Goal: Task Accomplishment & Management: Manage account settings

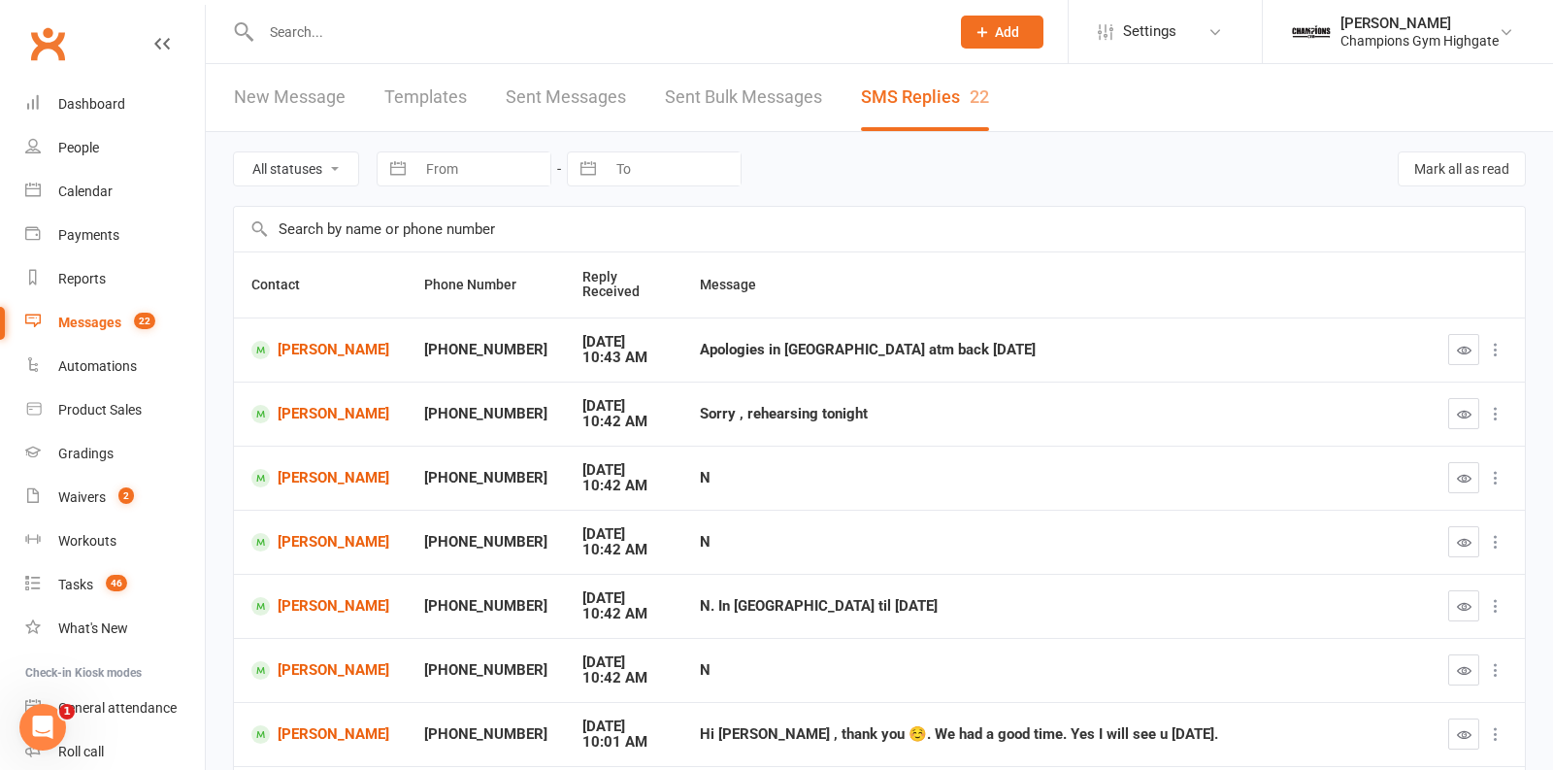
click at [364, 33] on input "text" at bounding box center [595, 31] width 681 height 27
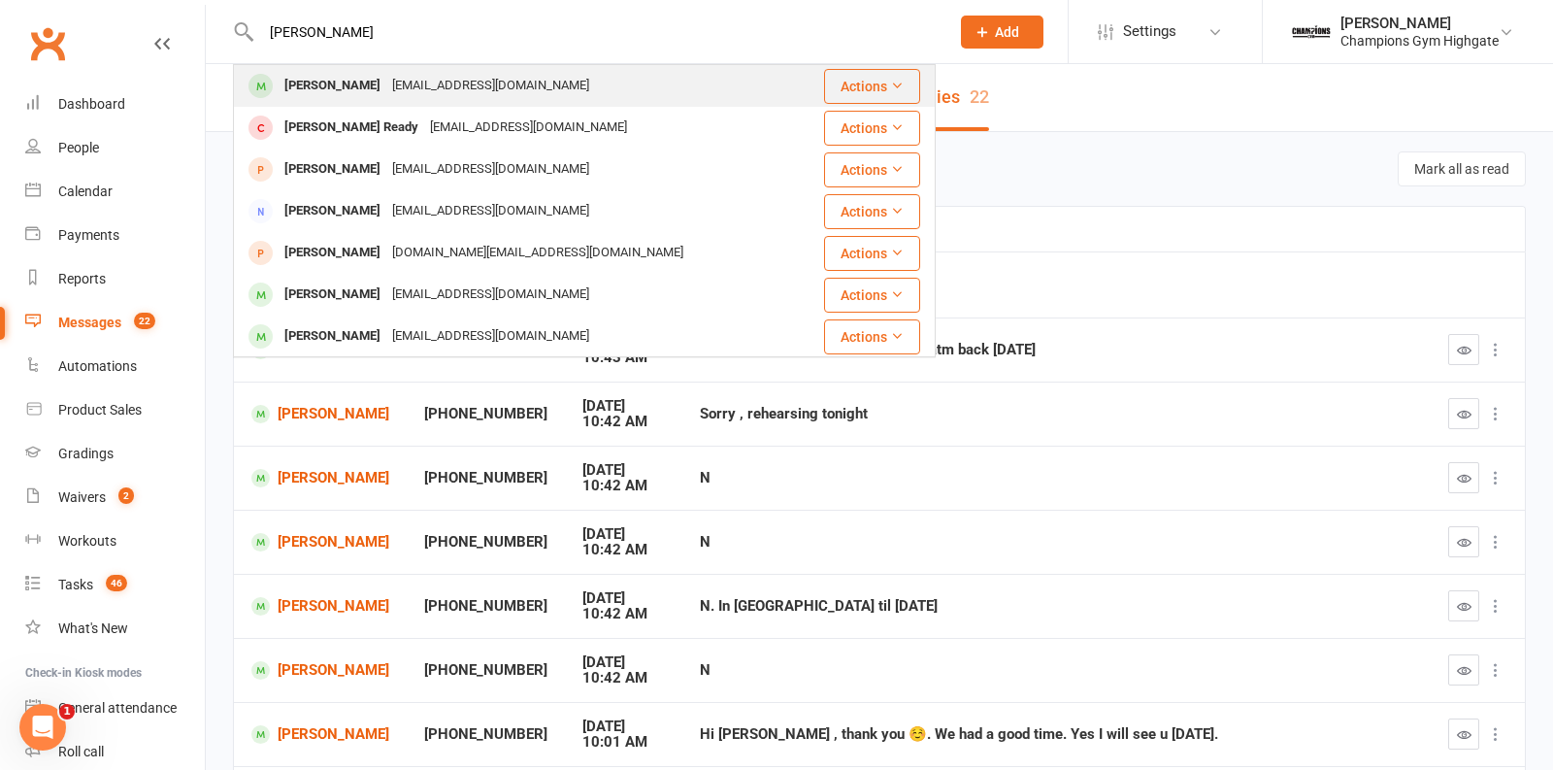
type input "freddy"
click at [386, 73] on div "freddypb3@gmail.com" at bounding box center [490, 86] width 209 height 28
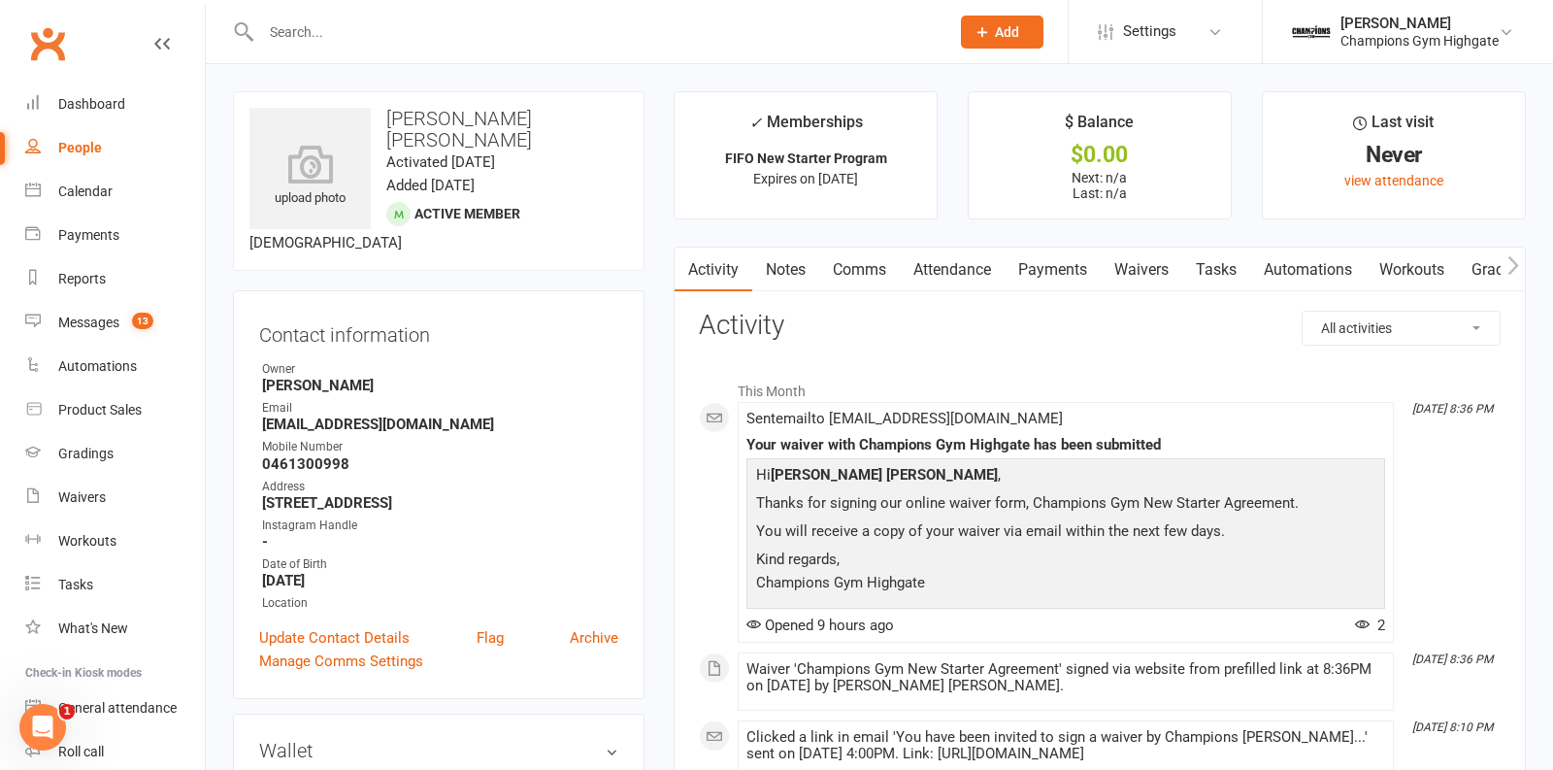
click at [1142, 271] on link "Waivers" at bounding box center [1142, 270] width 82 height 45
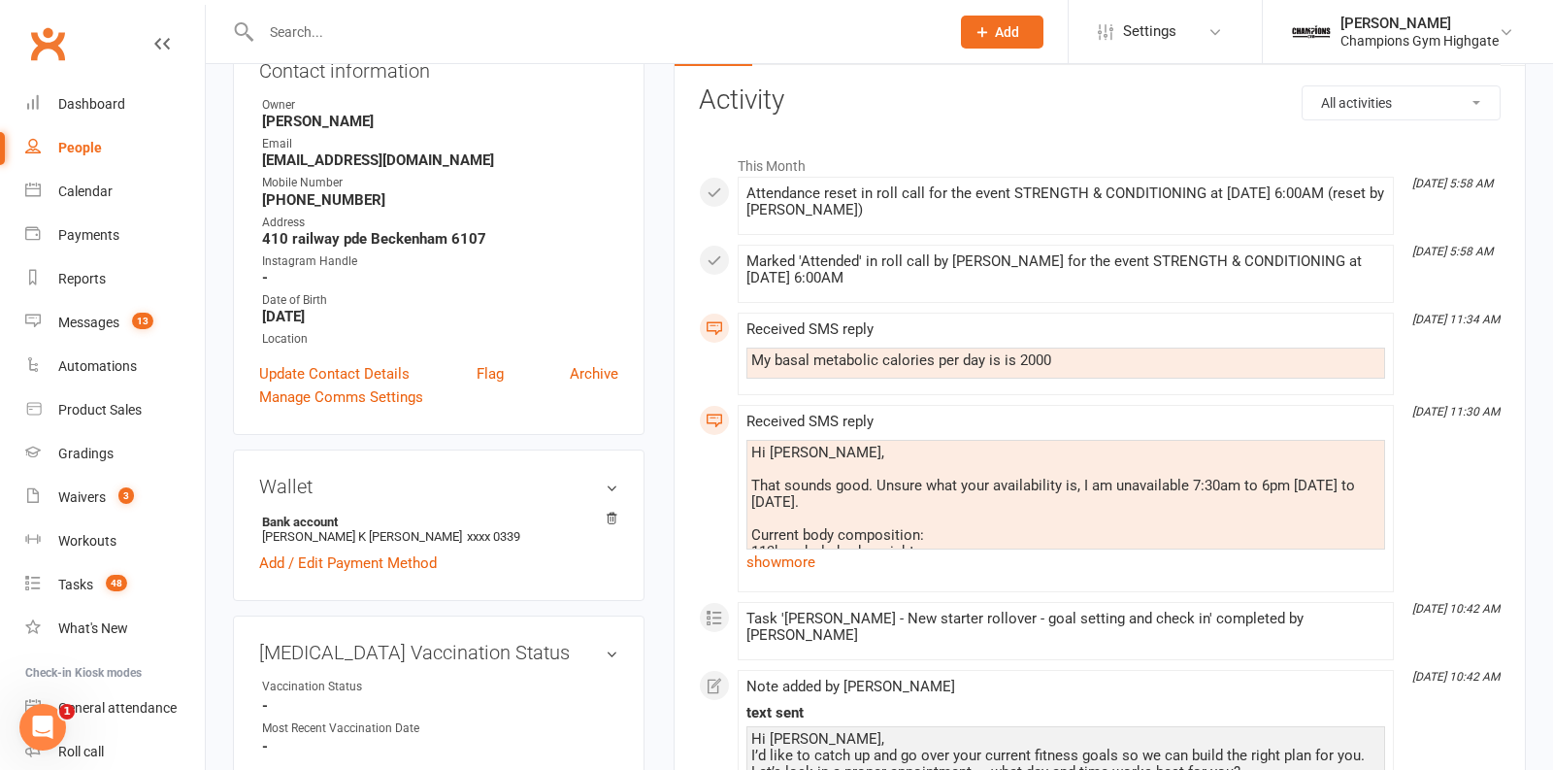
scroll to position [247, 0]
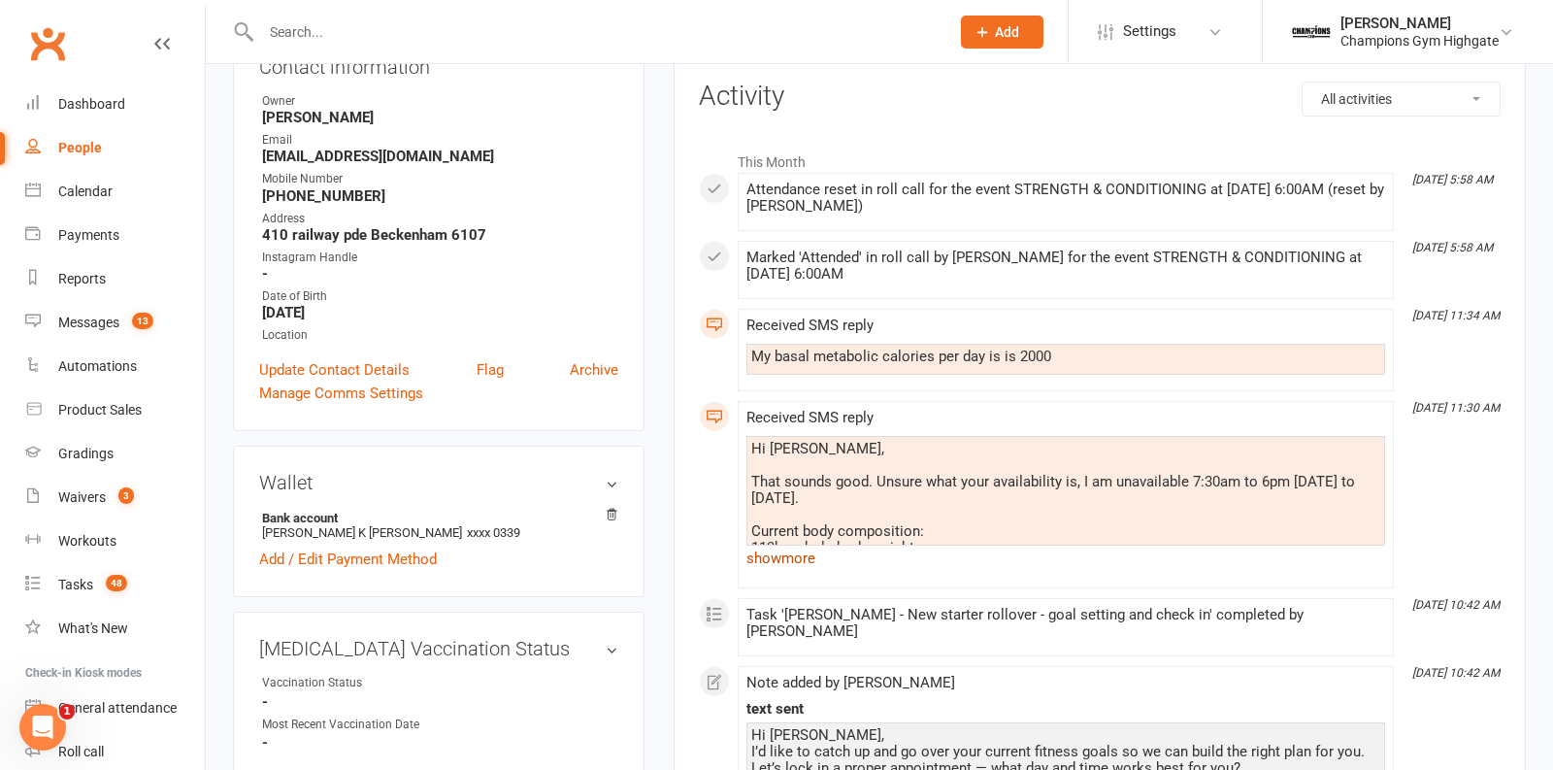
click at [773, 552] on link "show more" at bounding box center [1066, 558] width 639 height 27
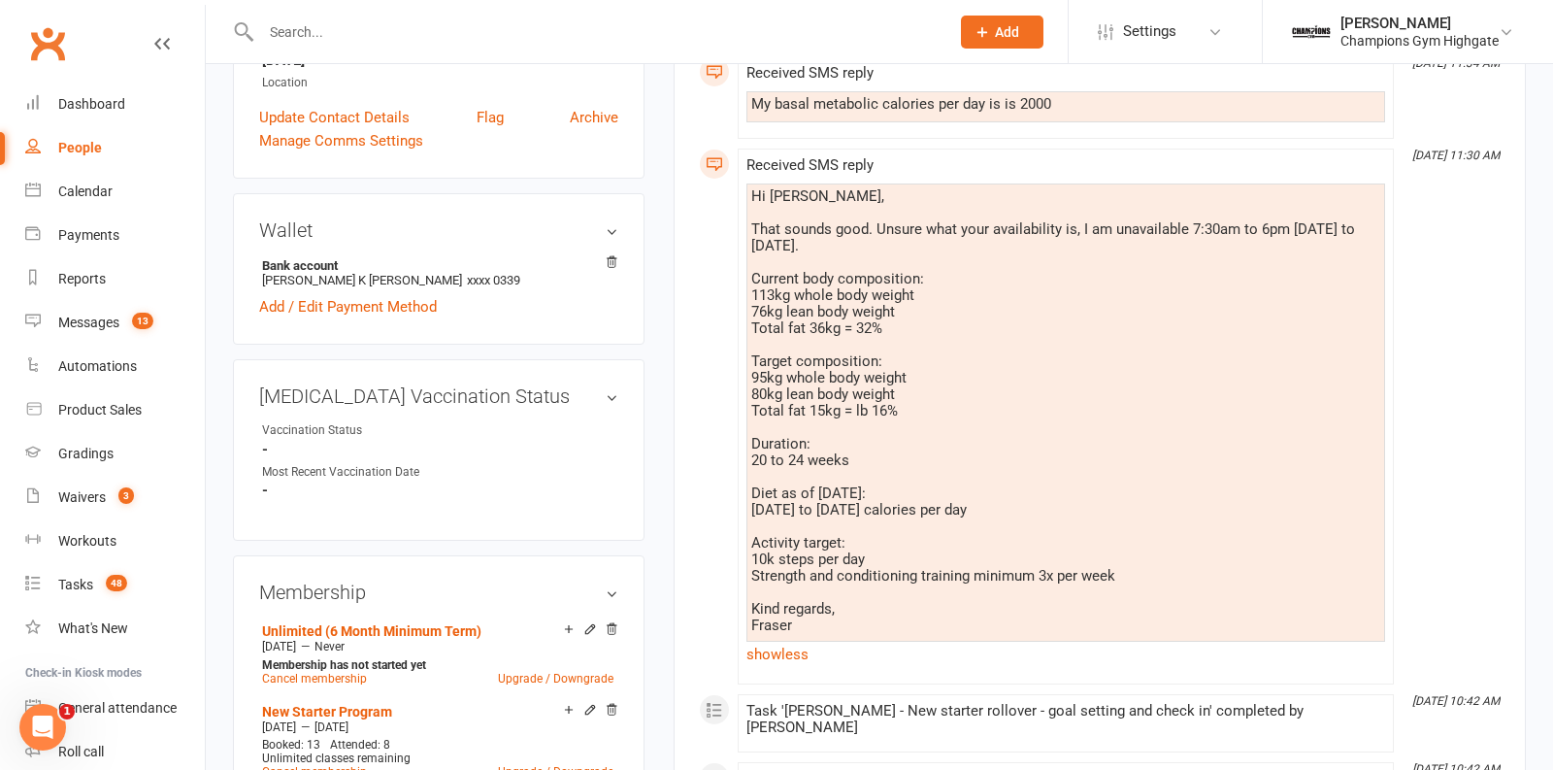
scroll to position [501, 0]
click at [470, 37] on input "text" at bounding box center [595, 31] width 681 height 27
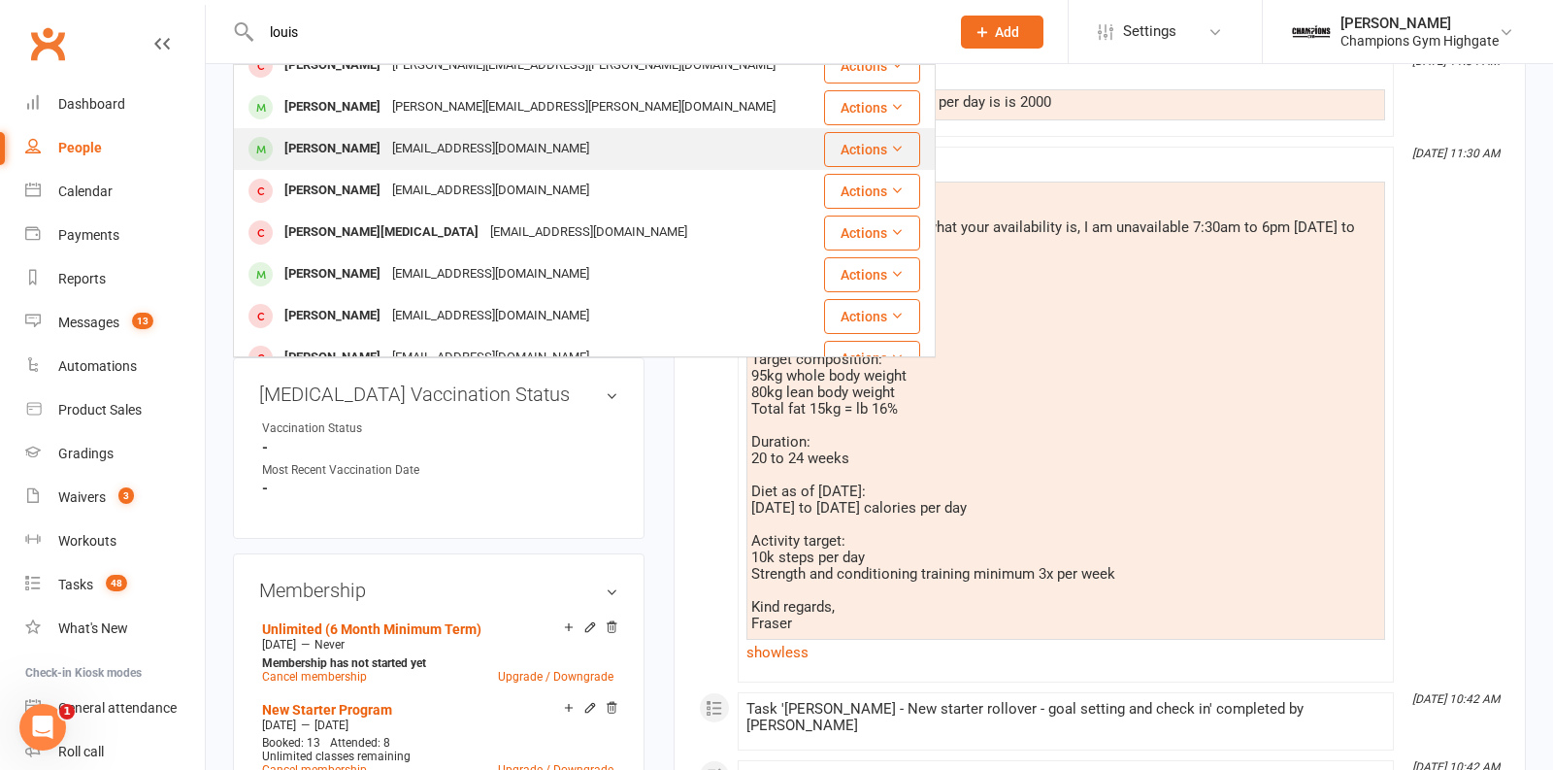
scroll to position [91, 0]
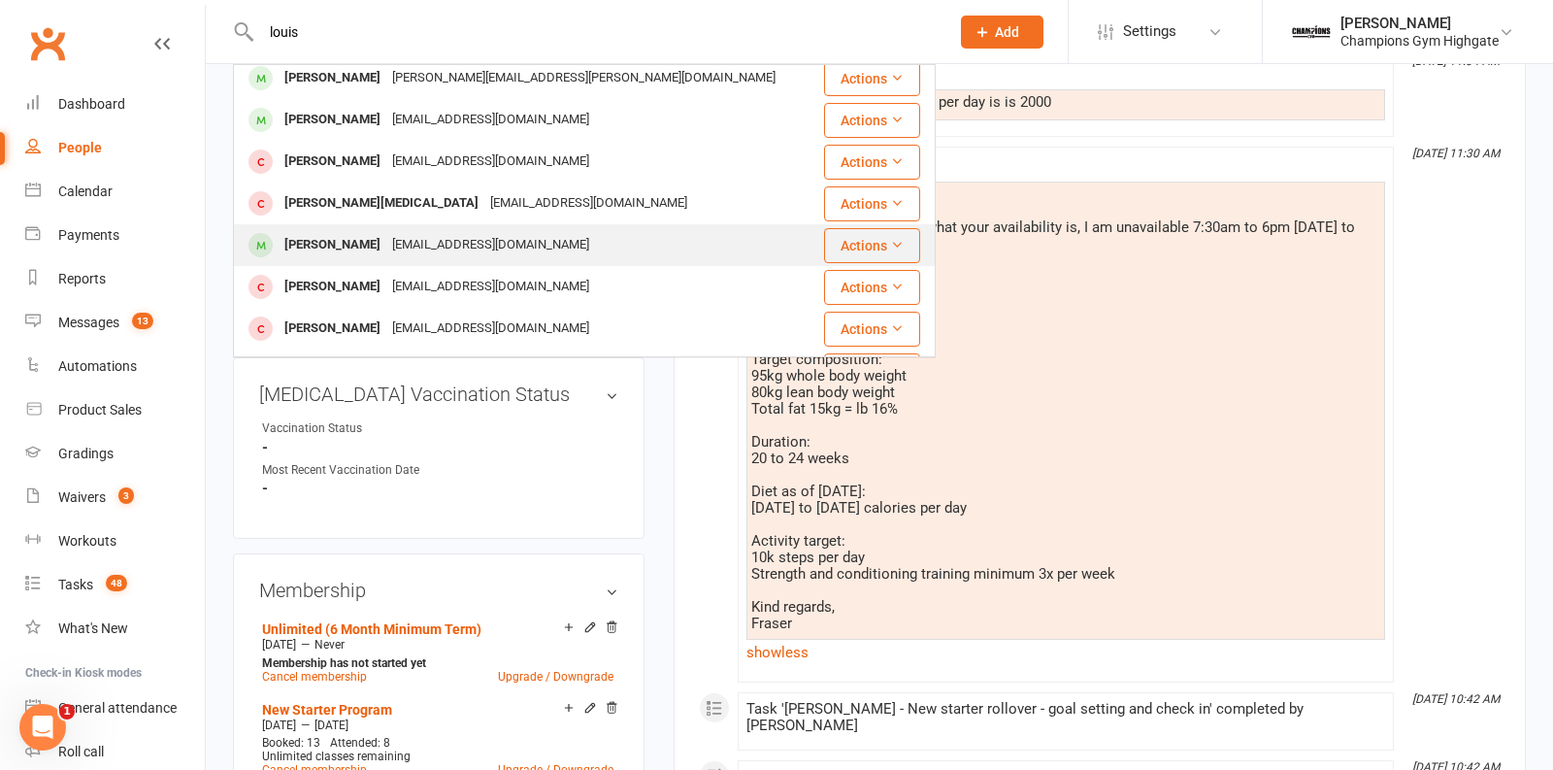
type input "louis"
click at [386, 237] on div "louisperrin21850@outlook.fr" at bounding box center [490, 245] width 209 height 28
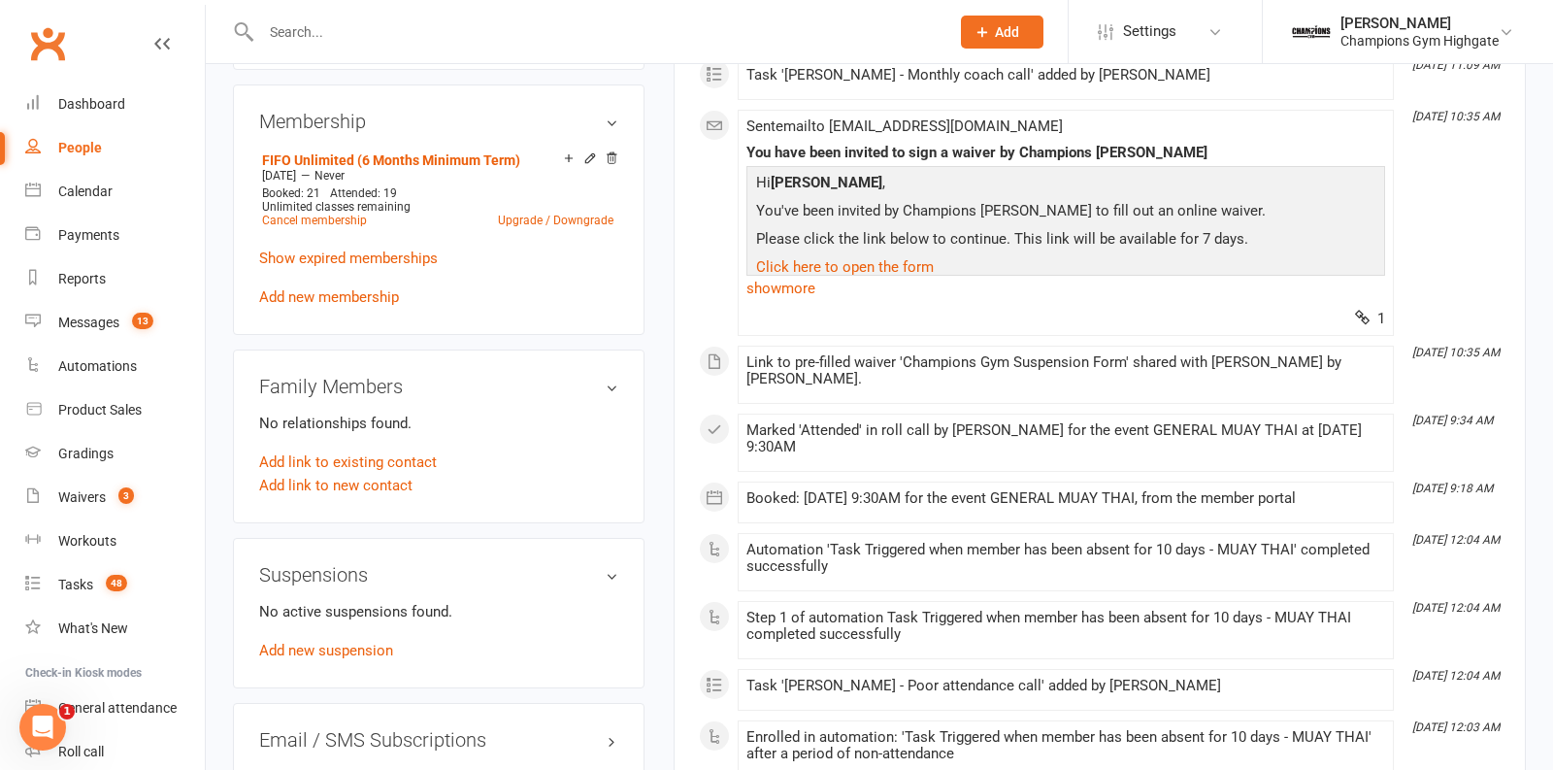
scroll to position [988, 0]
click at [334, 641] on link "Add new suspension" at bounding box center [326, 649] width 134 height 17
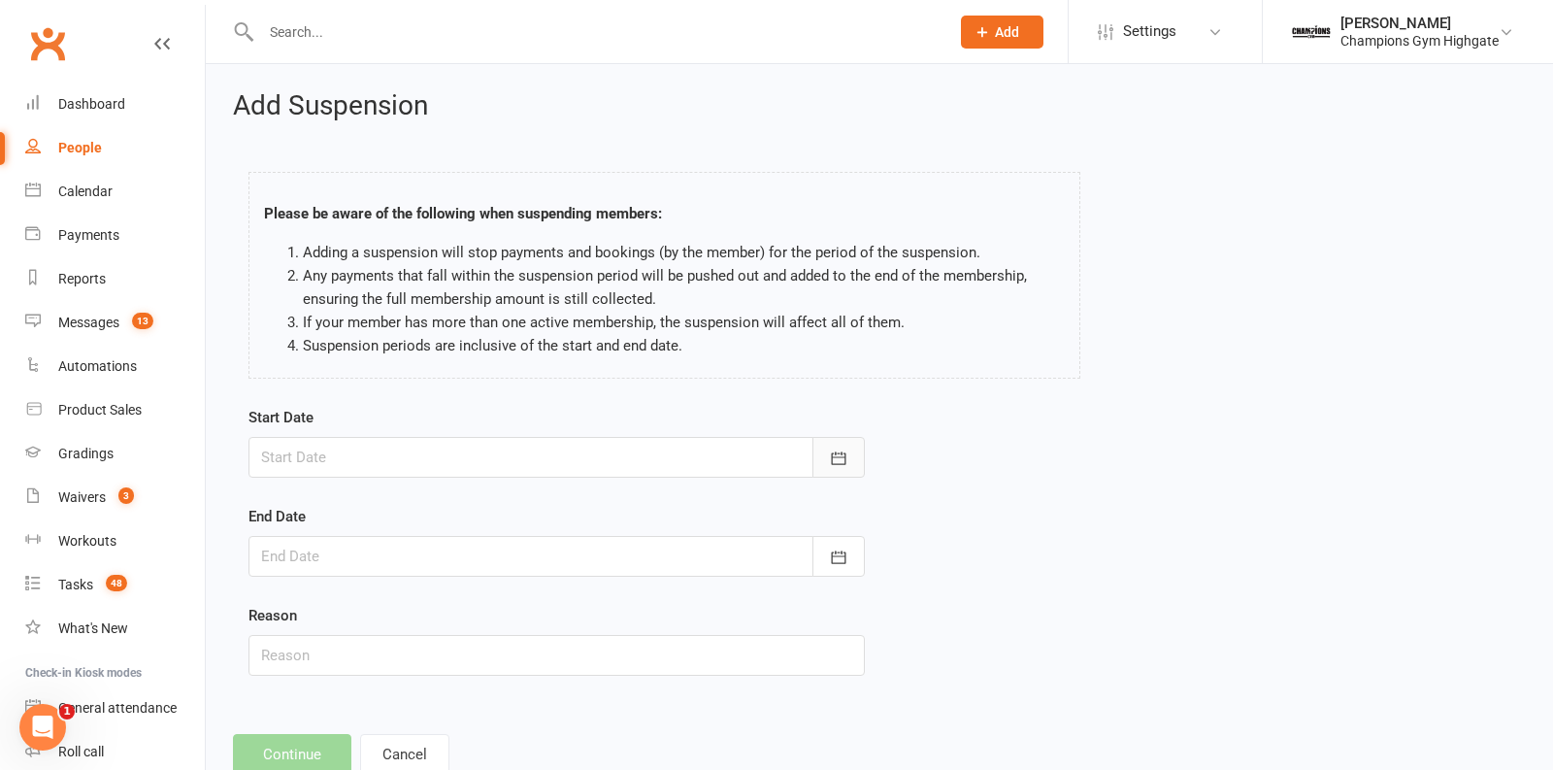
click at [825, 452] on button "button" at bounding box center [839, 457] width 52 height 41
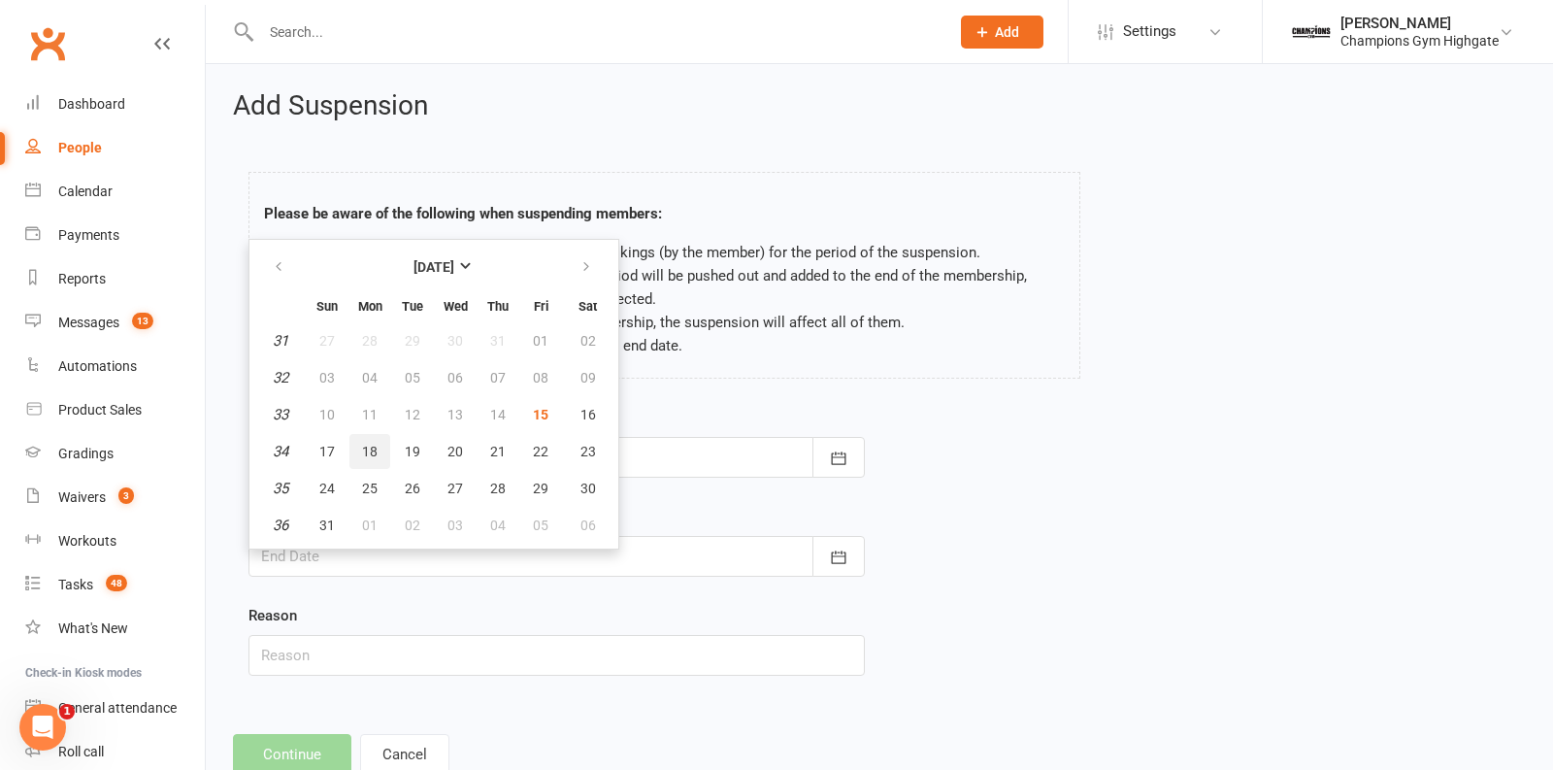
click at [365, 452] on span "18" at bounding box center [370, 452] width 16 height 16
type input "18 Aug 2025"
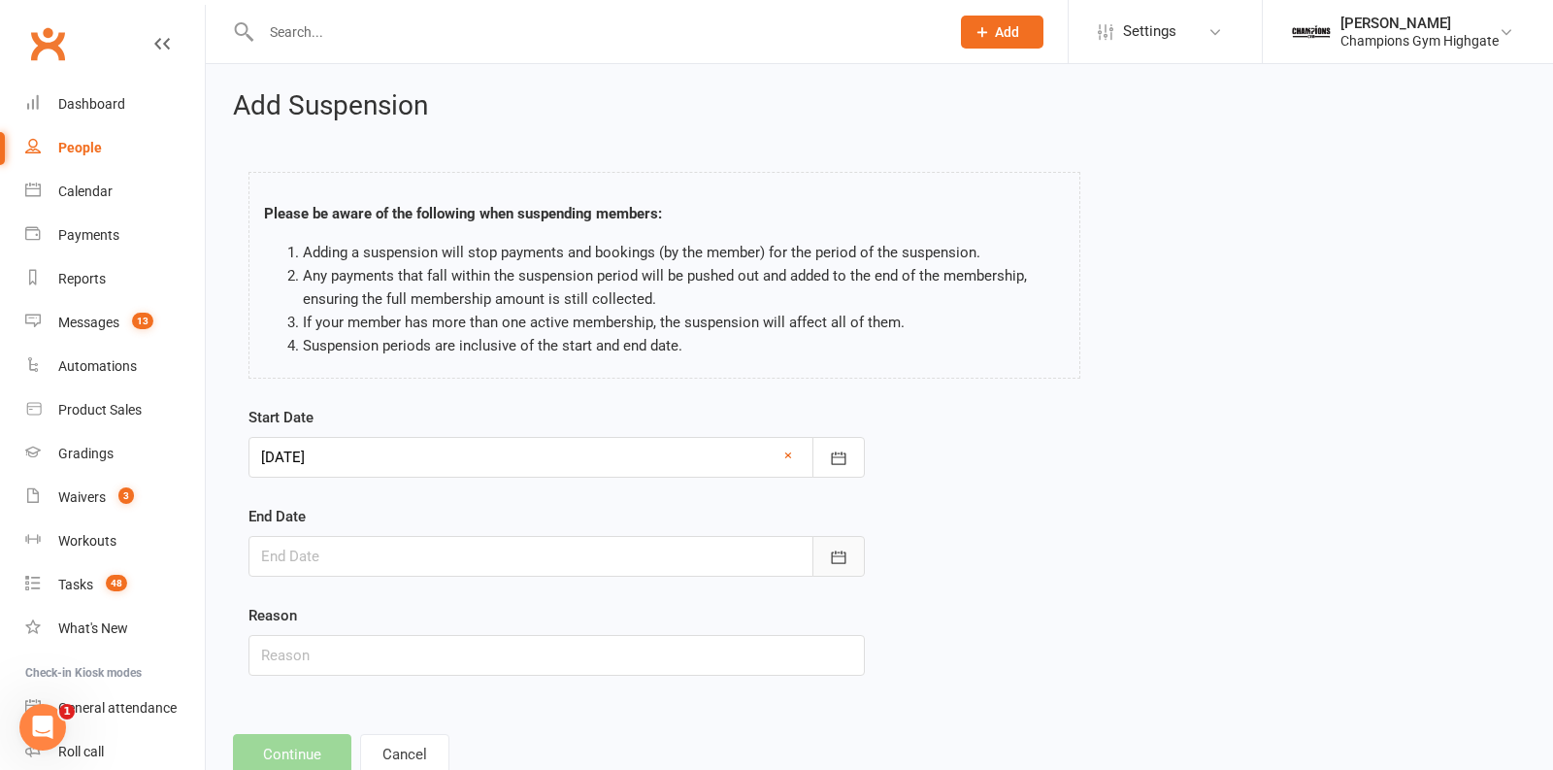
click at [846, 561] on icon "button" at bounding box center [838, 557] width 19 height 19
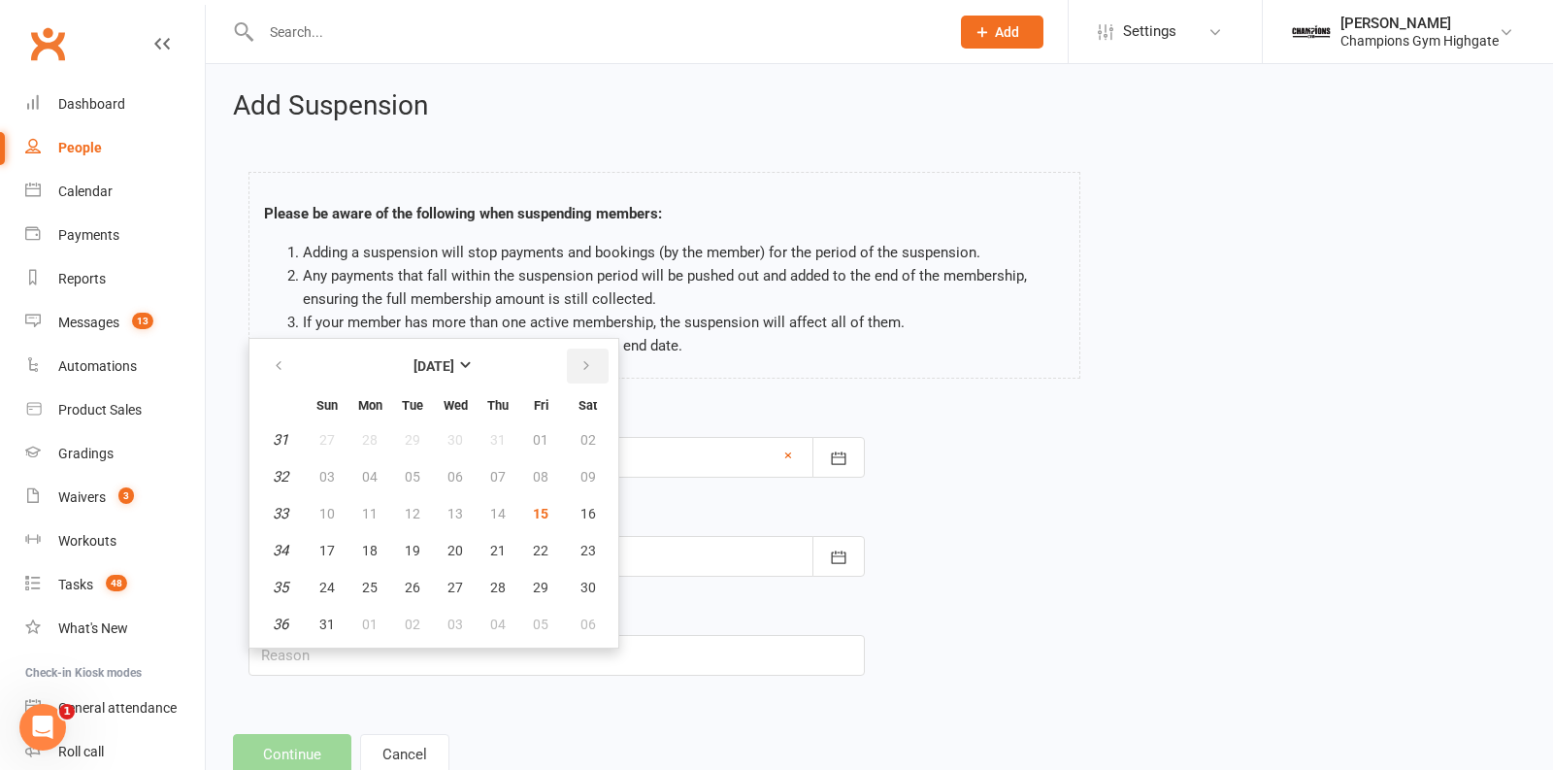
click at [575, 372] on button "button" at bounding box center [588, 366] width 42 height 35
click at [369, 507] on span "15" at bounding box center [370, 514] width 16 height 16
type input "15 Sep 2025"
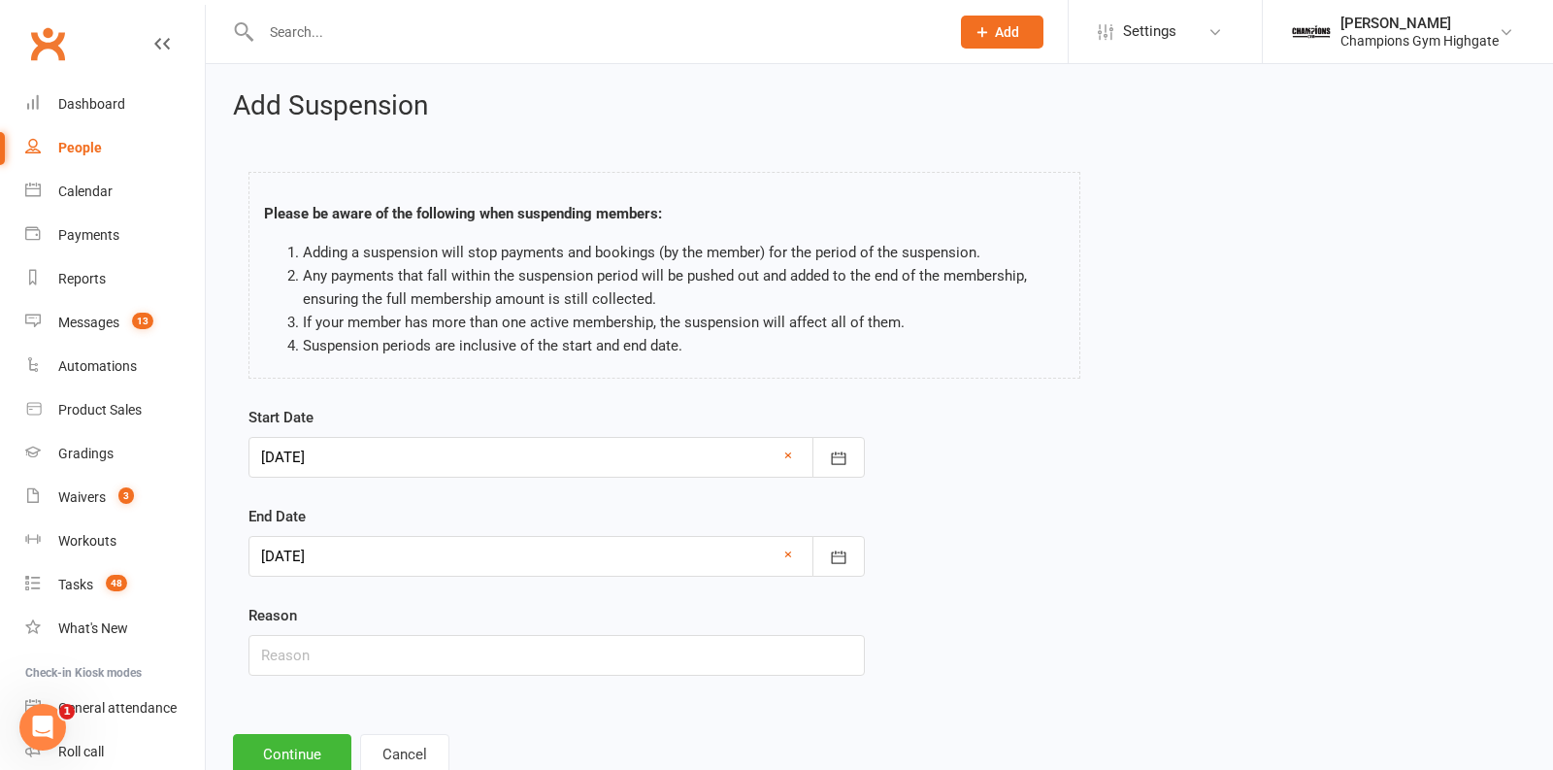
click at [365, 627] on div "Reason" at bounding box center [557, 640] width 616 height 72
click at [365, 638] on input "text" at bounding box center [557, 655] width 616 height 41
type input "4/4 weeks free suspension used - out of country"
click at [286, 734] on button "Continue" at bounding box center [292, 754] width 118 height 41
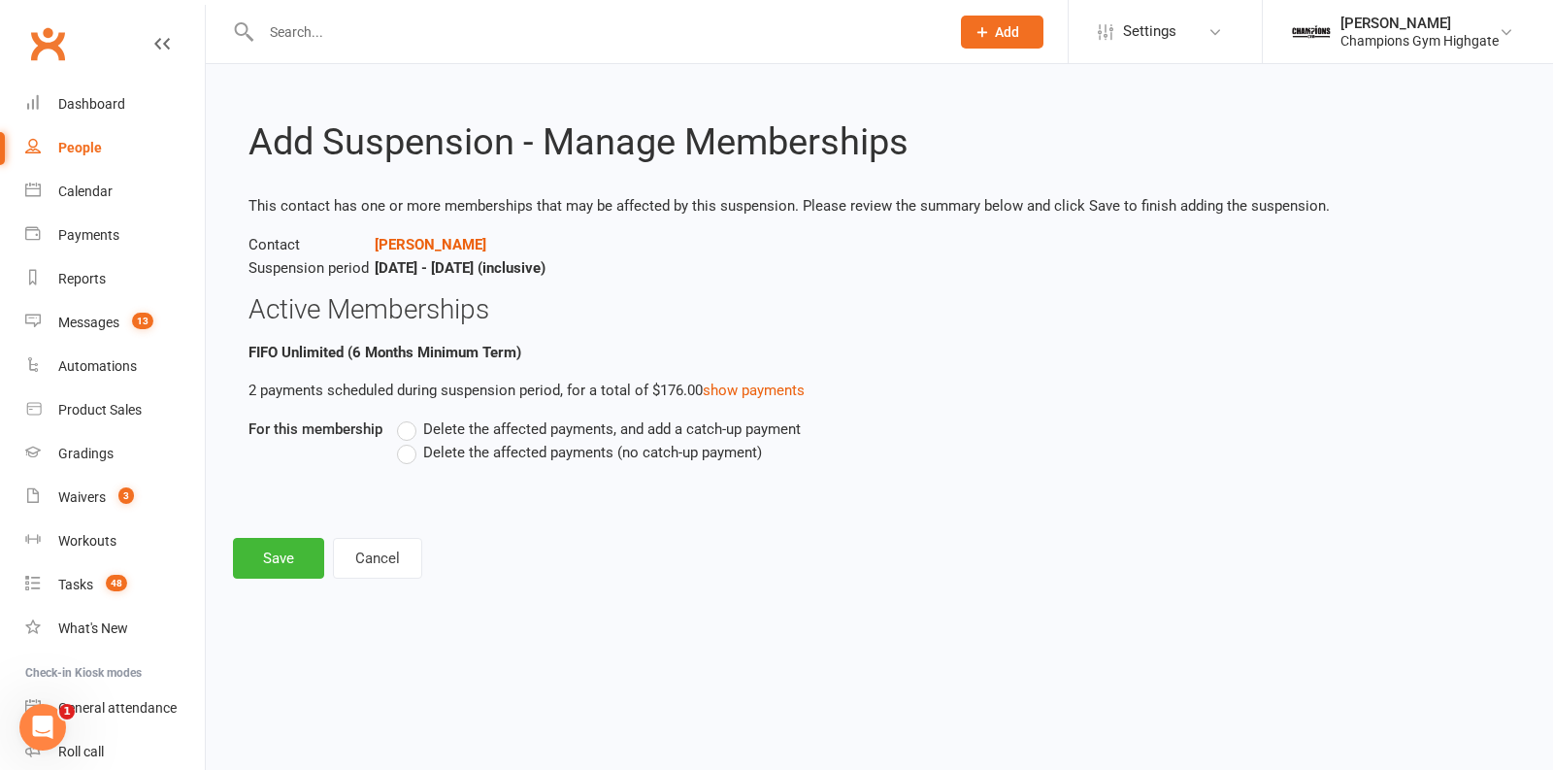
click at [406, 448] on label "Delete the affected payments (no catch-up payment)" at bounding box center [579, 452] width 365 height 23
click at [406, 441] on input "Delete the affected payments (no catch-up payment)" at bounding box center [403, 441] width 13 height 0
click at [303, 540] on button "Save" at bounding box center [278, 558] width 91 height 41
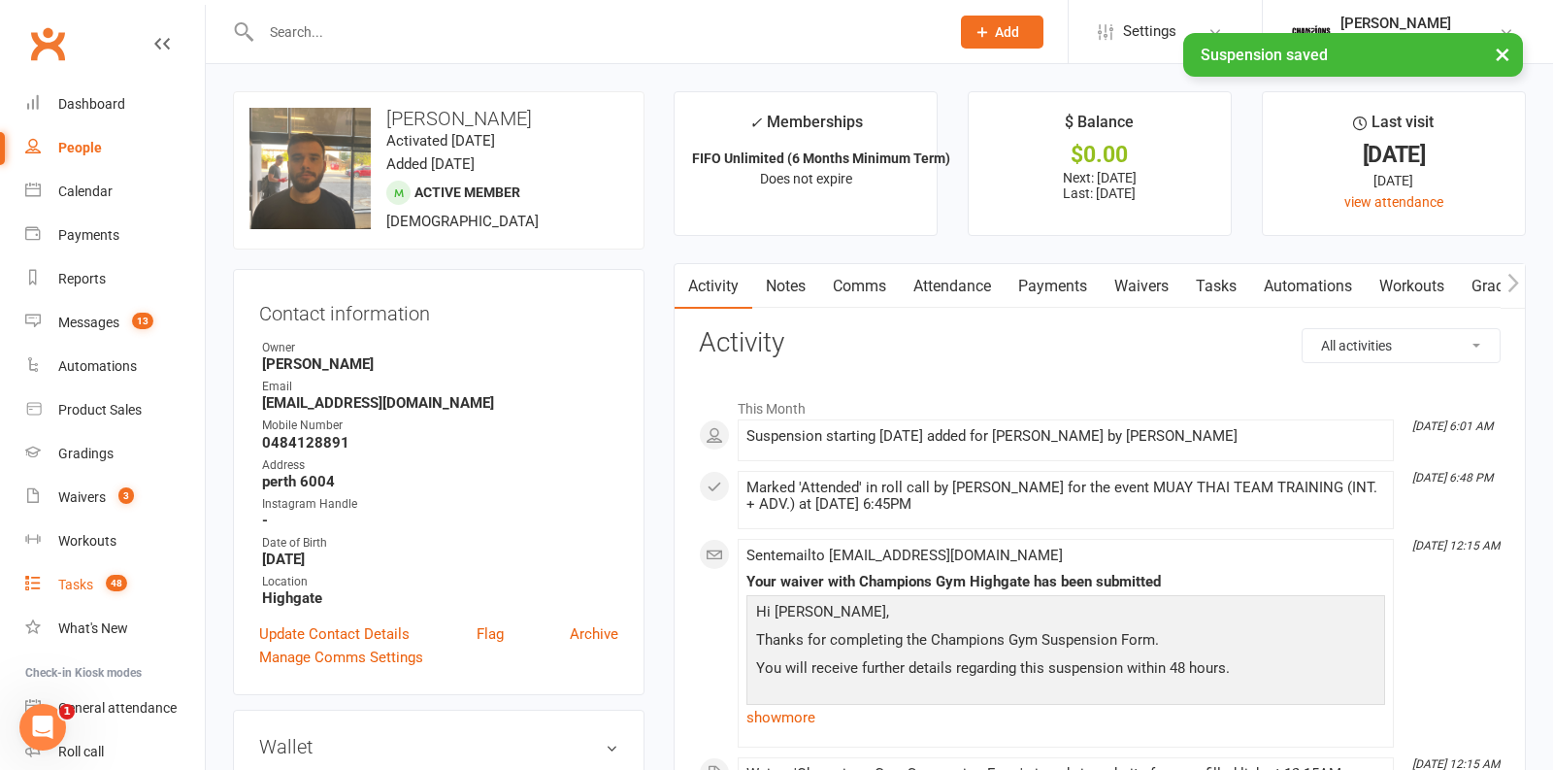
click at [97, 590] on count-badge "48" at bounding box center [111, 585] width 31 height 16
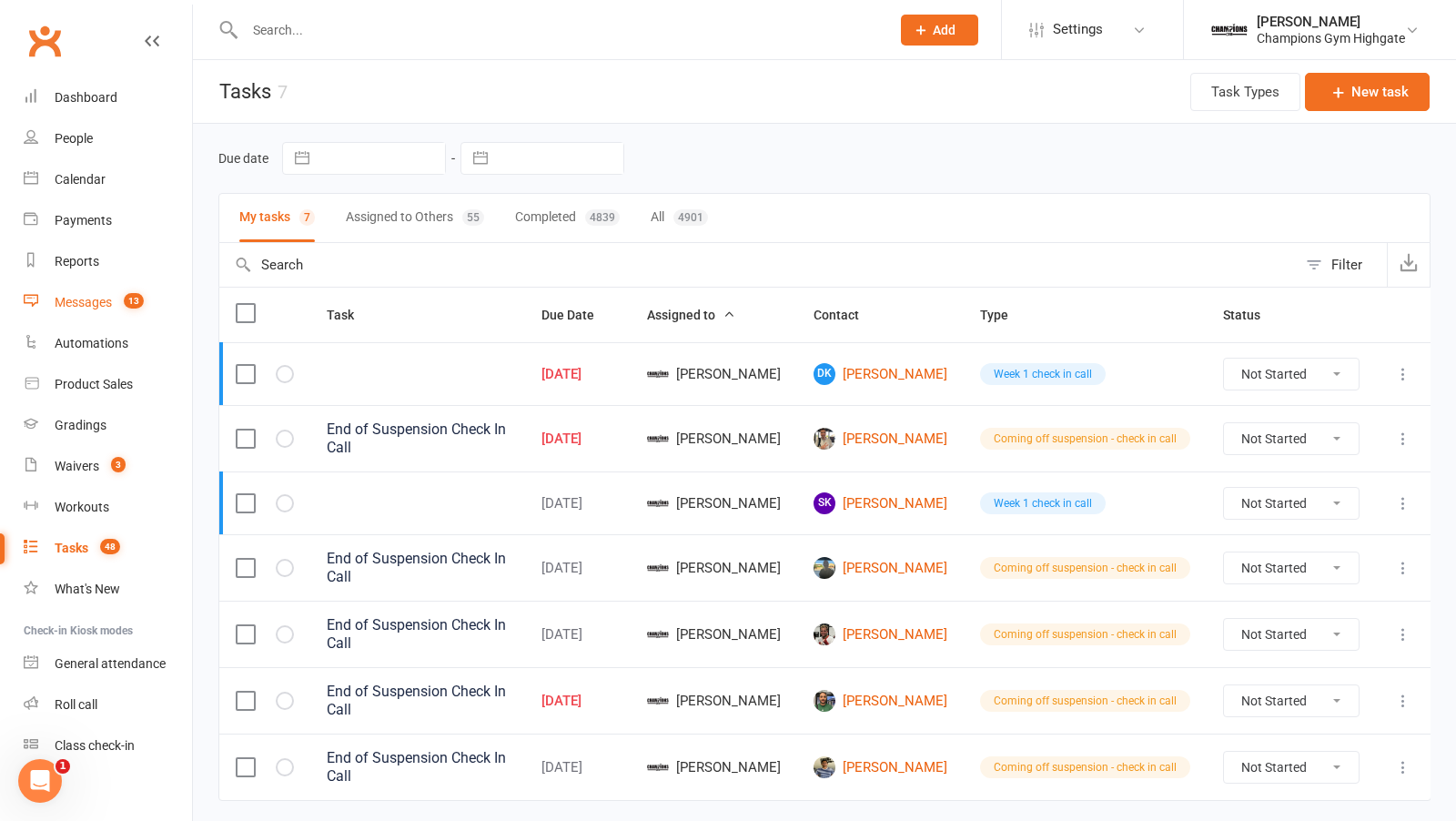
click at [111, 287] on link "Messages 13" at bounding box center [108, 303] width 169 height 41
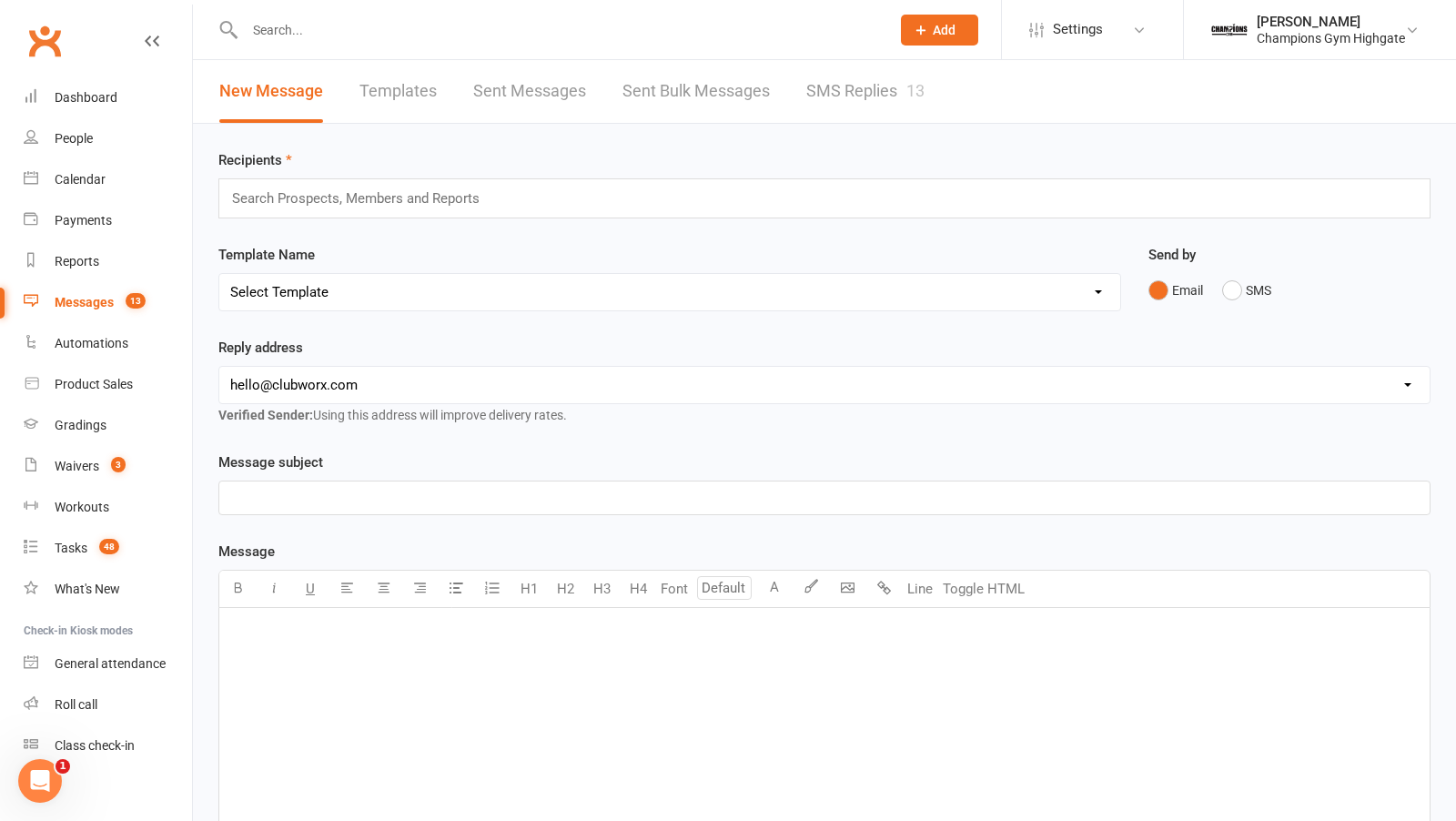
click at [900, 80] on link "SMS Replies 13" at bounding box center [865, 91] width 118 height 63
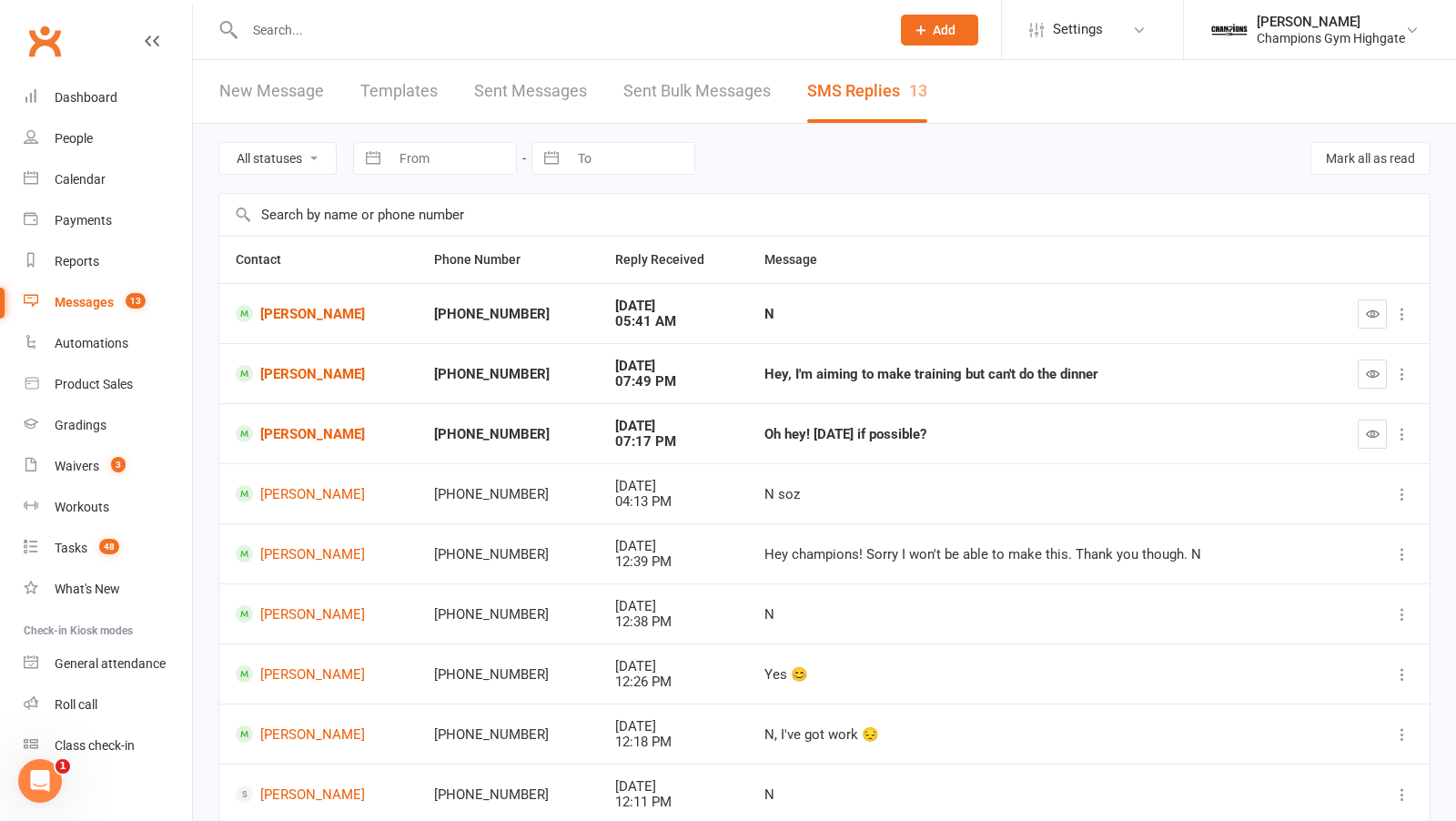
scroll to position [192, 0]
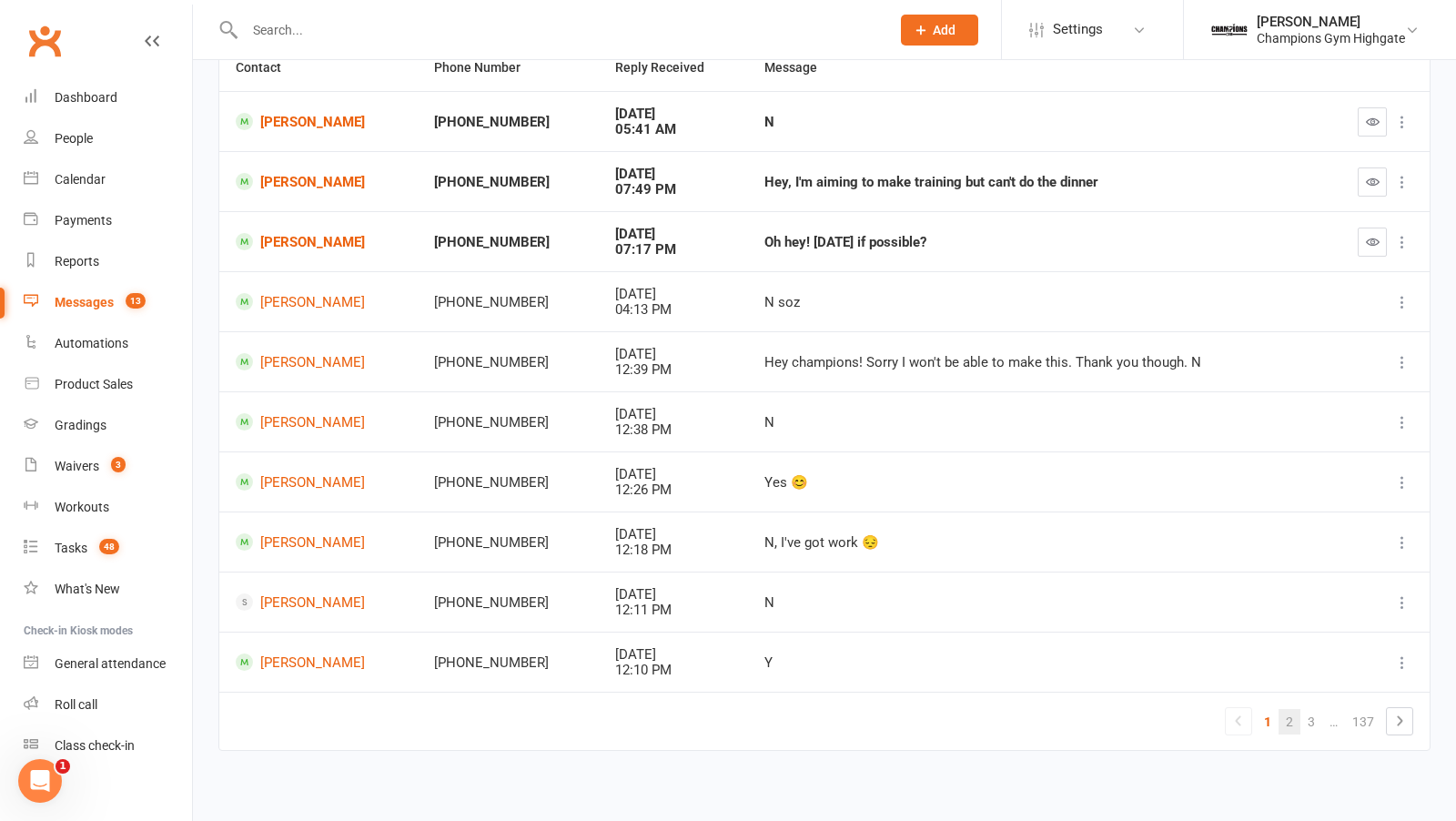
click at [1296, 716] on link "2" at bounding box center [1289, 721] width 22 height 25
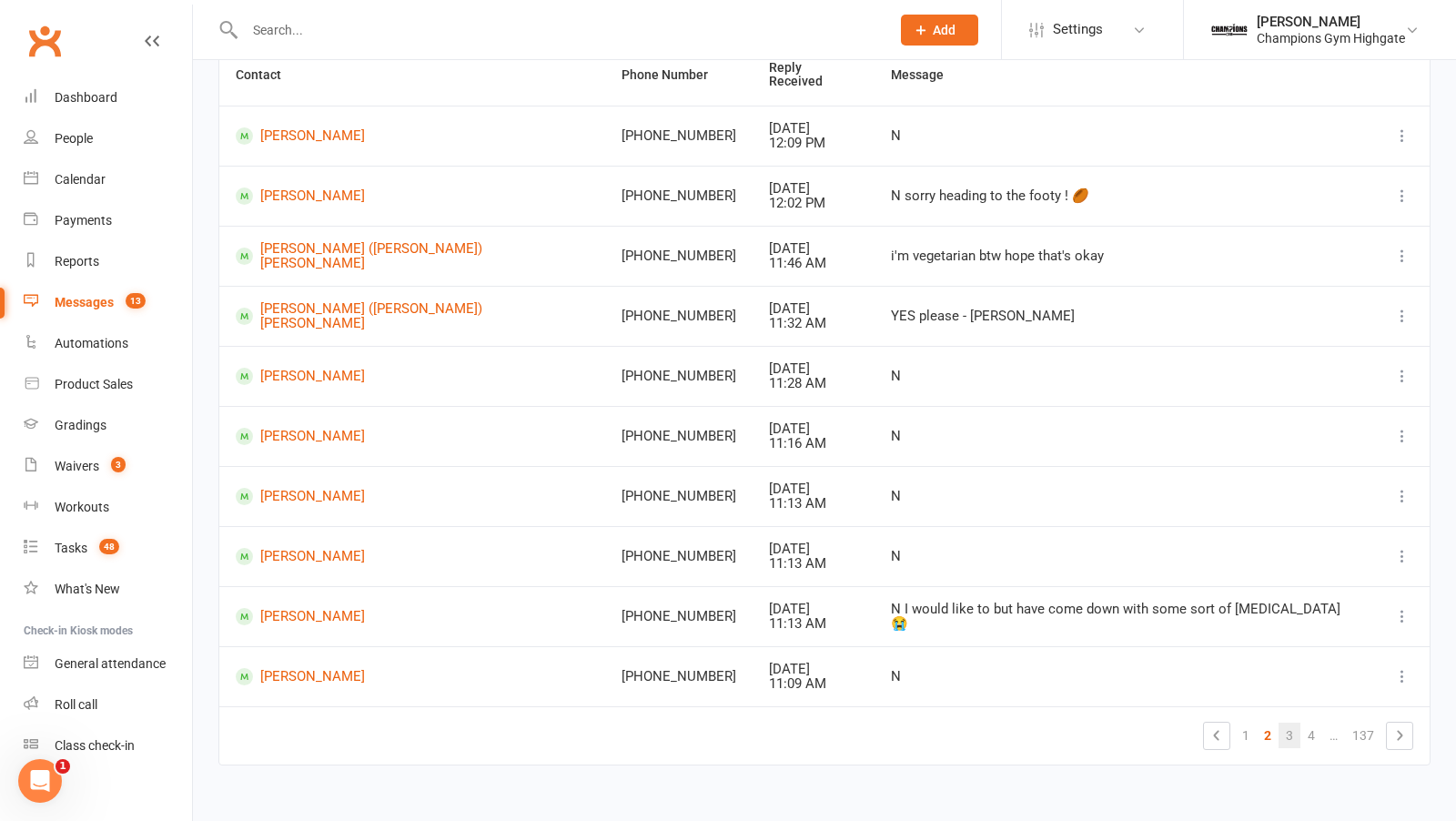
click at [1297, 721] on link "3" at bounding box center [1289, 735] width 22 height 25
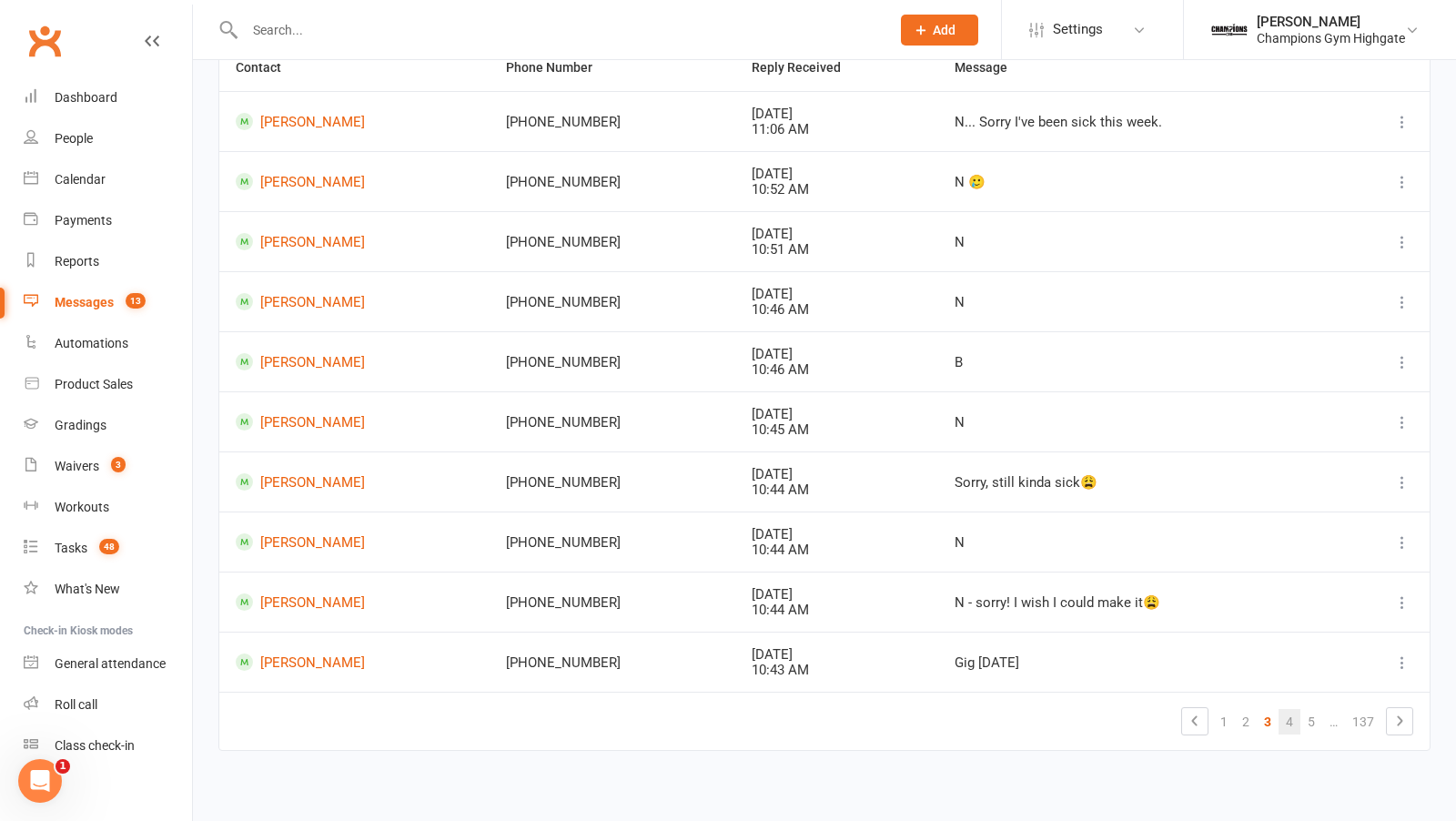
click at [1293, 710] on link "4" at bounding box center [1289, 721] width 22 height 25
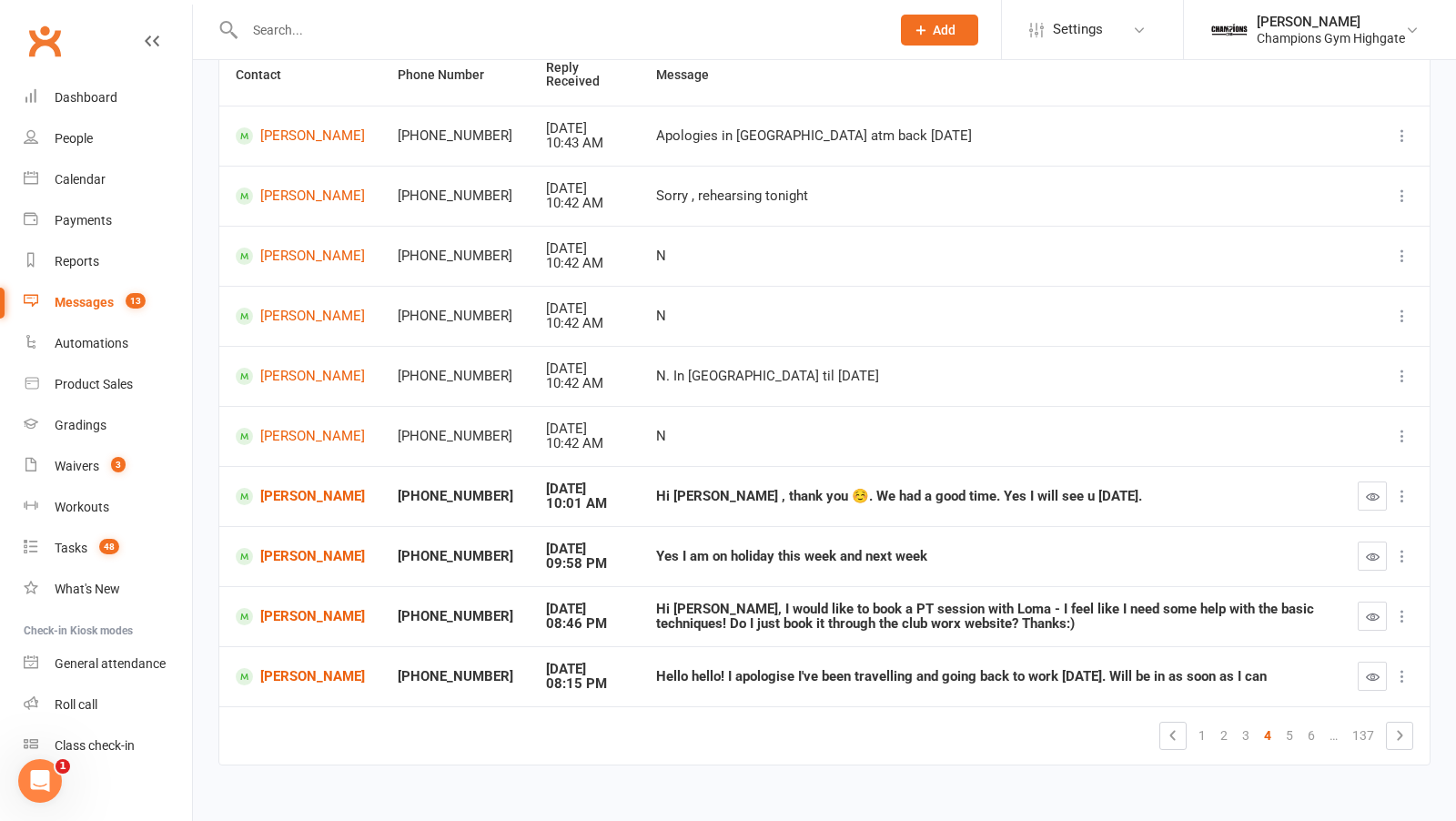
click at [1387, 482] on div at bounding box center [1385, 496] width 55 height 29
click at [1378, 492] on icon "button" at bounding box center [1373, 496] width 14 height 14
click at [1286, 721] on link "5" at bounding box center [1289, 735] width 22 height 25
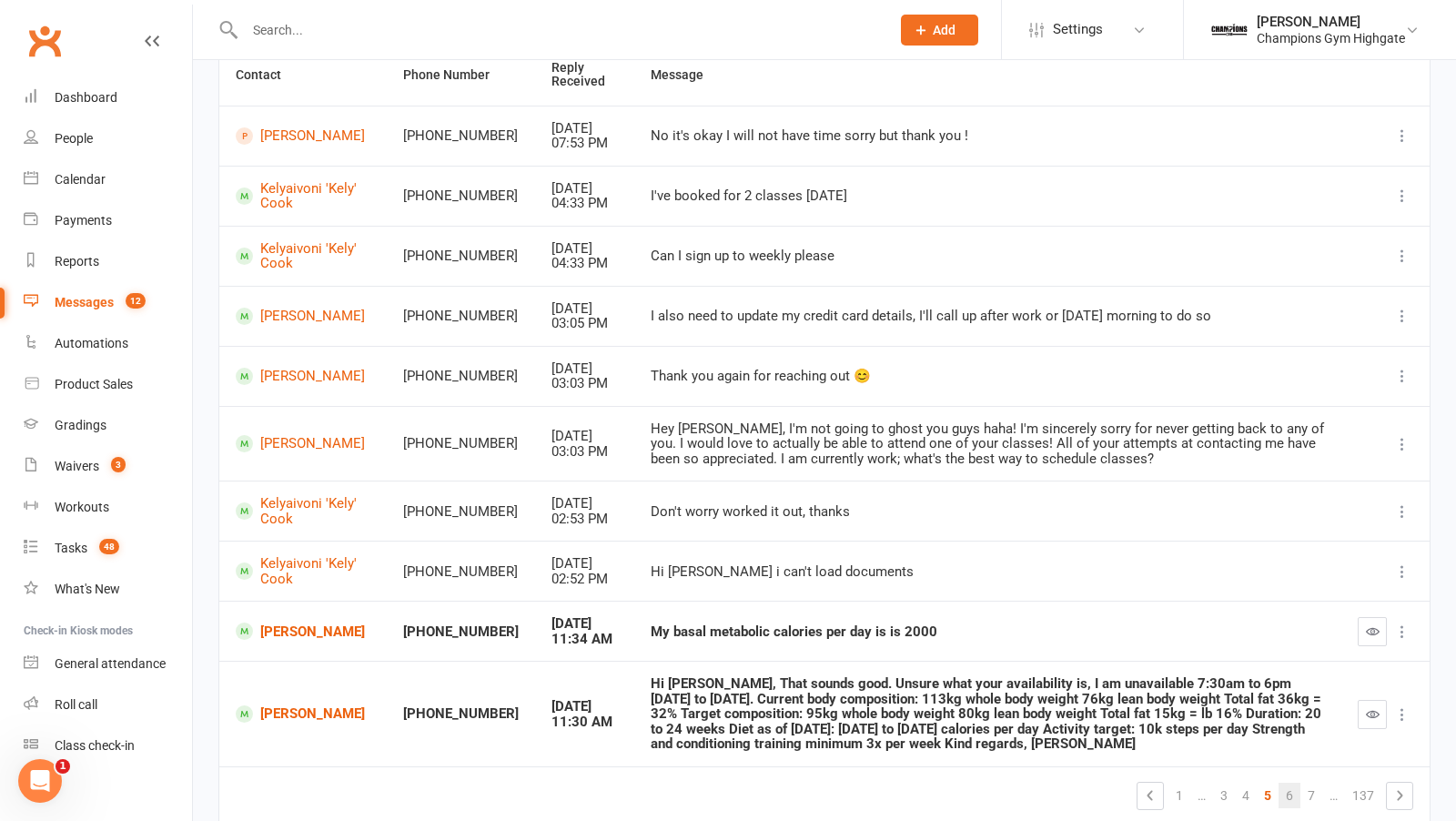
click at [1285, 721] on link "6" at bounding box center [1289, 795] width 22 height 25
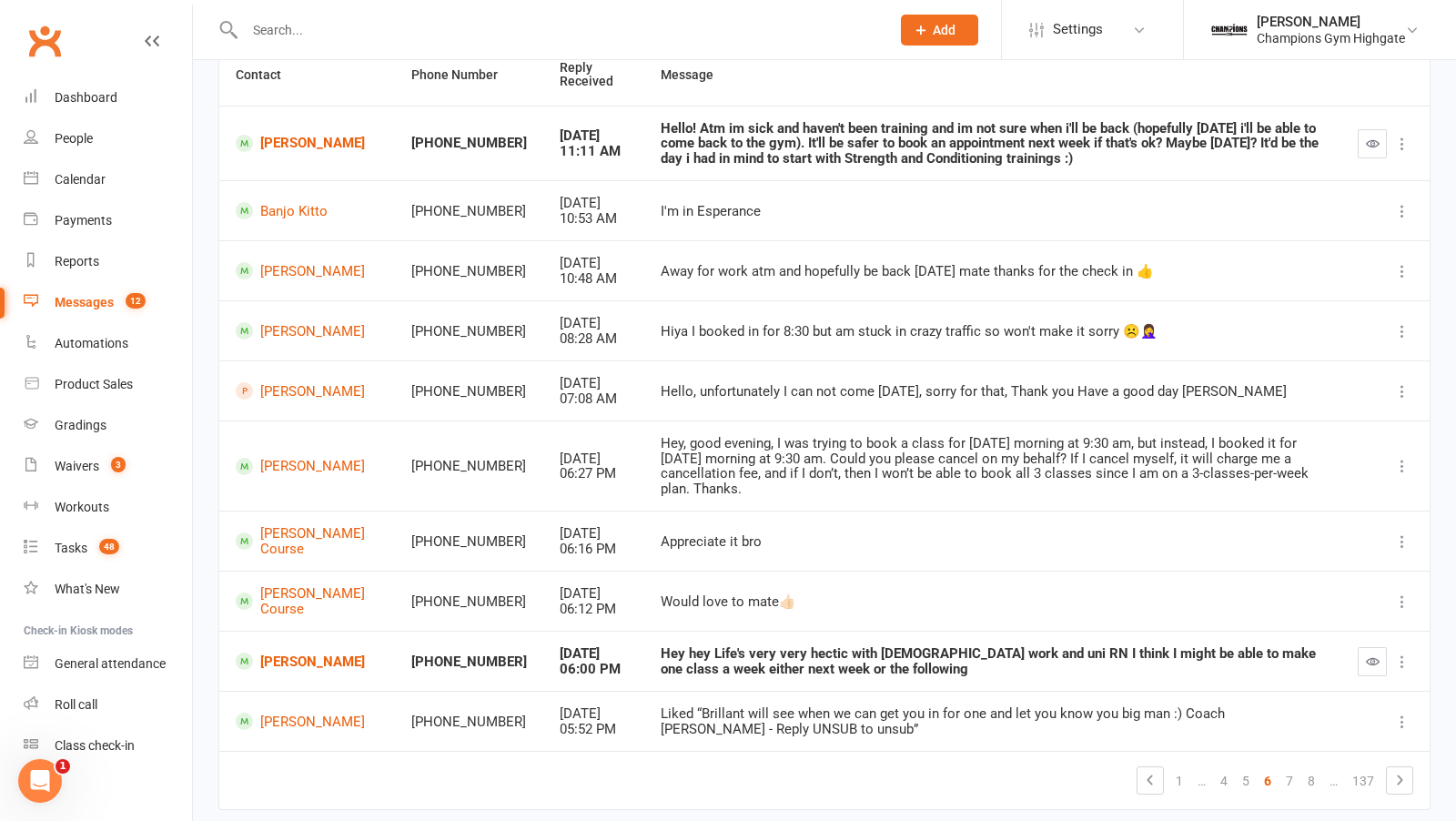
scroll to position [0, 0]
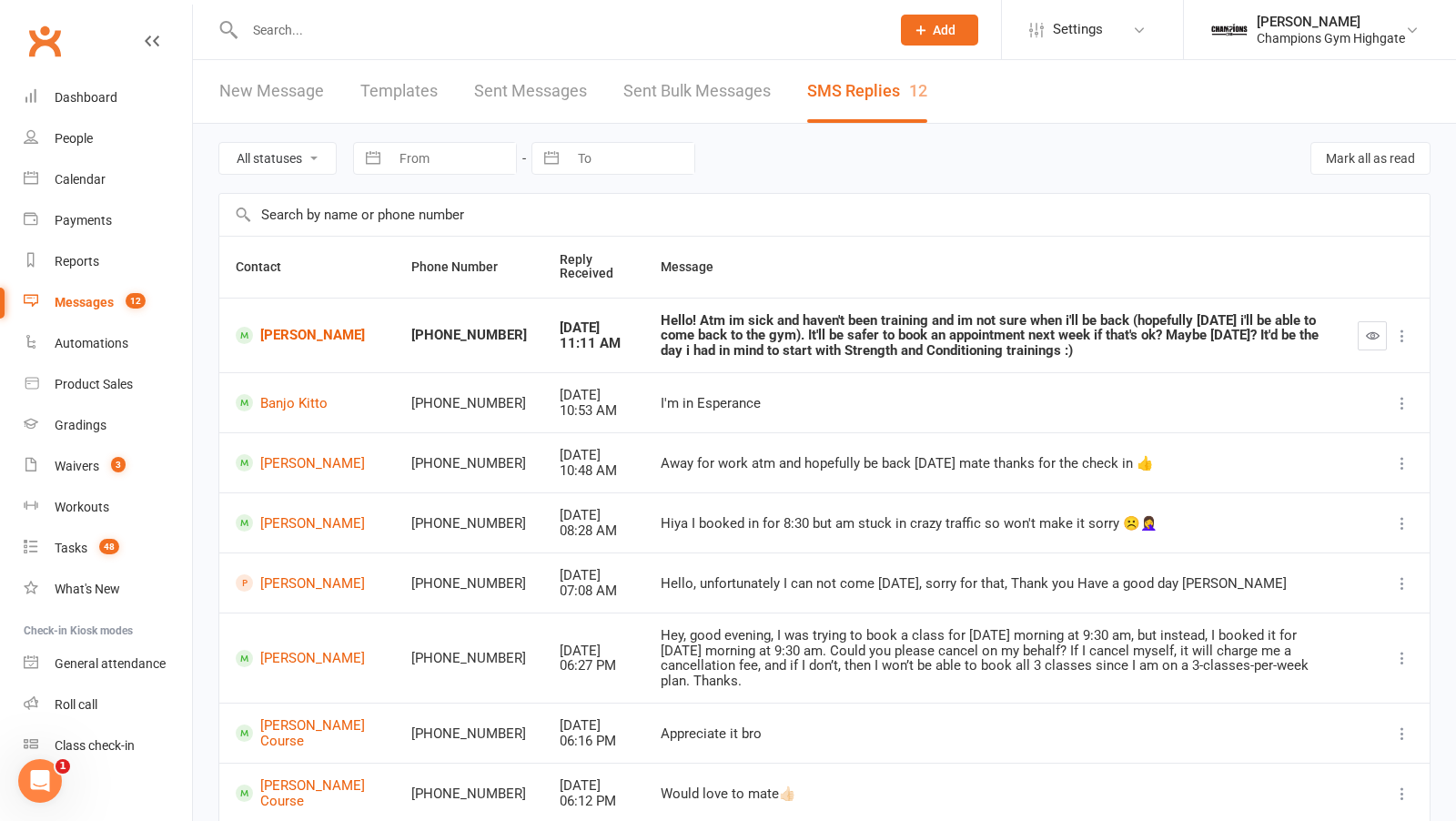
click at [307, 34] on input "text" at bounding box center [558, 29] width 638 height 25
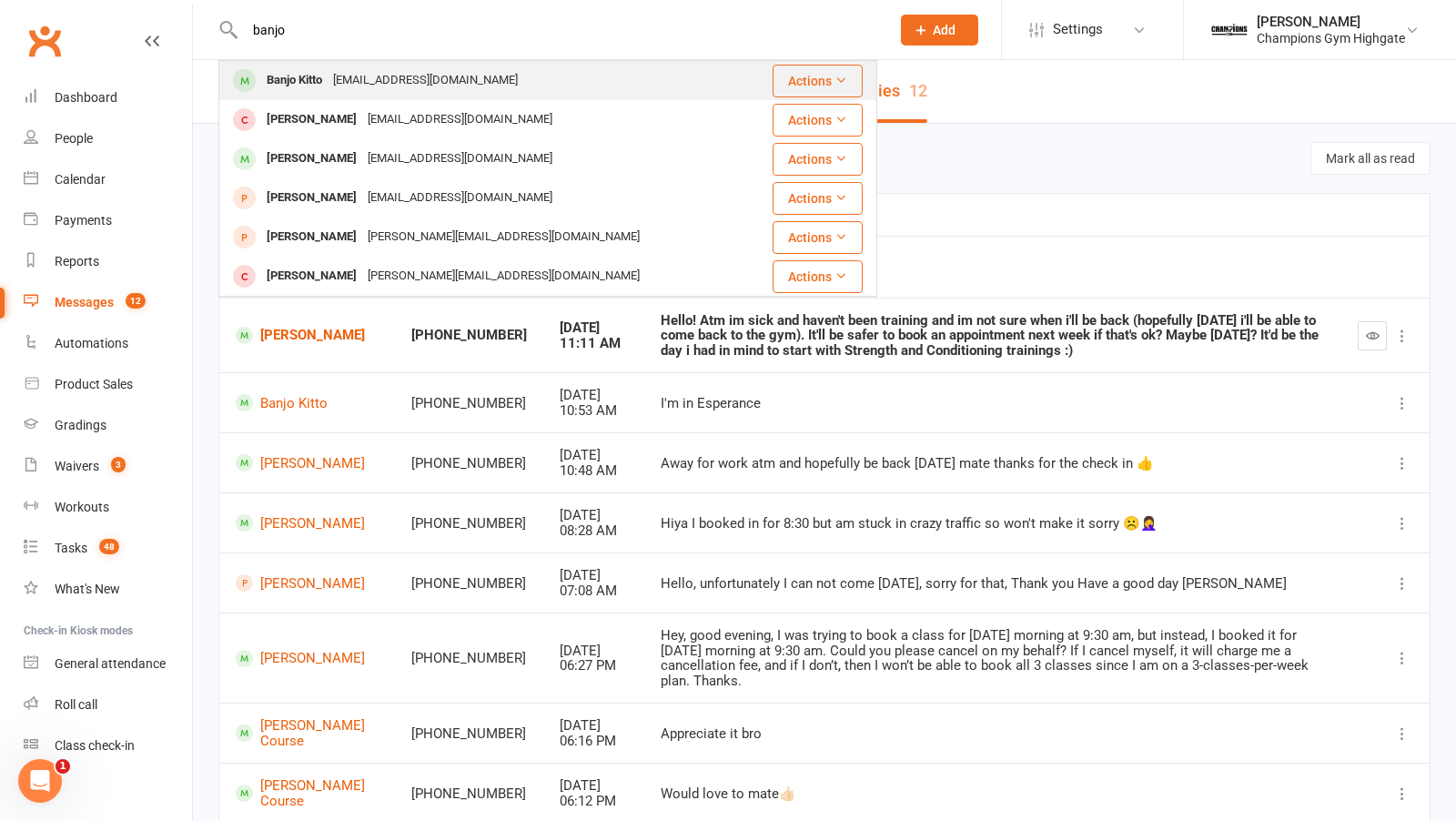
type input "banjo"
click at [310, 93] on div "Banjo Kitto" at bounding box center [294, 81] width 67 height 26
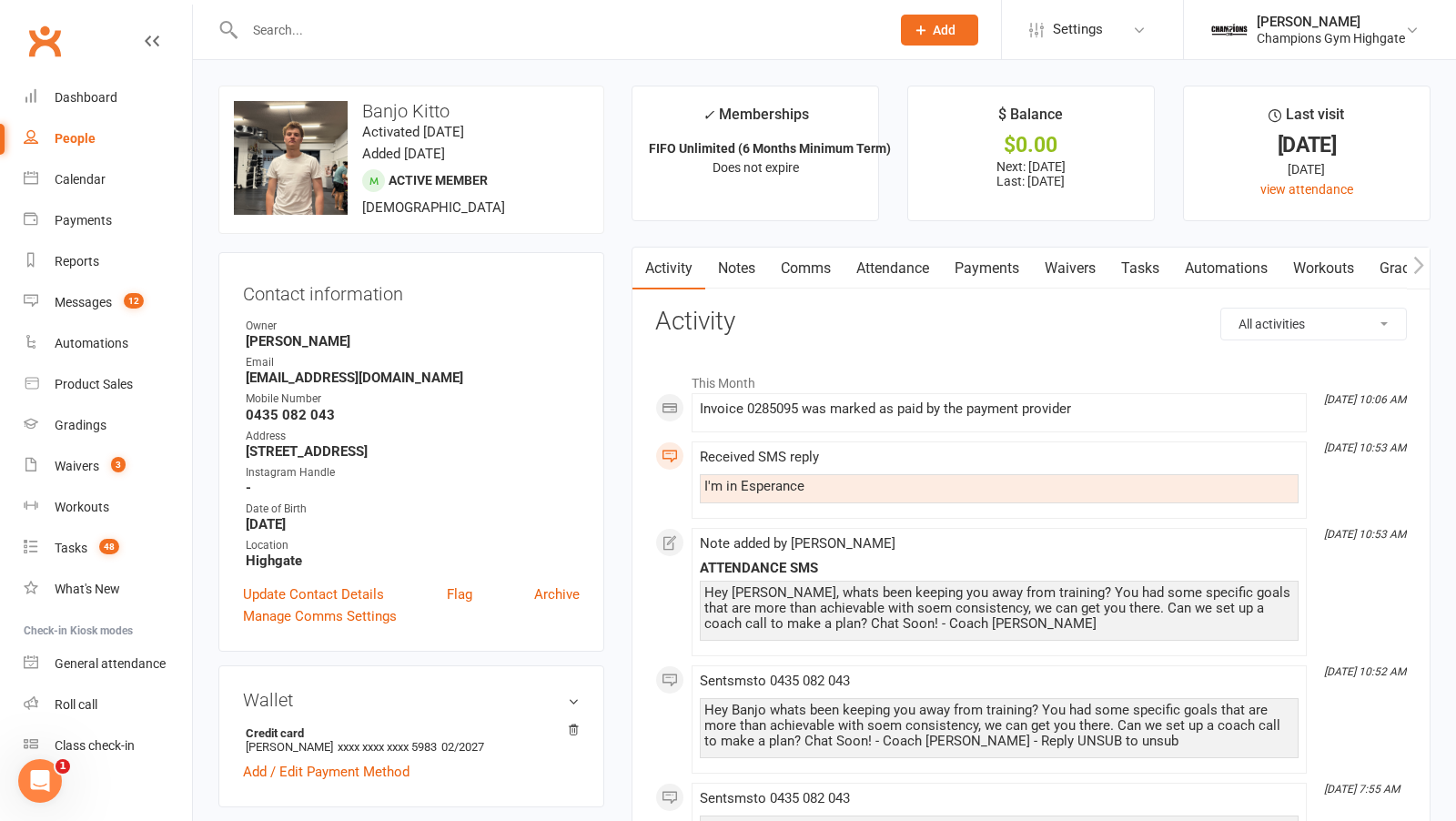
click at [974, 259] on link "Payments" at bounding box center [987, 268] width 90 height 42
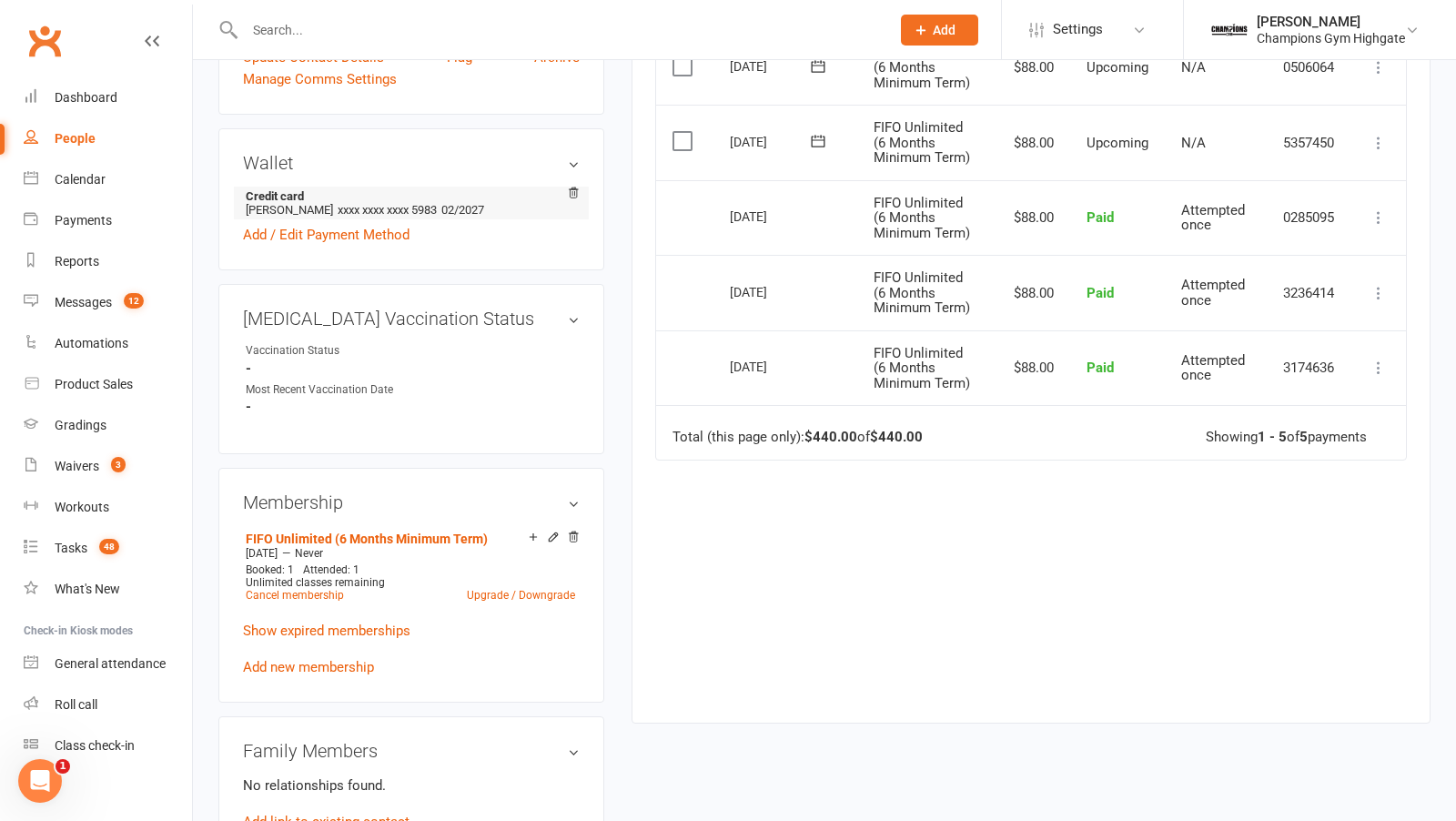
scroll to position [540, 0]
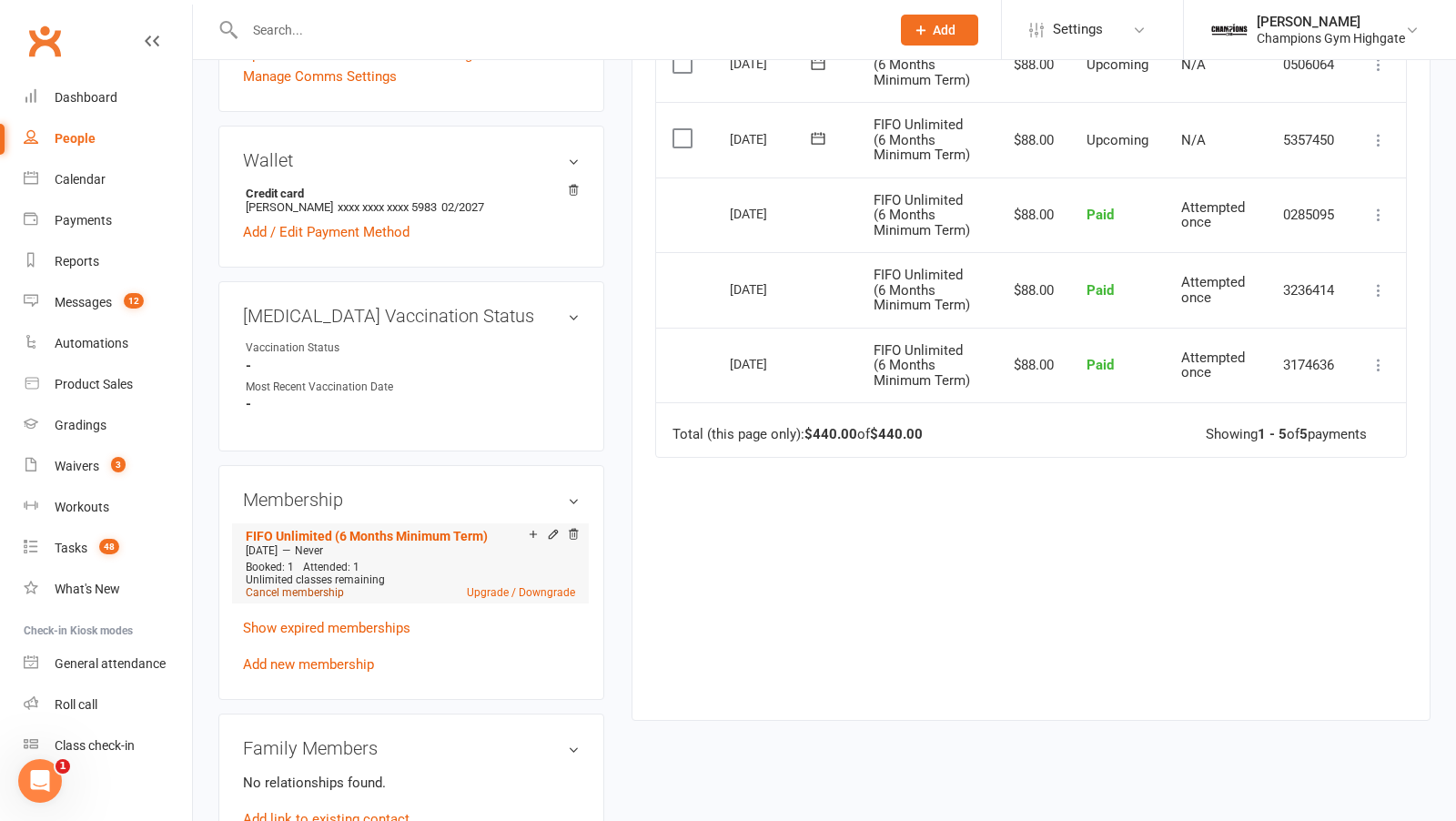
click at [316, 599] on link "Cancel membership" at bounding box center [294, 592] width 98 height 13
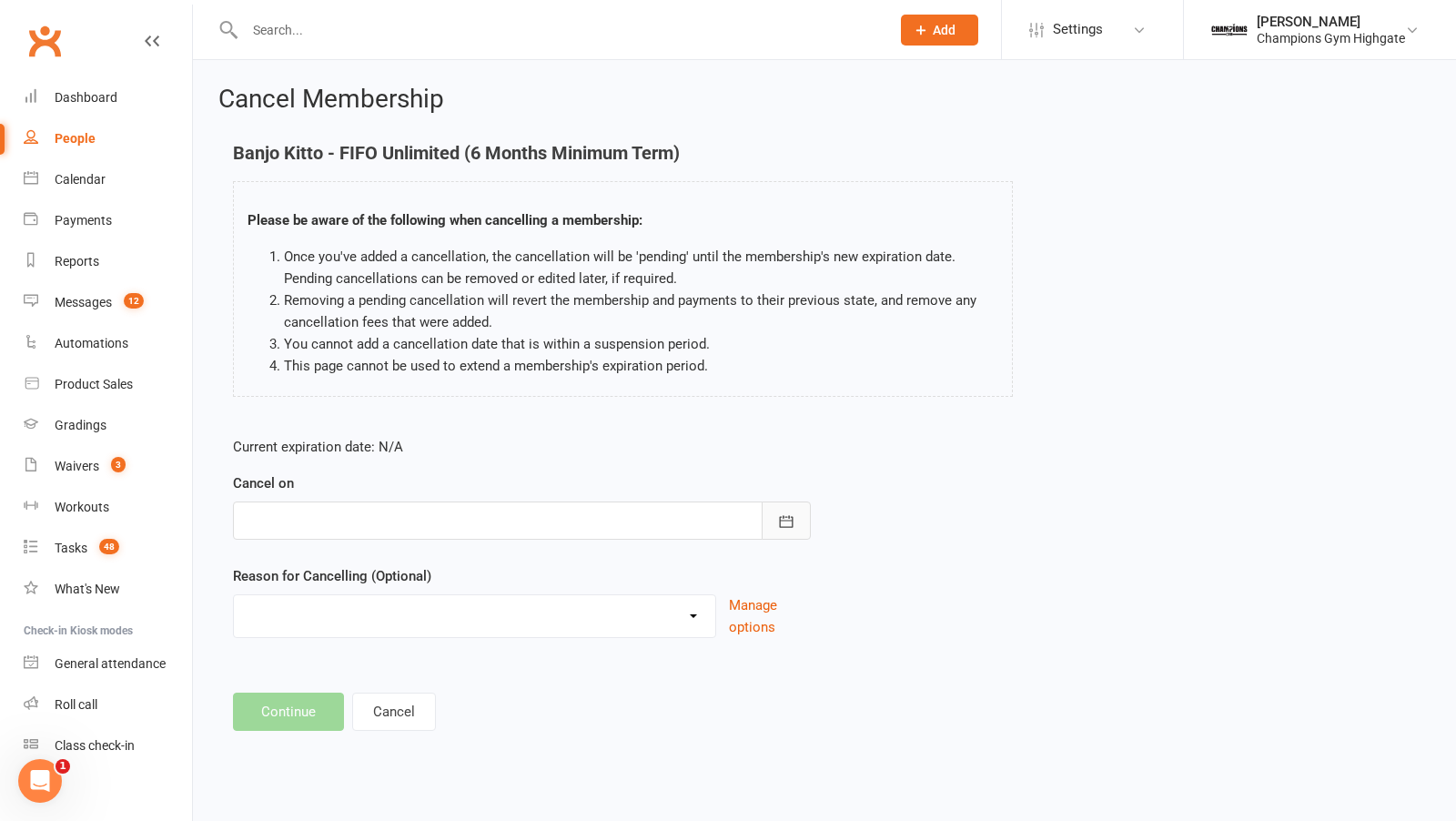
click at [794, 517] on icon "button" at bounding box center [786, 521] width 18 height 18
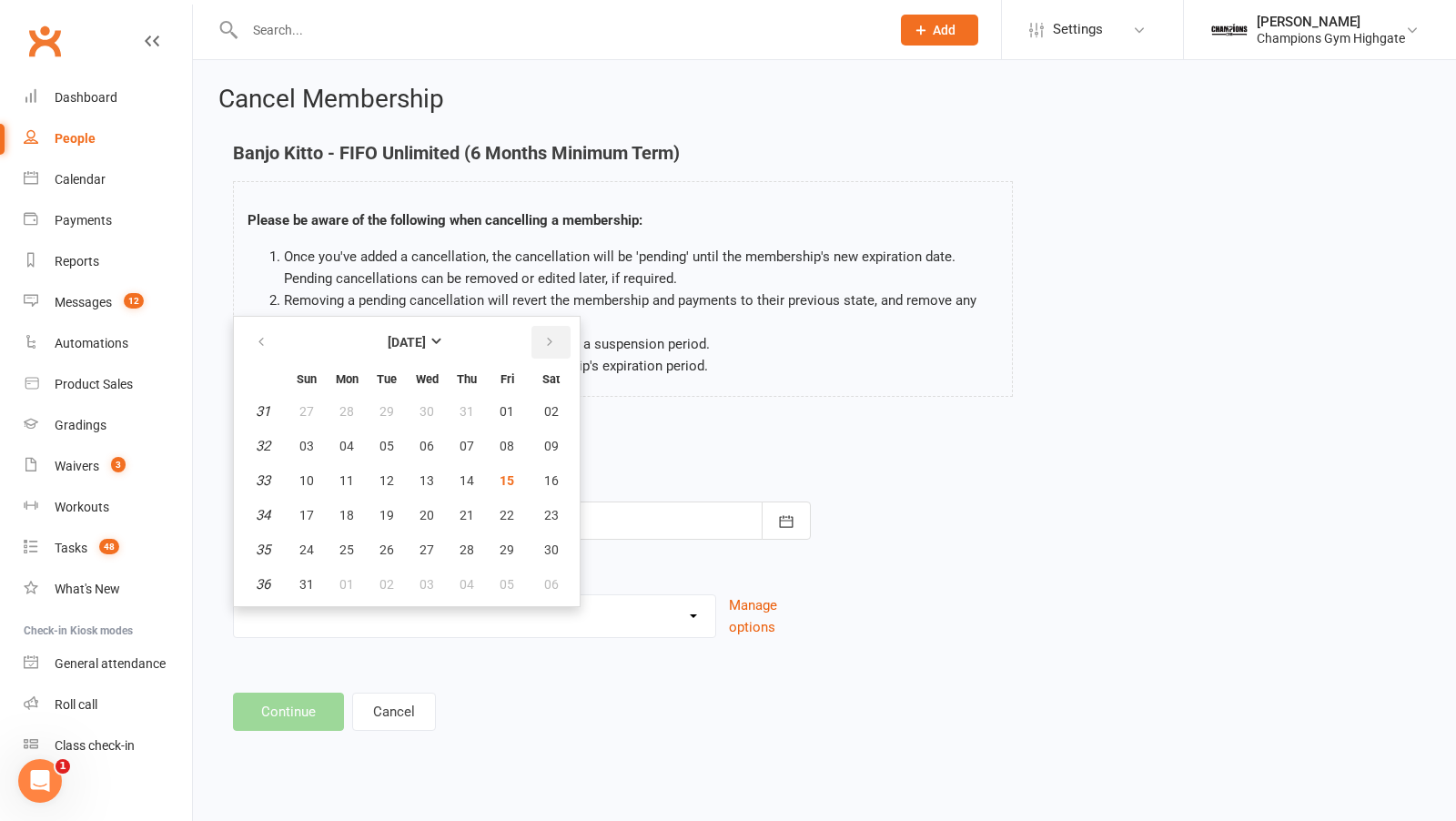
click at [553, 340] on button "button" at bounding box center [551, 342] width 39 height 33
click at [389, 512] on span "23" at bounding box center [387, 515] width 15 height 15
type input "23 Sep 2025"
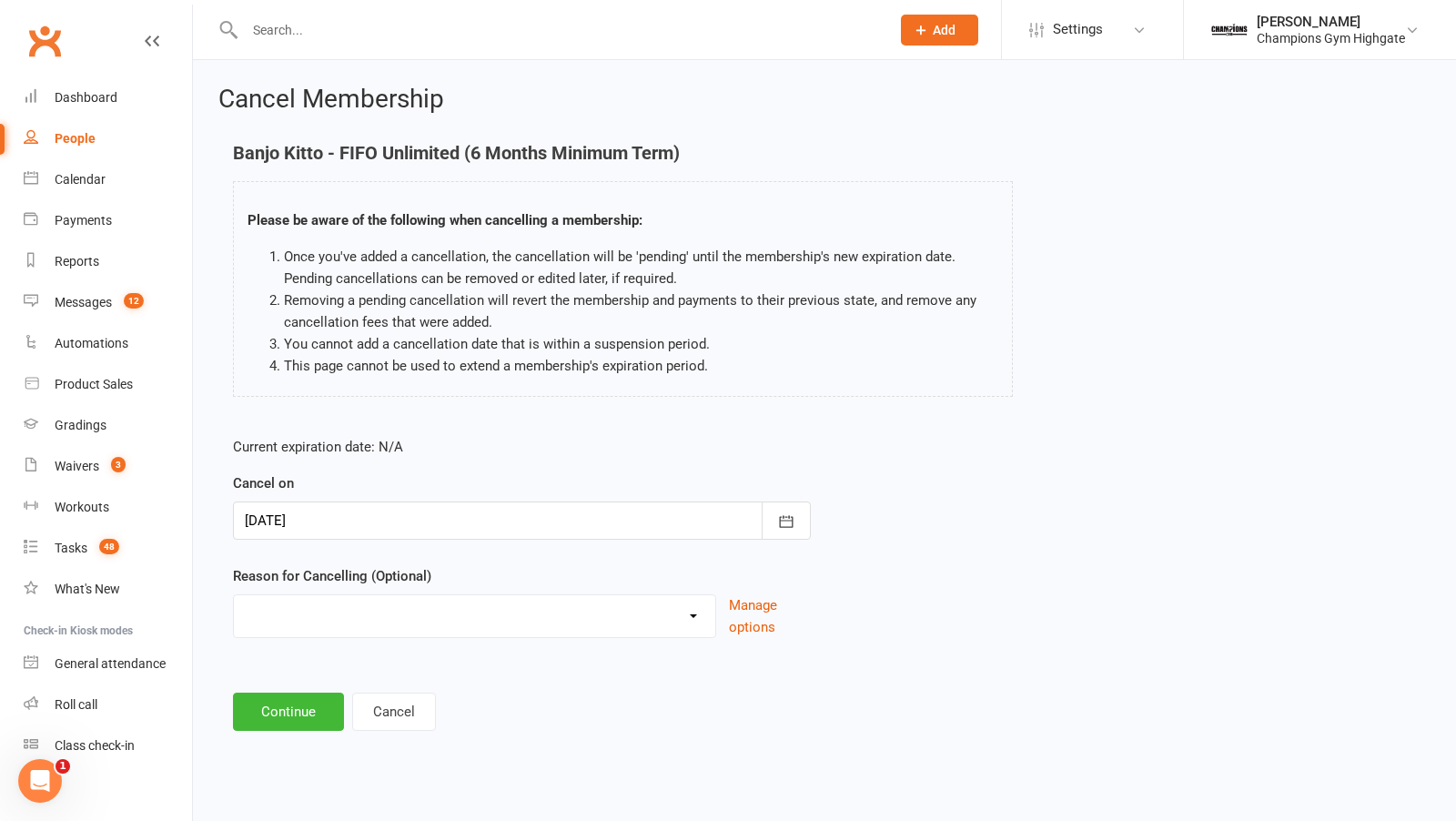
click at [404, 630] on div "Club Transfer Cooling off Period (within 7 days) Debt Collection Downgrading Me…" at bounding box center [474, 616] width 483 height 44
click at [401, 622] on select "Club Transfer Cooling off Period (within 7 days) Debt Collection Downgrading Me…" at bounding box center [474, 613] width 482 height 37
select select "9"
click at [233, 595] on select "Club Transfer Cooling off Period (within 7 days) Debt Collection Downgrading Me…" at bounding box center [474, 613] width 482 height 37
click at [295, 714] on button "Continue" at bounding box center [289, 711] width 111 height 38
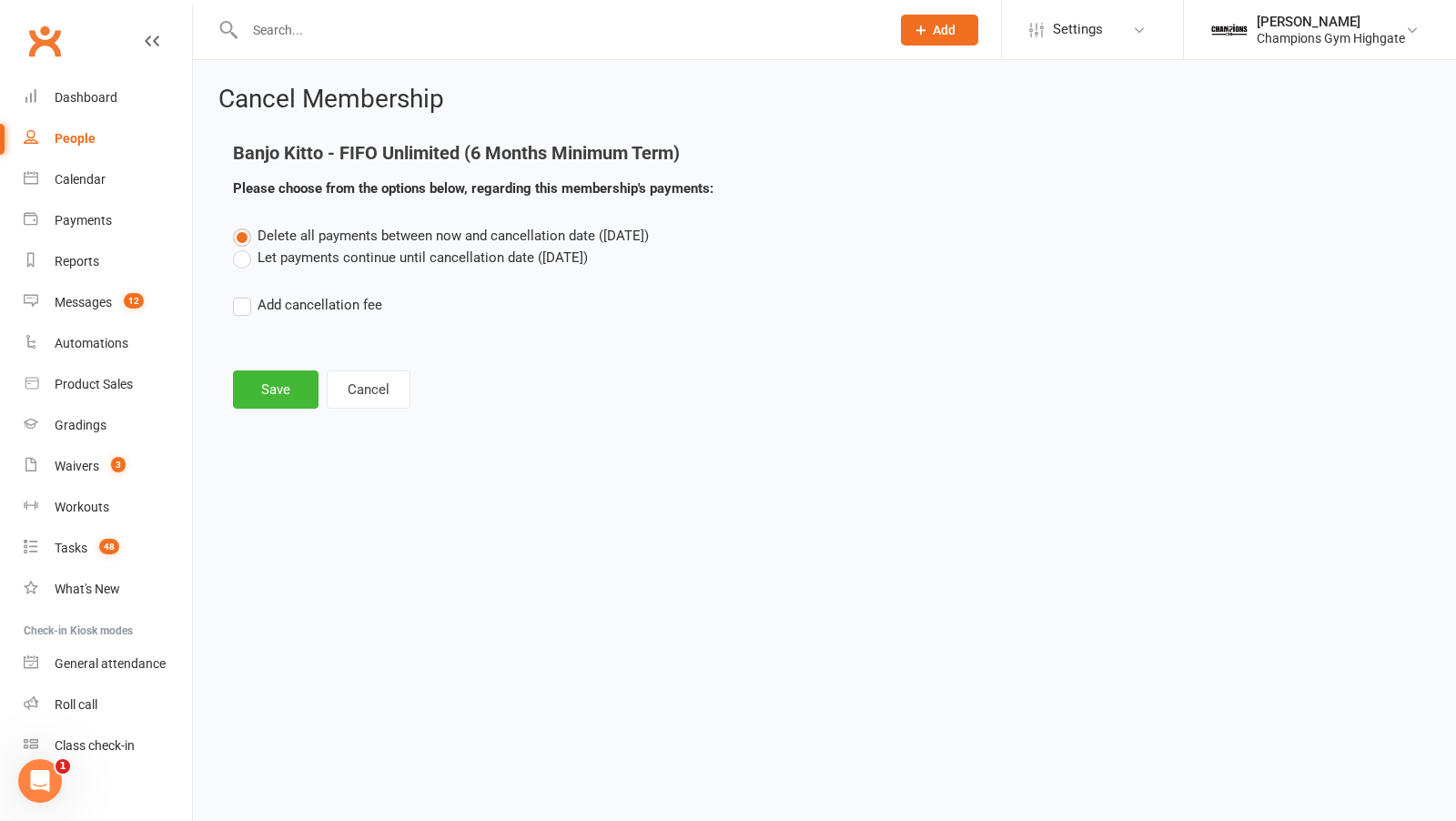
click at [248, 261] on label "Let payments continue until cancellation date (Sep 23, 2025)" at bounding box center [411, 257] width 355 height 22
click at [245, 246] on input "Let payments continue until cancellation date (Sep 23, 2025)" at bounding box center [239, 246] width 12 height 0
click at [263, 390] on button "Save" at bounding box center [276, 389] width 85 height 38
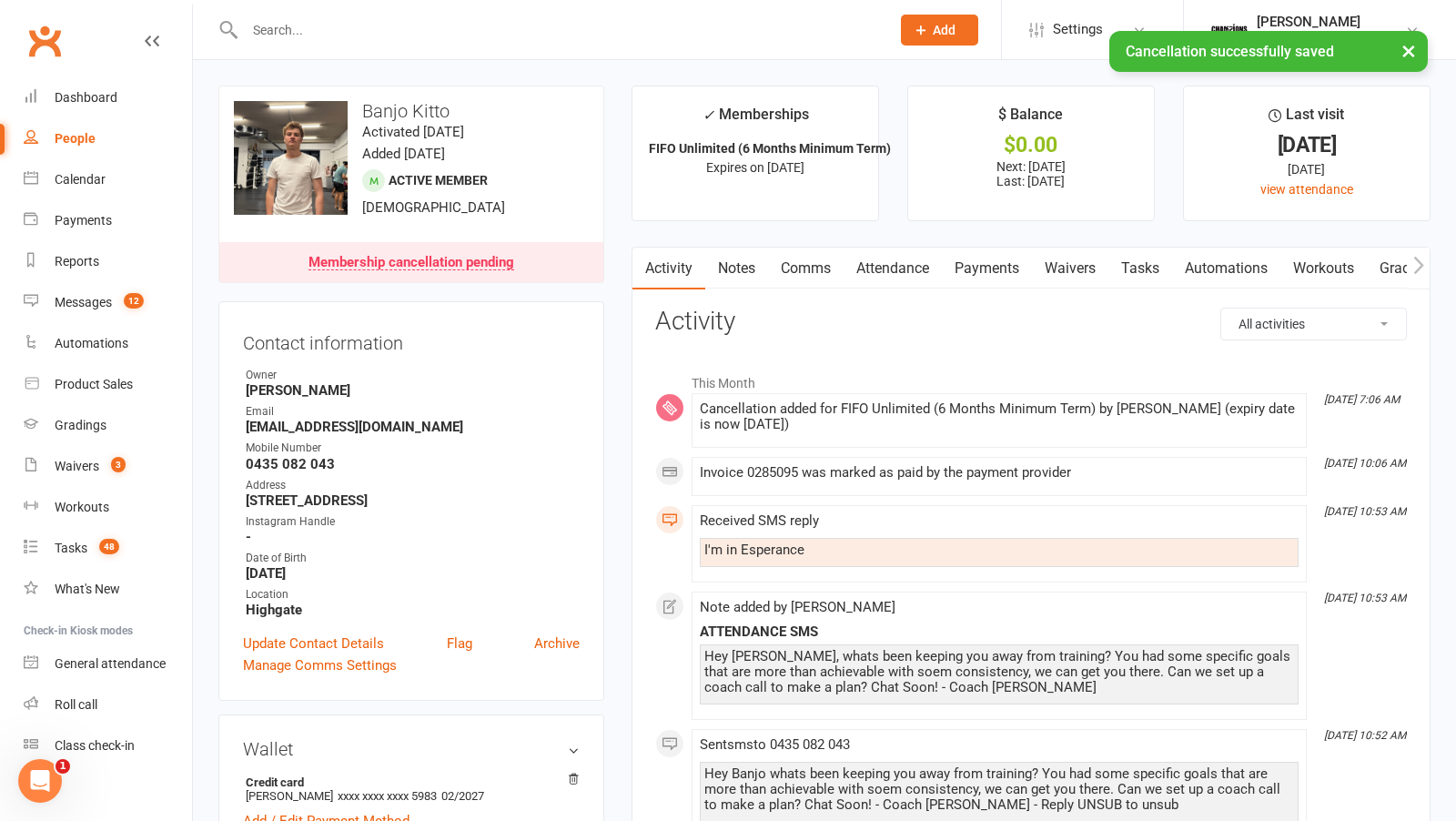
click at [743, 274] on link "Notes" at bounding box center [736, 268] width 63 height 42
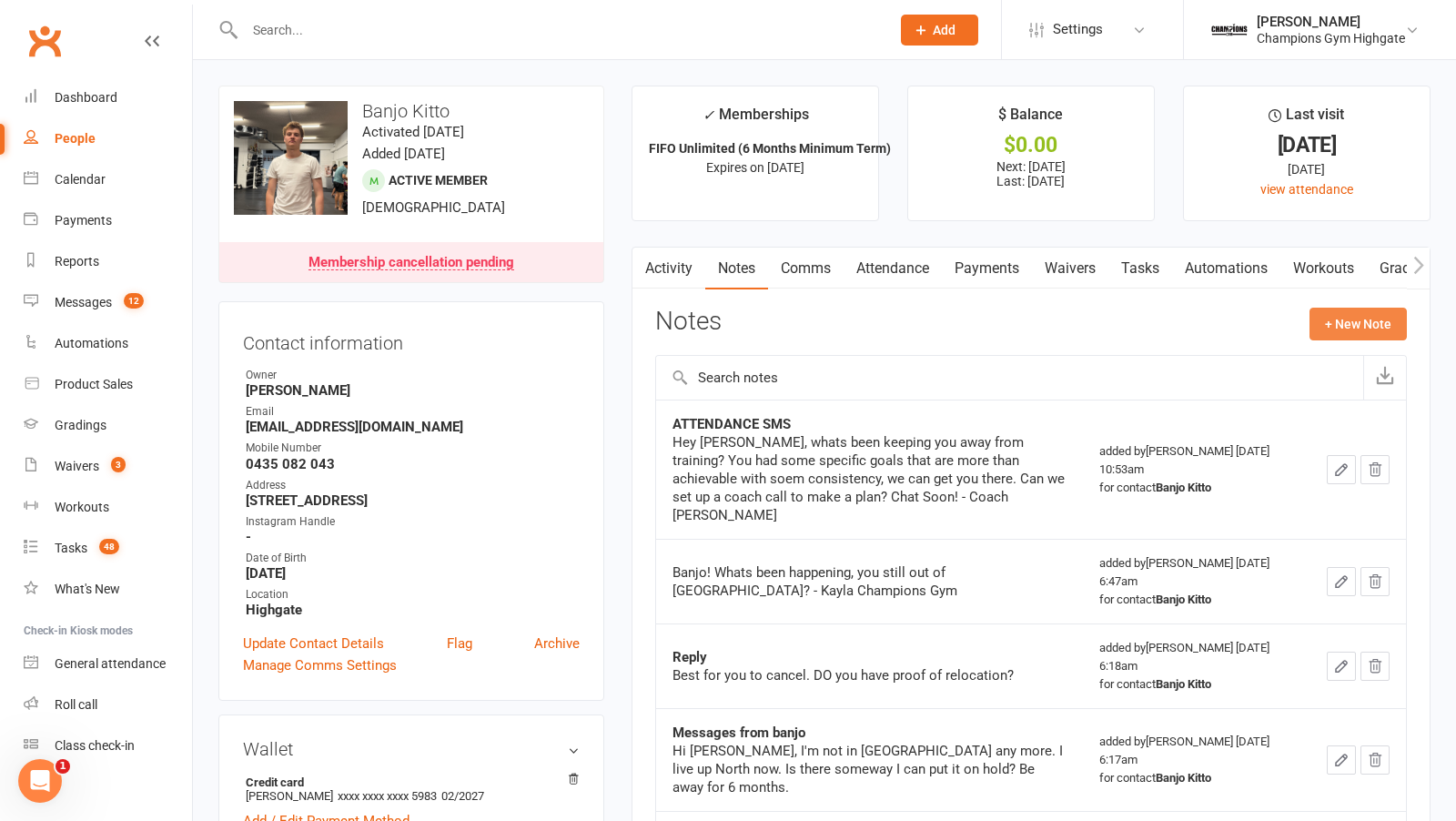
click at [1341, 335] on button "+ New Note" at bounding box center [1358, 323] width 98 height 33
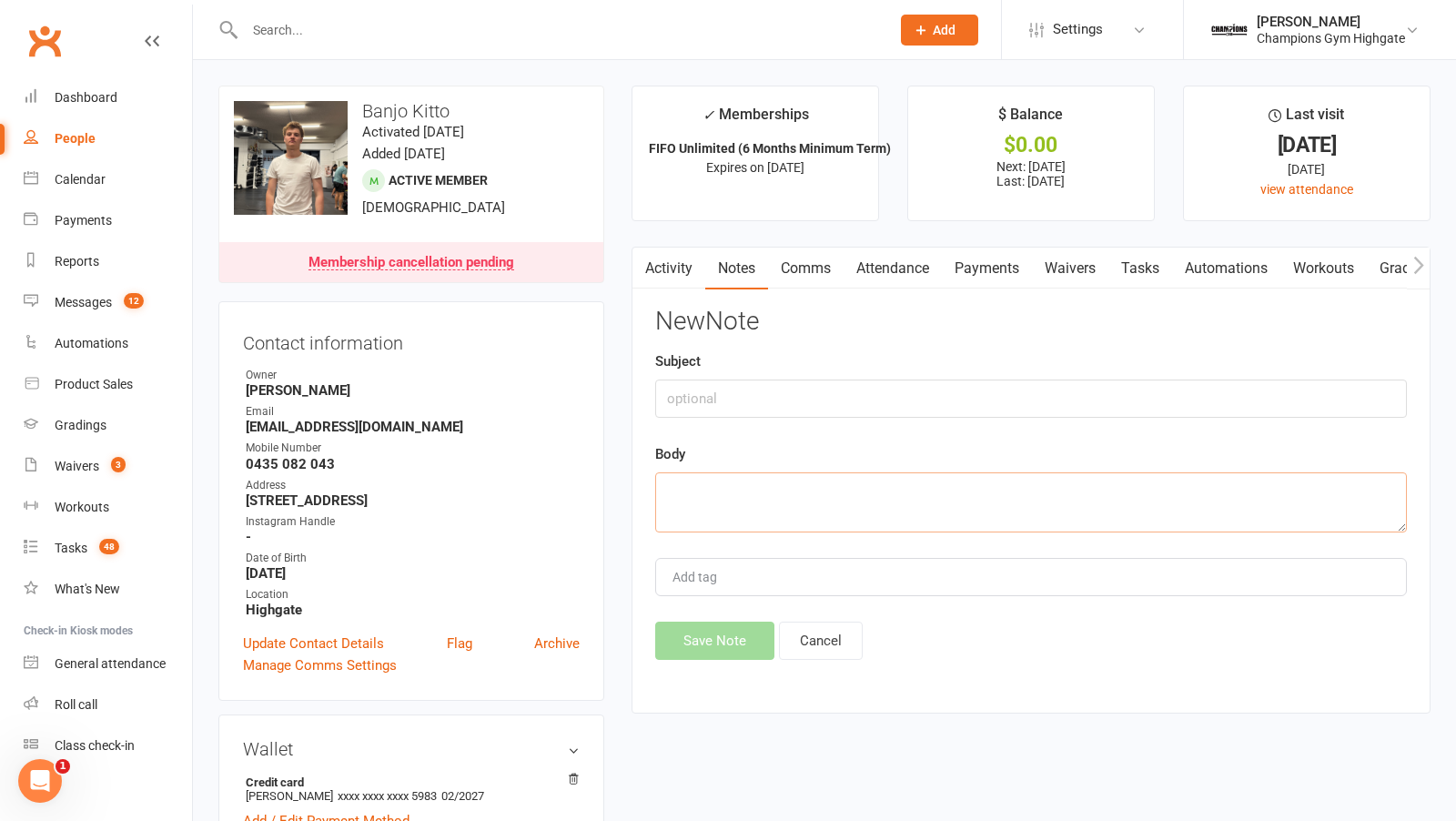
click at [743, 526] on textarea at bounding box center [1031, 502] width 752 height 60
paste textarea "Banjo Kitto Aug 14, 2025, 9:54 PM (9 hours ago) to me Membership Services Champ…"
type textarea "Banjo Kitto Aug 14, 2025, 9:54 PM (9 hours ago) to me Membership Services Champ…"
click at [687, 392] on input "text" at bounding box center [1031, 398] width 752 height 38
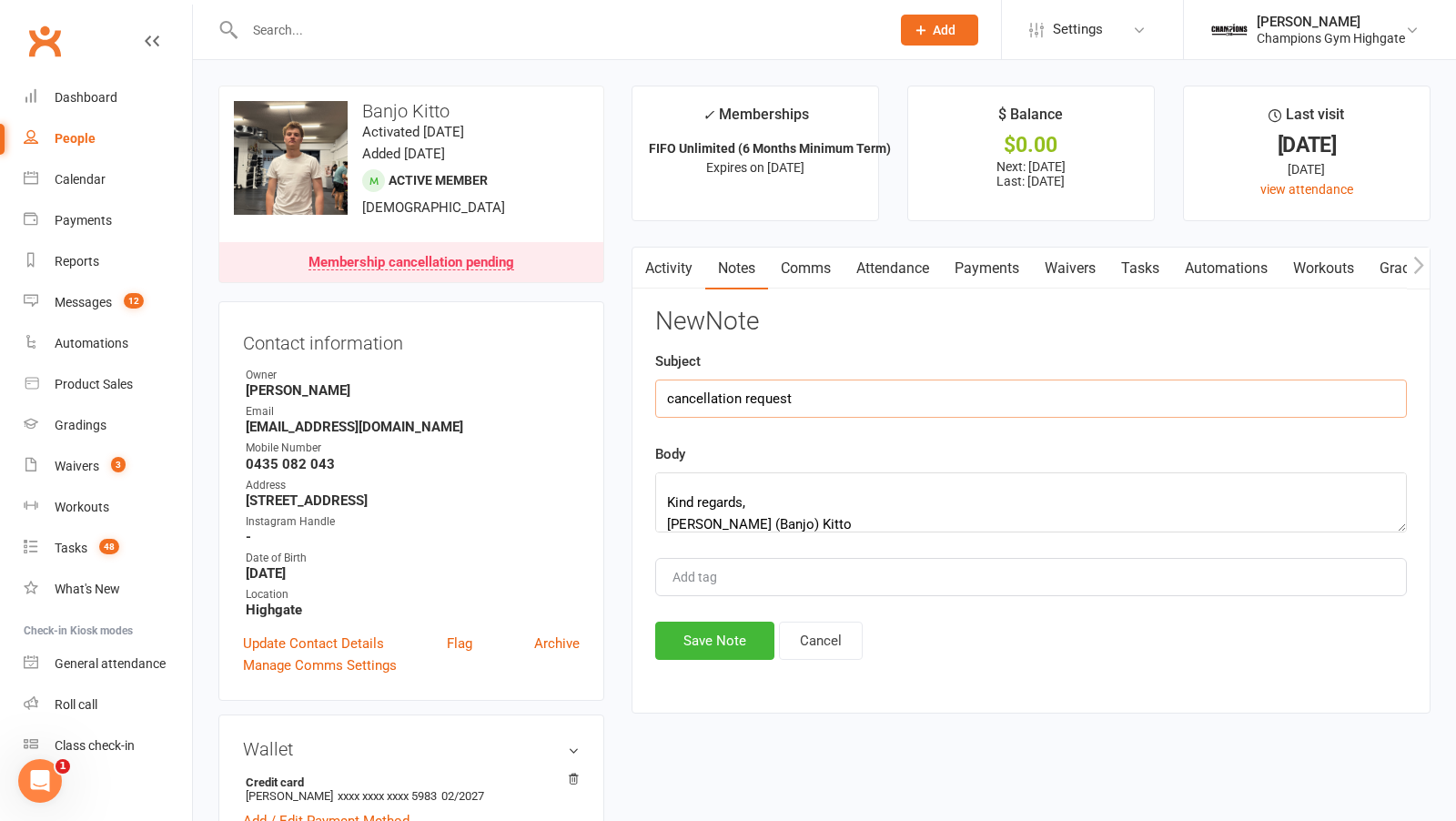
type input "cancellation request"
click at [697, 647] on button "Save Note" at bounding box center [714, 640] width 119 height 38
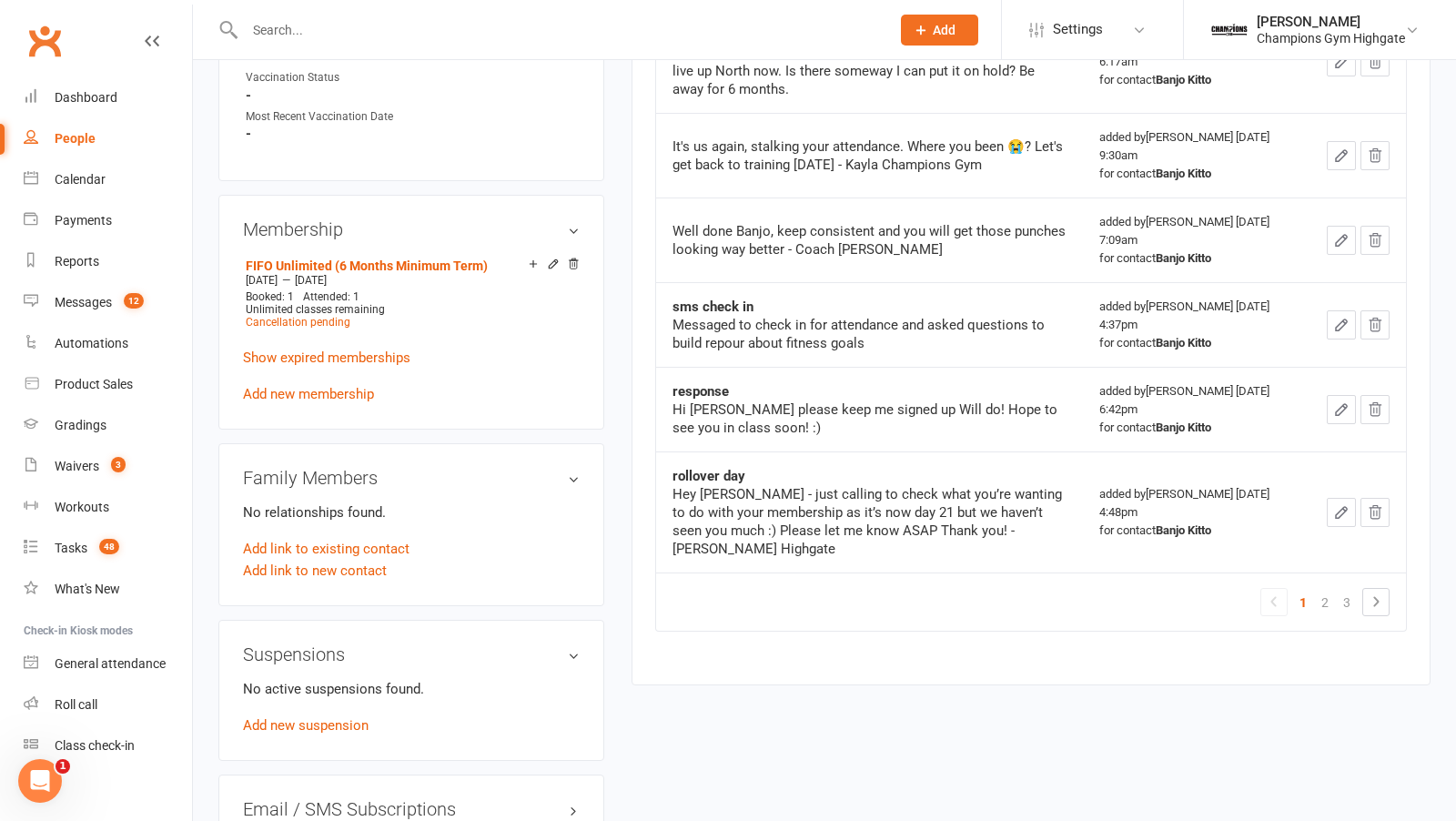
scroll to position [862, 0]
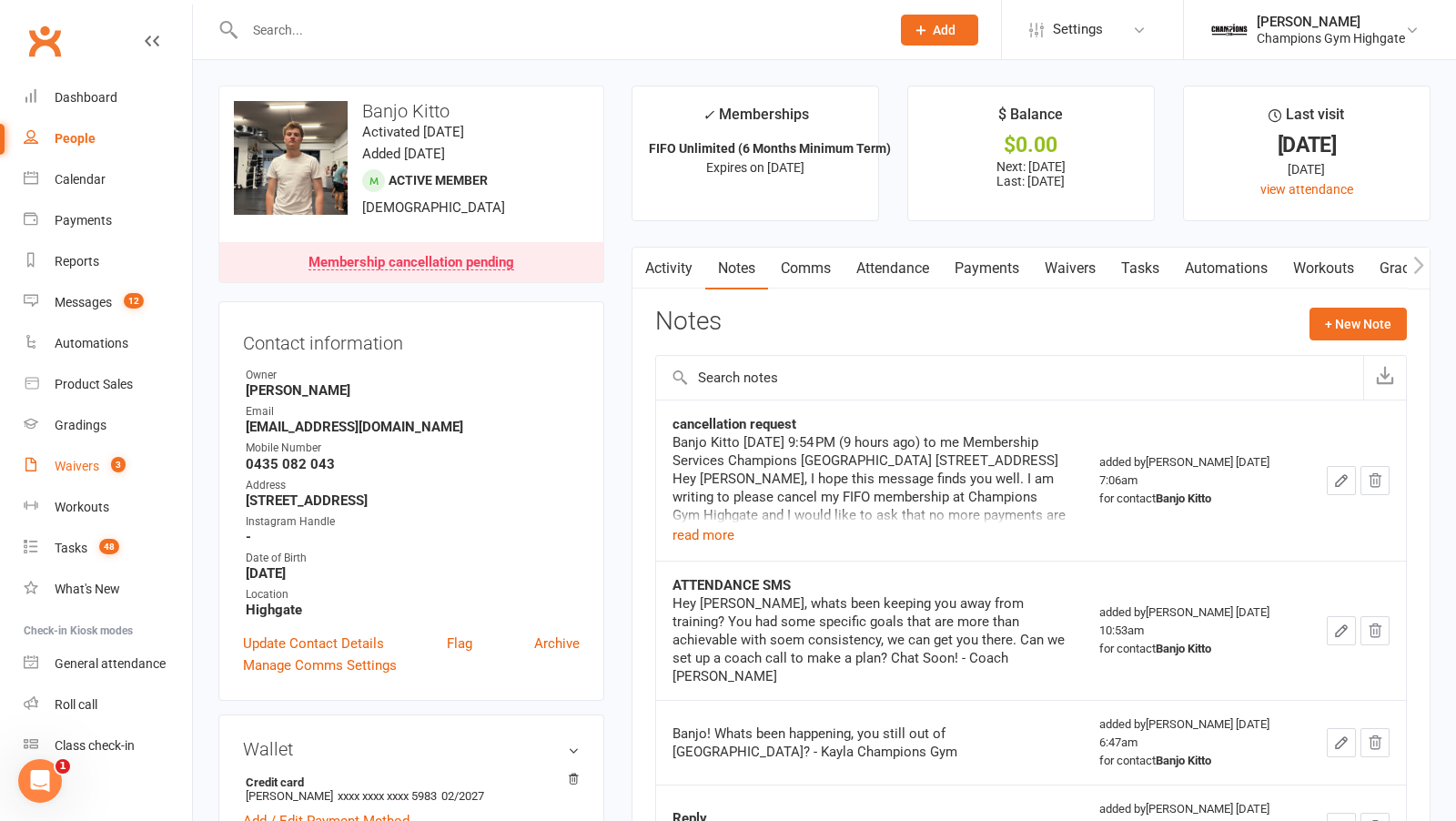
click at [82, 450] on link "Waivers 3" at bounding box center [108, 467] width 169 height 41
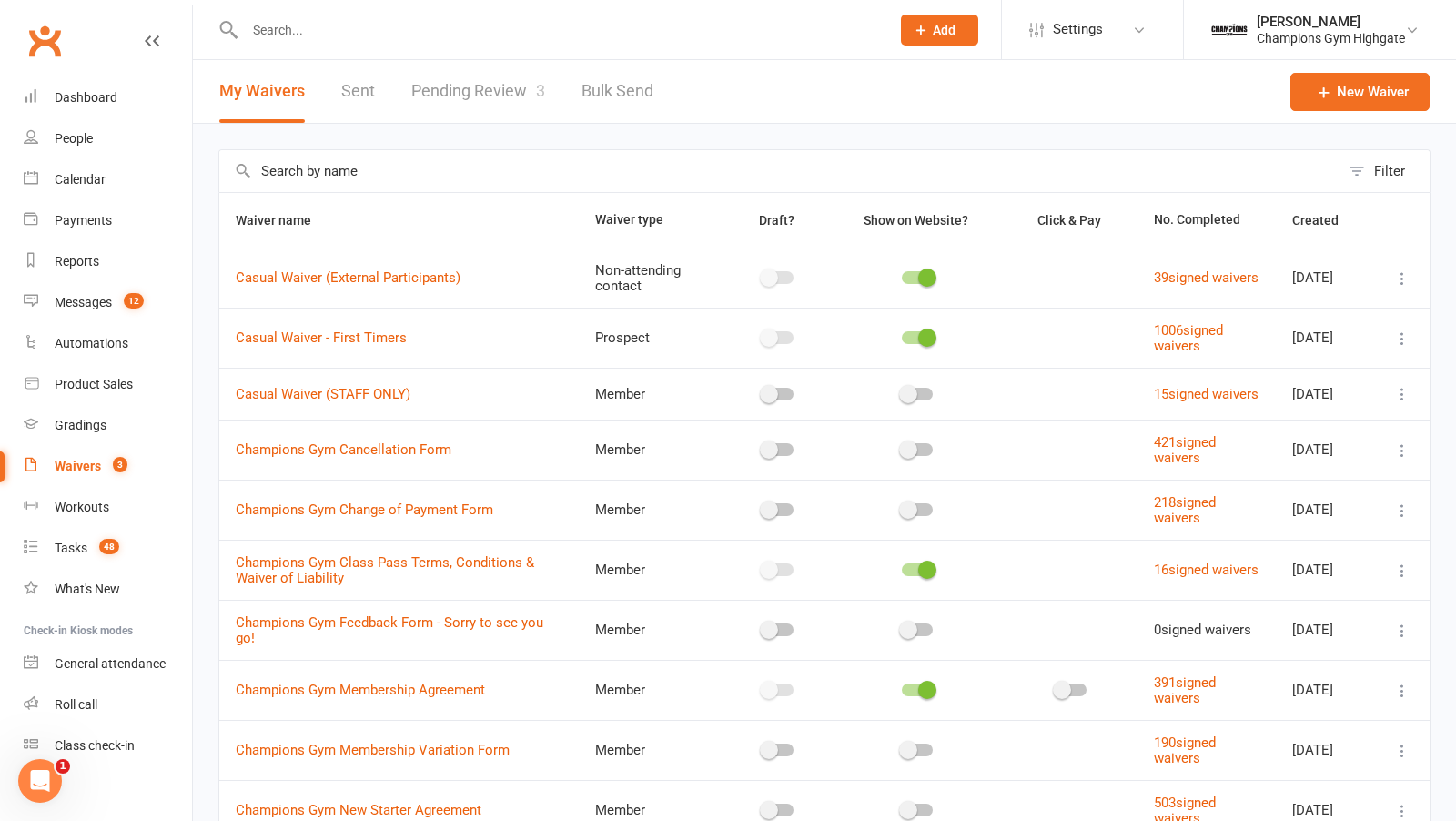
click at [283, 172] on input "text" at bounding box center [779, 171] width 1120 height 42
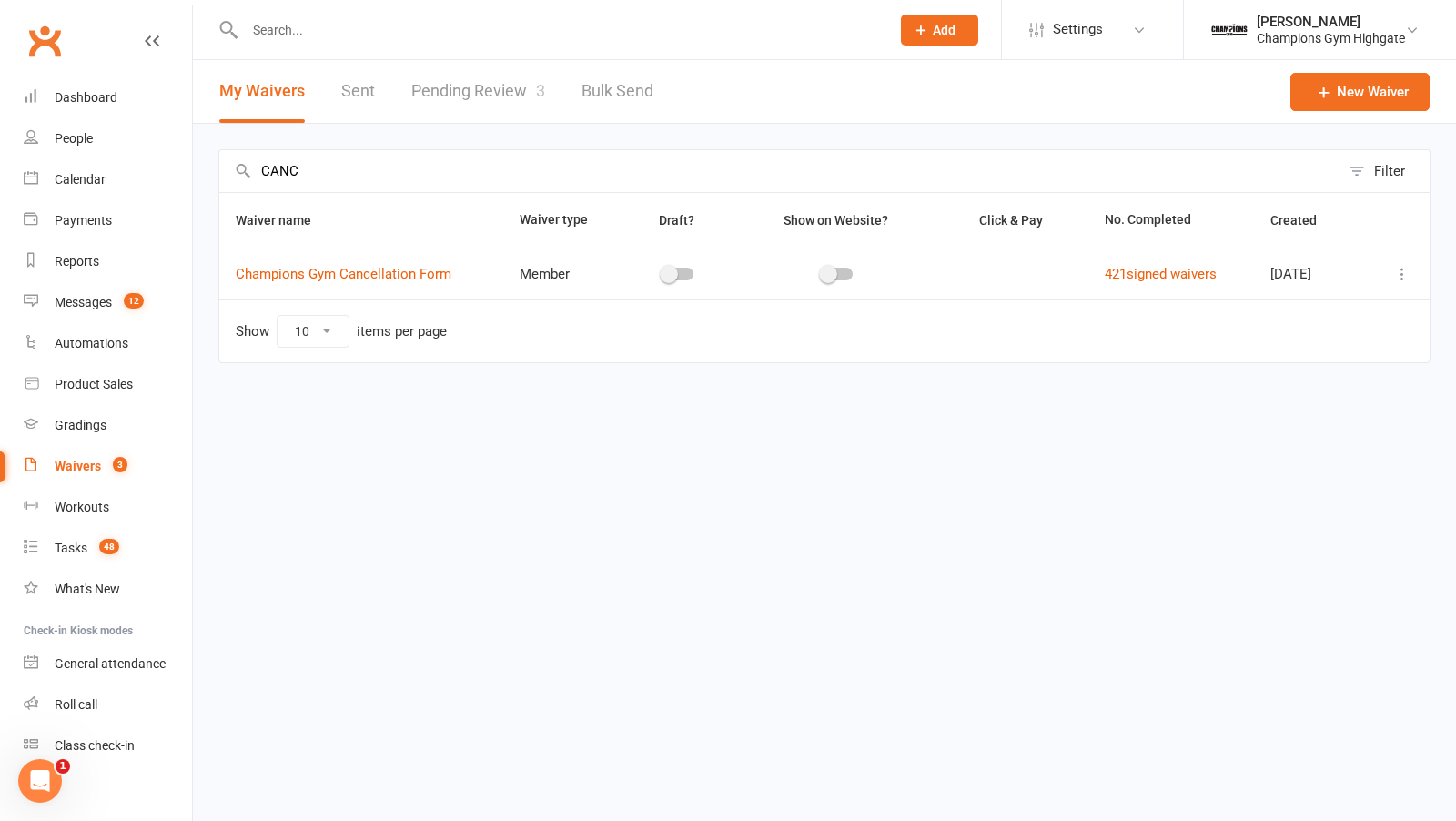
type input "CANC"
click at [1400, 272] on icon at bounding box center [1402, 273] width 18 height 18
click at [1293, 383] on link "Copy external link to clipboard" at bounding box center [1306, 381] width 214 height 37
click at [407, 30] on input "text" at bounding box center [558, 29] width 638 height 25
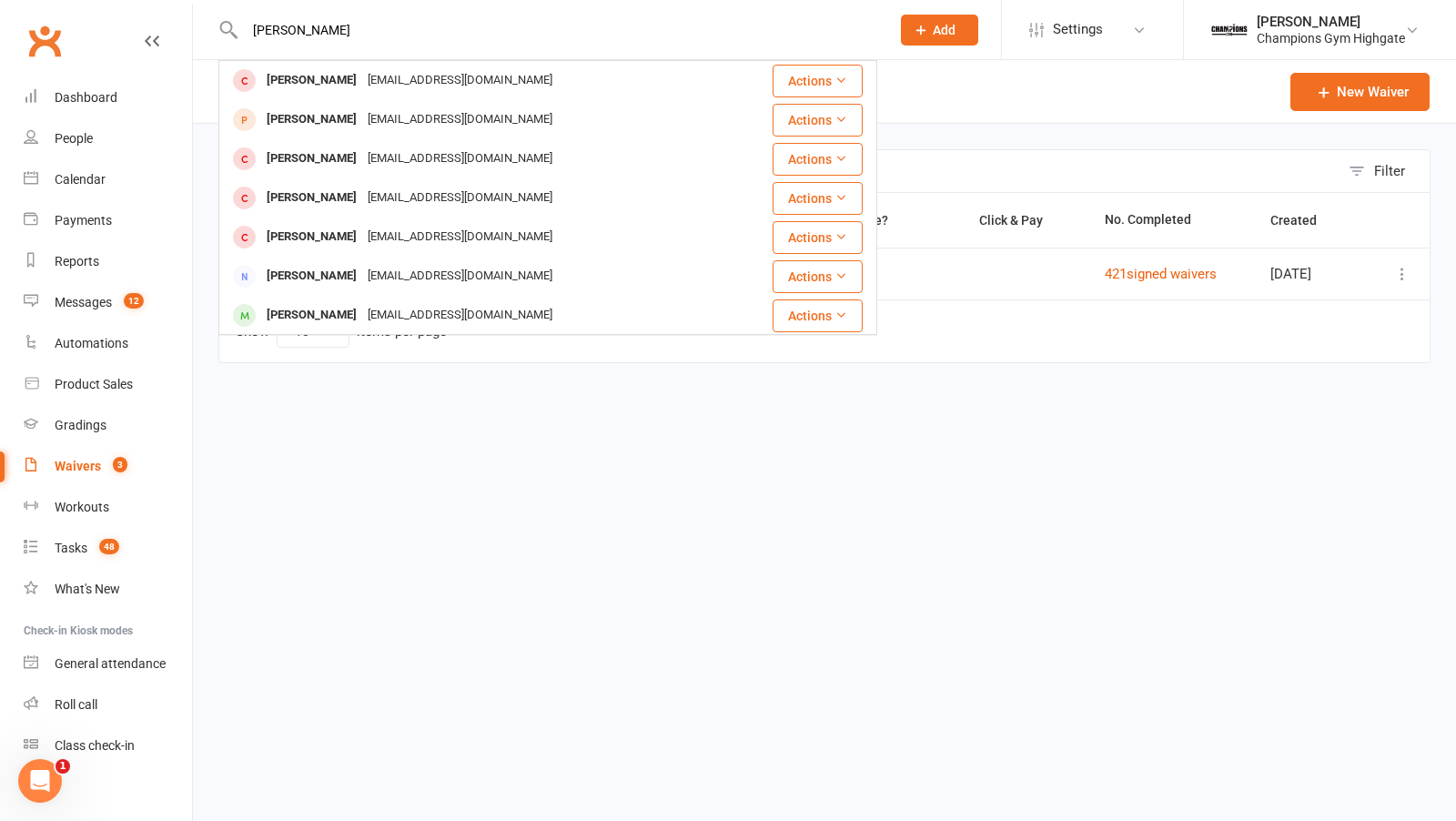
click at [356, 45] on div "david trap David Trapnell dntrapnell@gmail.com Actions David Tran david_tran5@o…" at bounding box center [548, 29] width 659 height 59
drag, startPoint x: 346, startPoint y: 23, endPoint x: 73, endPoint y: 25, distance: 273.0
click at [88, 5] on header "david trap David Trapnell dntrapnell@gmail.com Actions David Tran david_tran5@o…" at bounding box center [728, 5] width 1456 height 0
type input "ali bak"
click at [356, 421] on html "ali bak Ali Baker Nsiaf Ali.bakernsiaf43@gmail.com Actions Yasmin Ali Aliyasmin…" at bounding box center [728, 219] width 1456 height 440
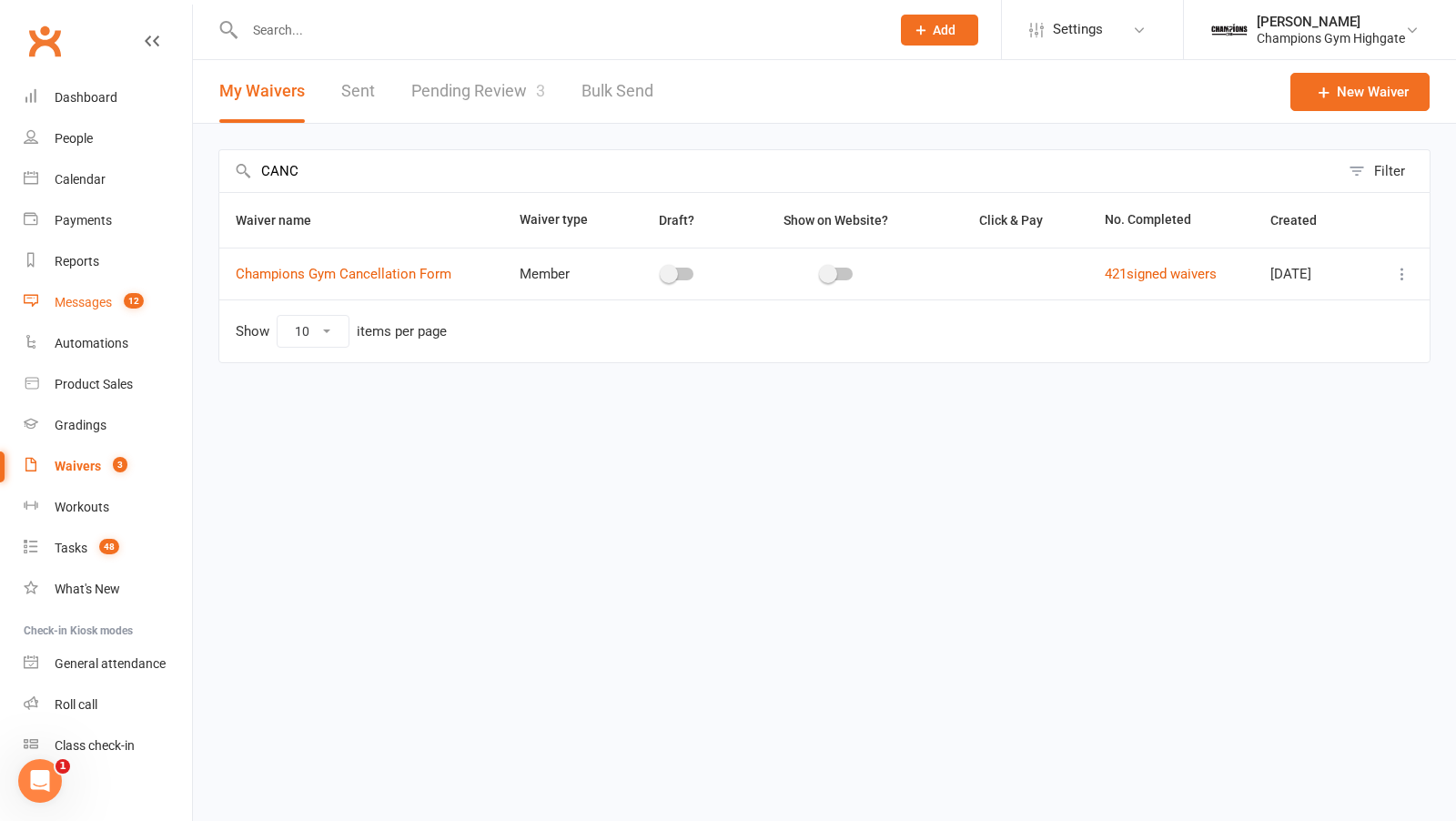
click at [124, 308] on count-badge "12" at bounding box center [128, 303] width 29 height 15
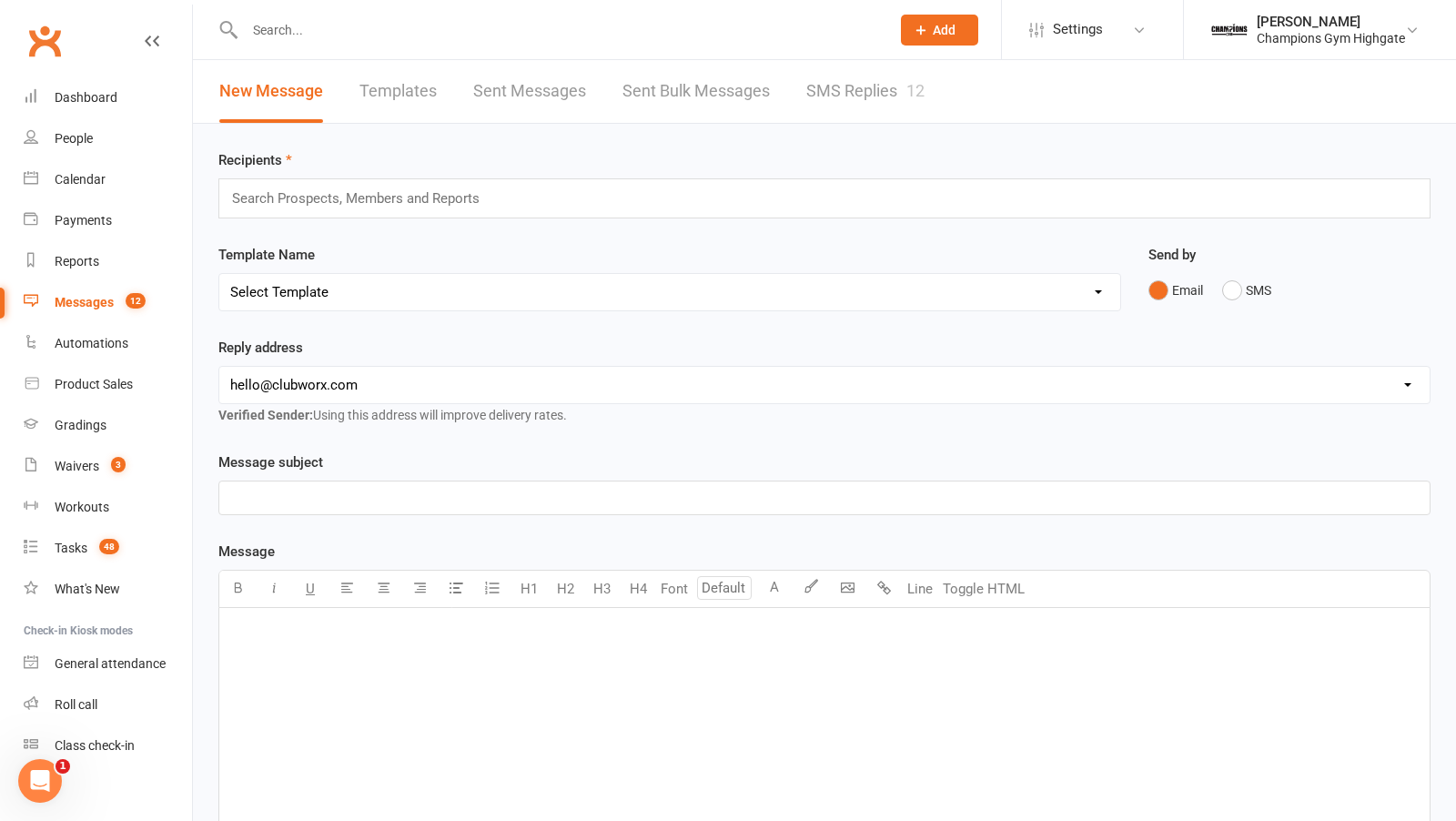
click at [834, 86] on link "SMS Replies 12" at bounding box center [865, 91] width 118 height 63
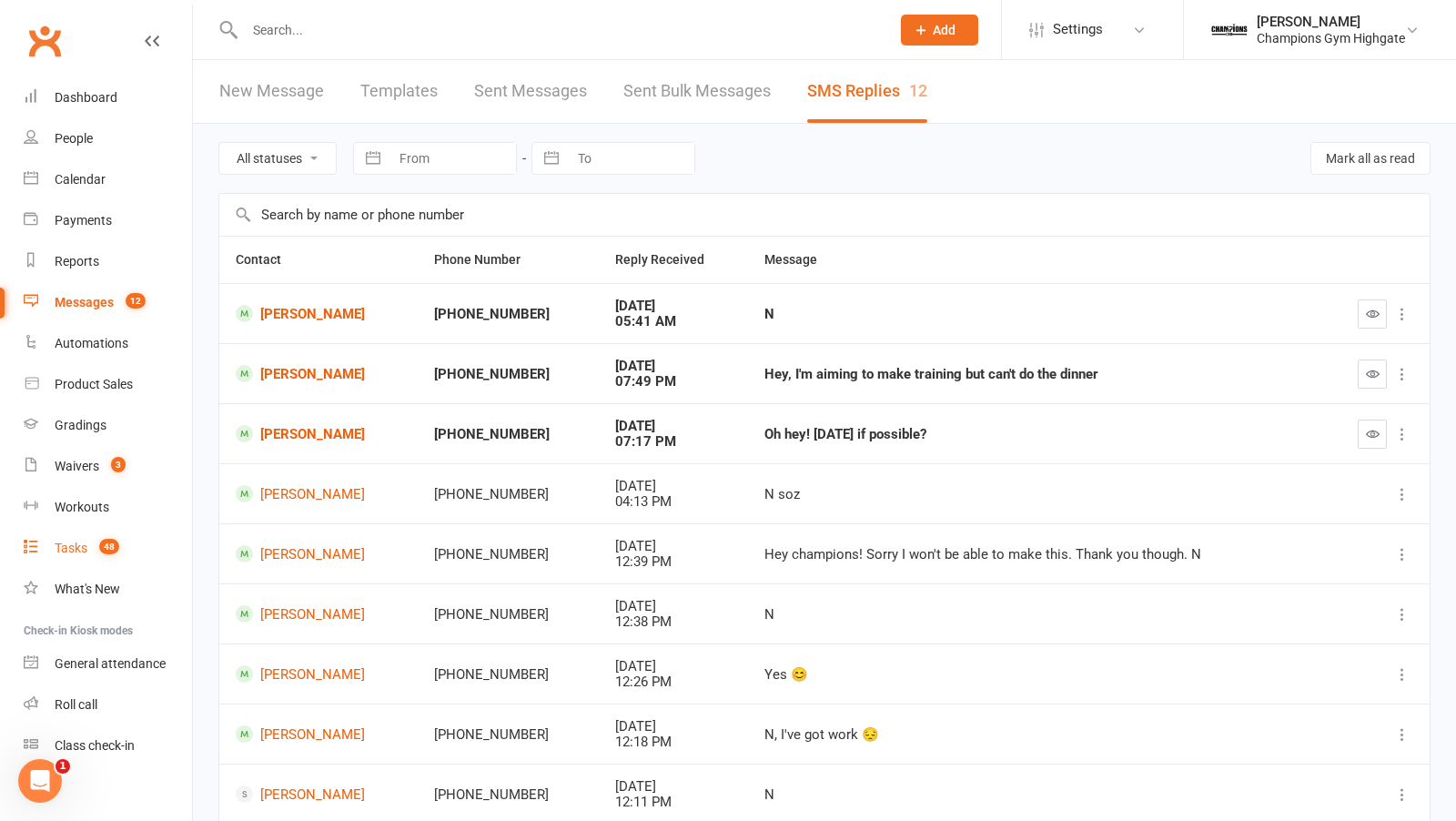
click at [82, 540] on link "Tasks 48" at bounding box center [108, 548] width 169 height 41
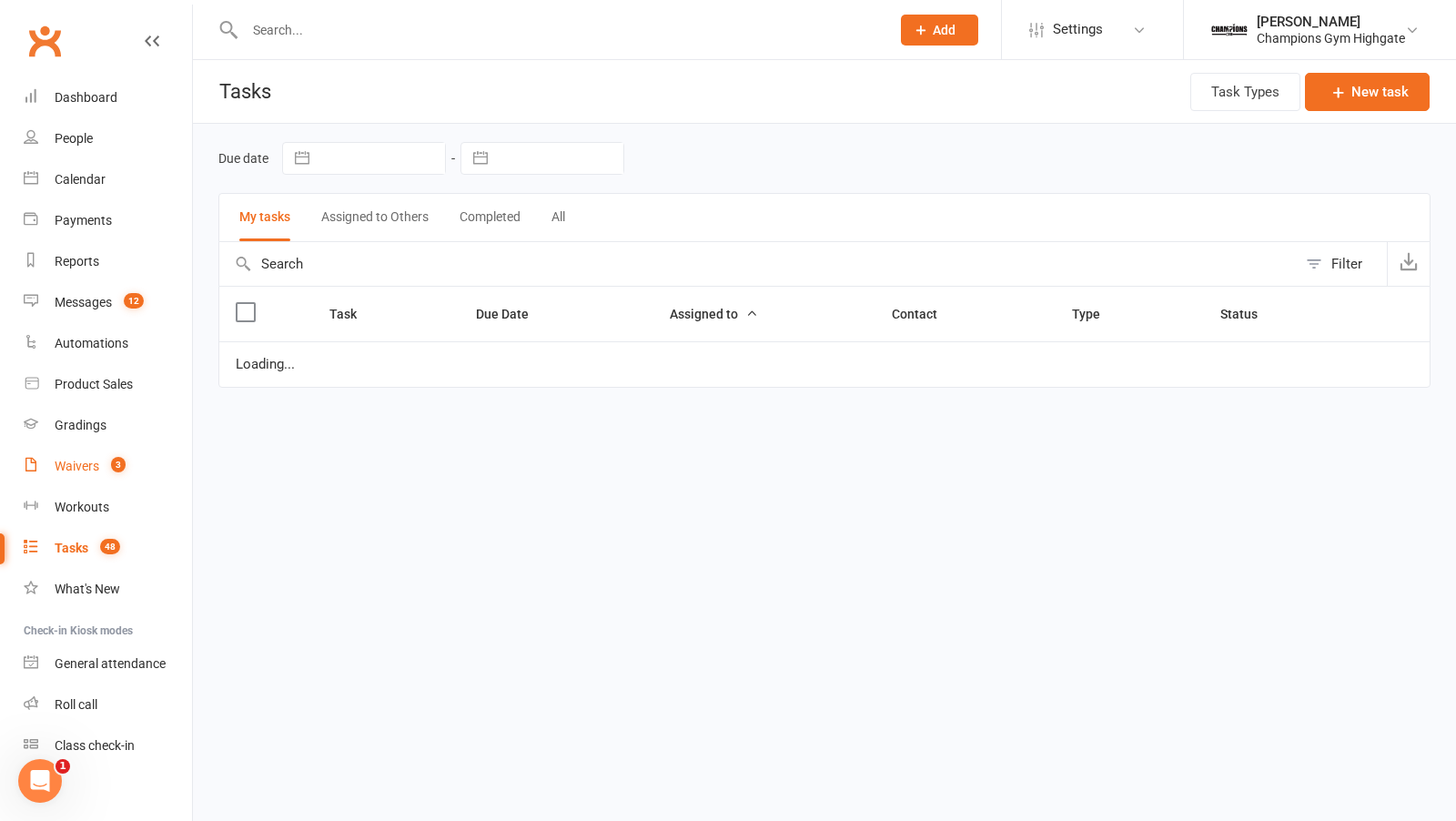
click at [116, 466] on span "3" at bounding box center [118, 464] width 15 height 16
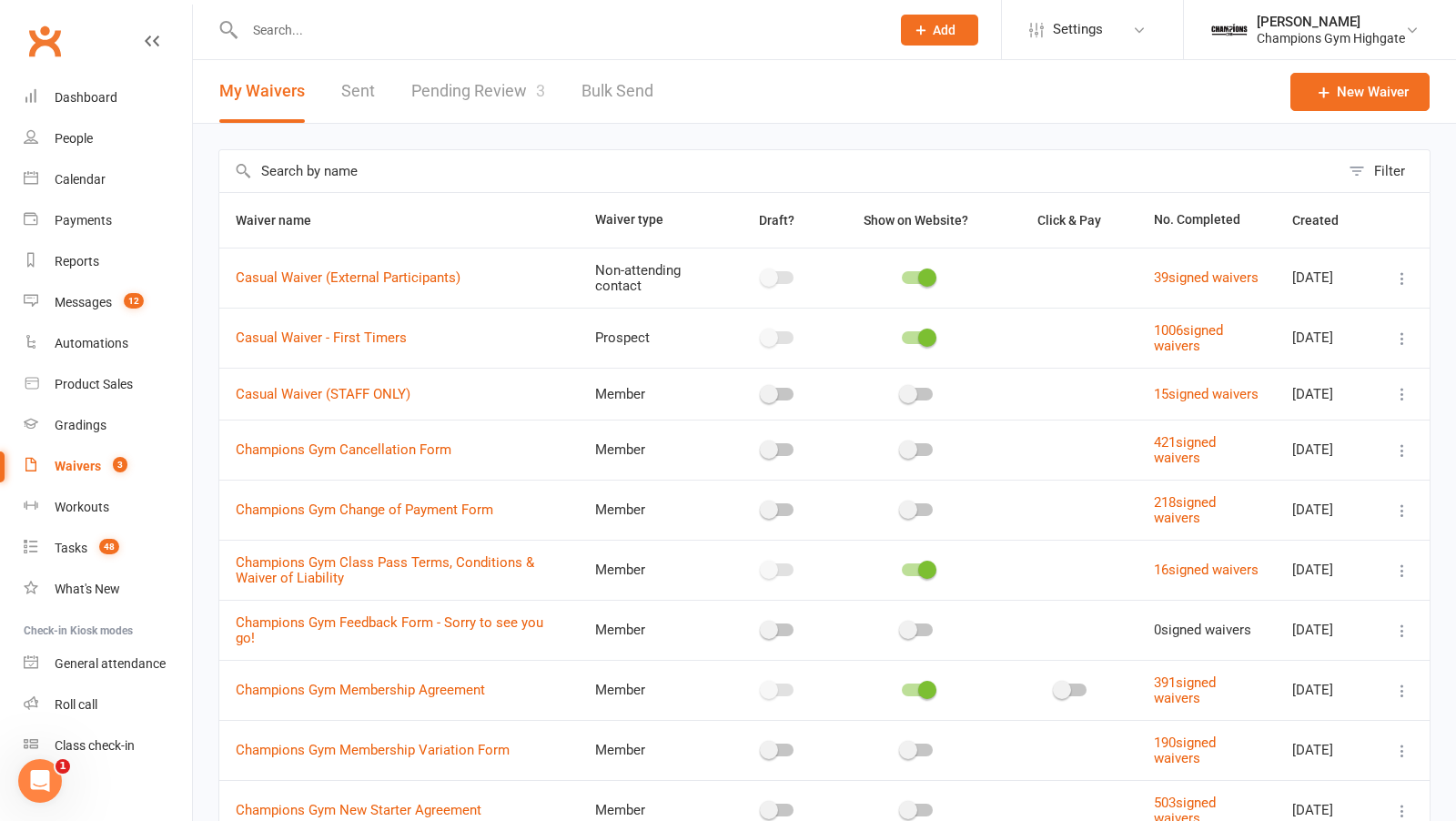
click at [487, 78] on link "Pending Review 3" at bounding box center [478, 91] width 134 height 63
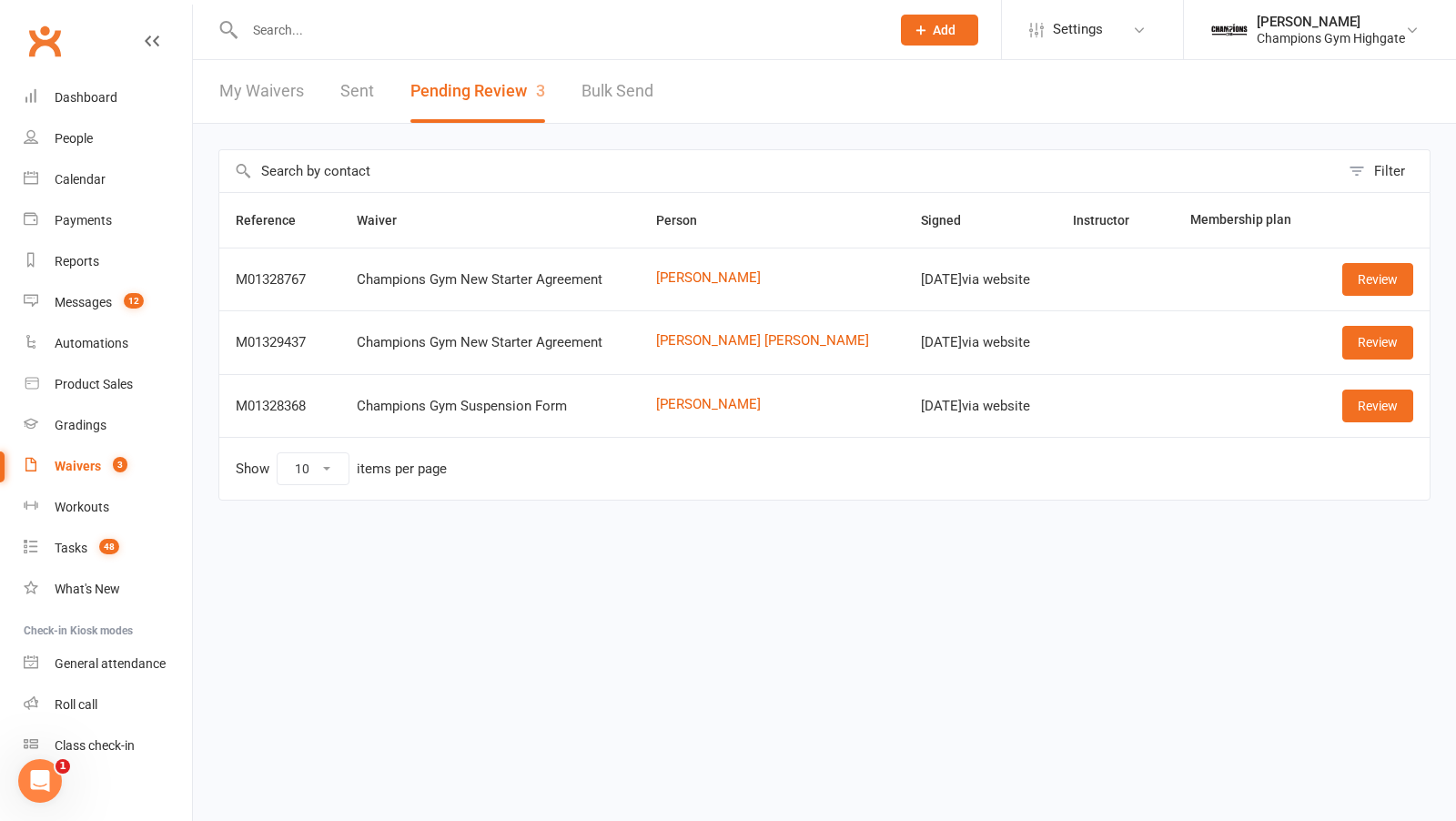
click at [347, 37] on input "text" at bounding box center [558, 29] width 638 height 25
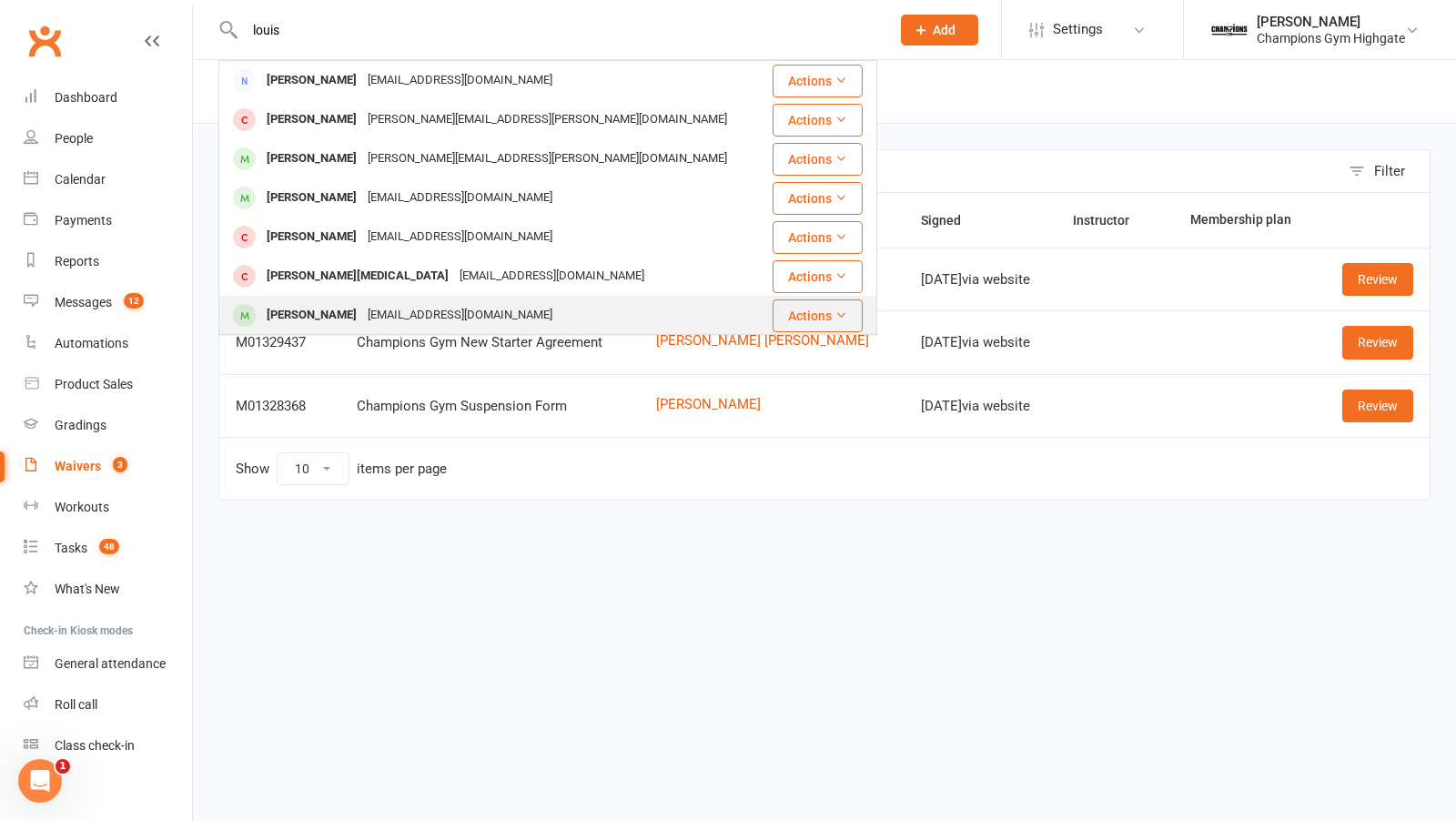
type input "louis"
click at [327, 306] on div "Louis Perrin" at bounding box center [312, 315] width 101 height 26
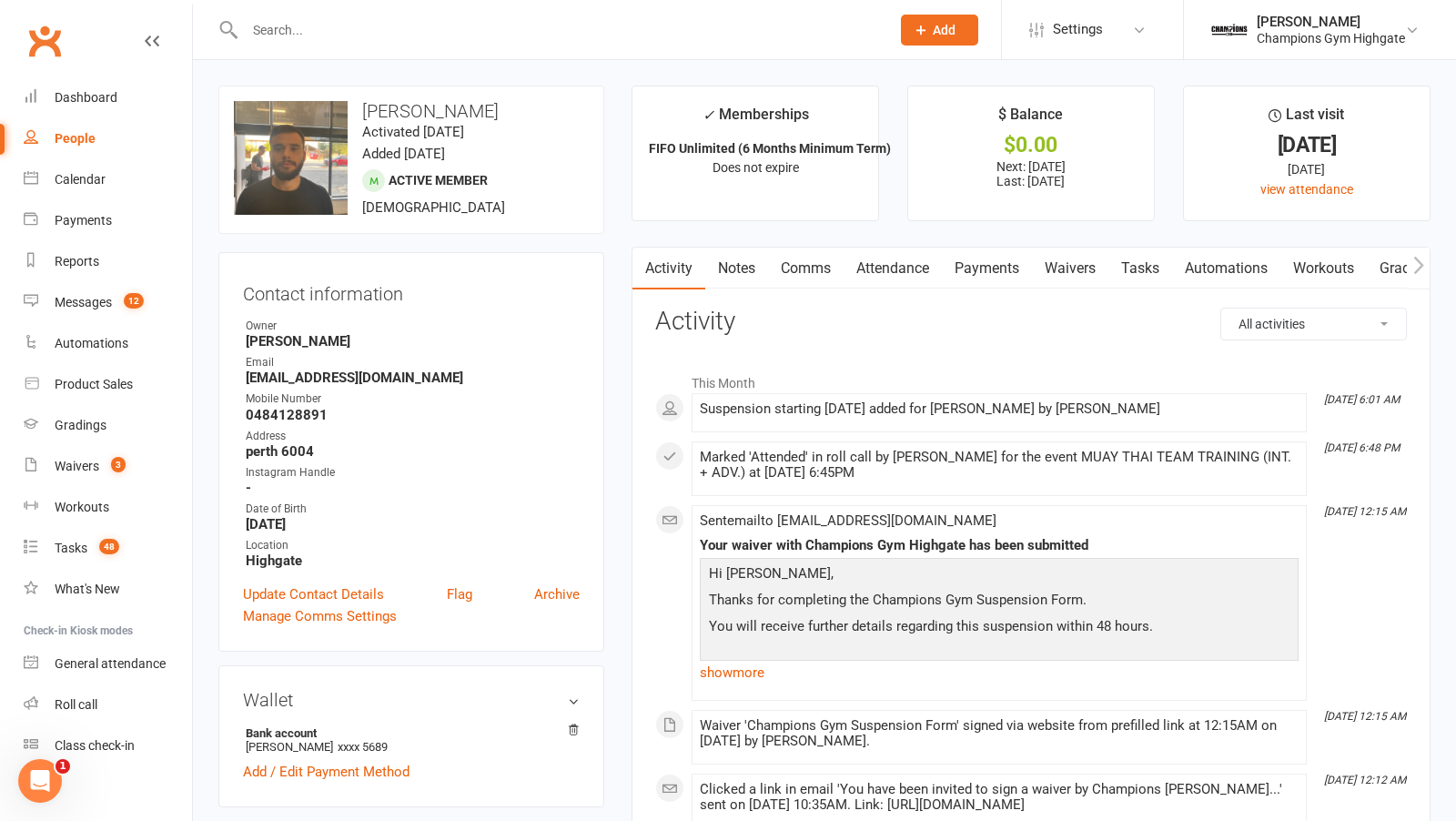
click at [825, 261] on link "Comms" at bounding box center [805, 268] width 76 height 42
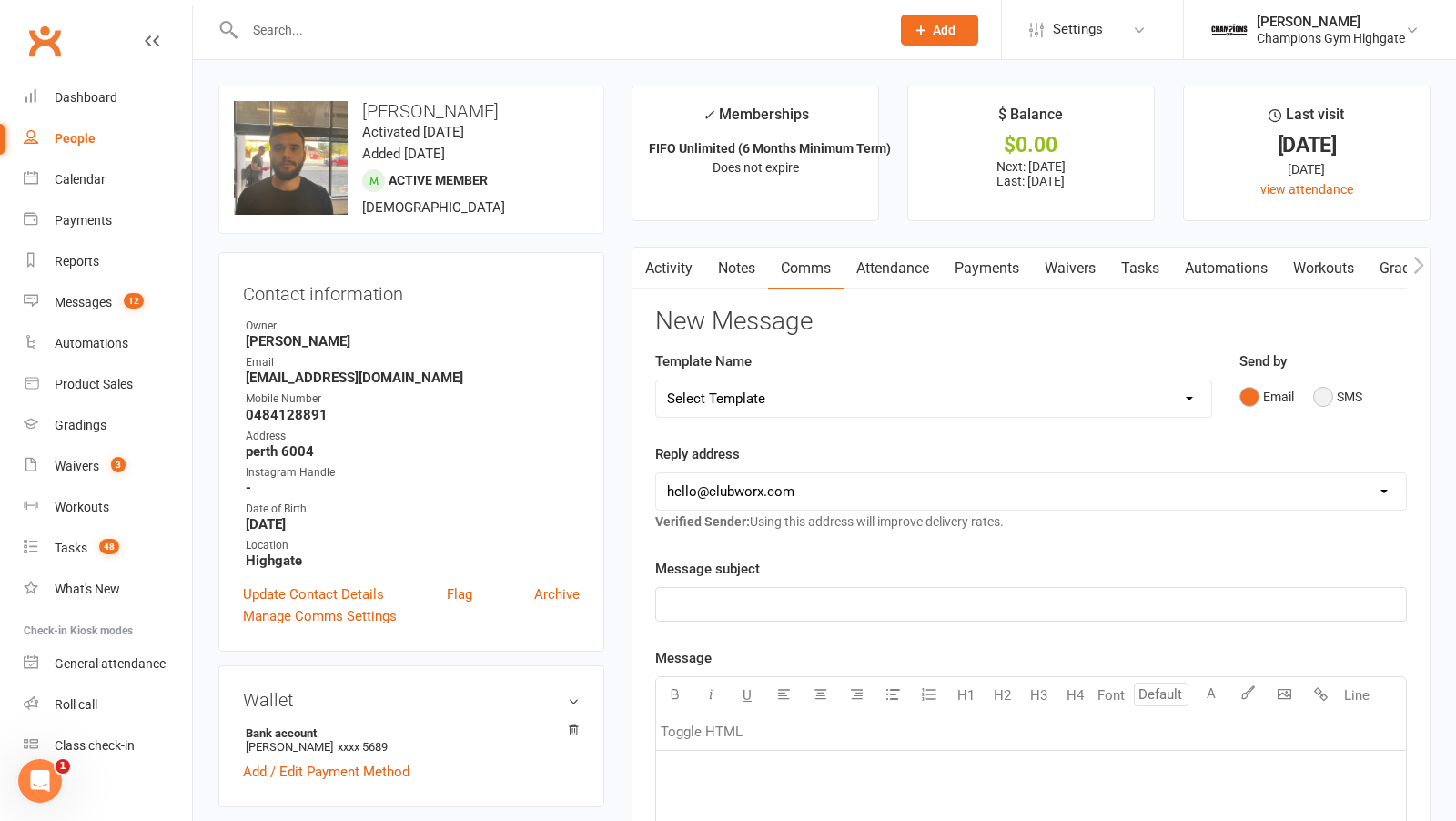
click at [1329, 394] on button "SMS" at bounding box center [1338, 396] width 49 height 35
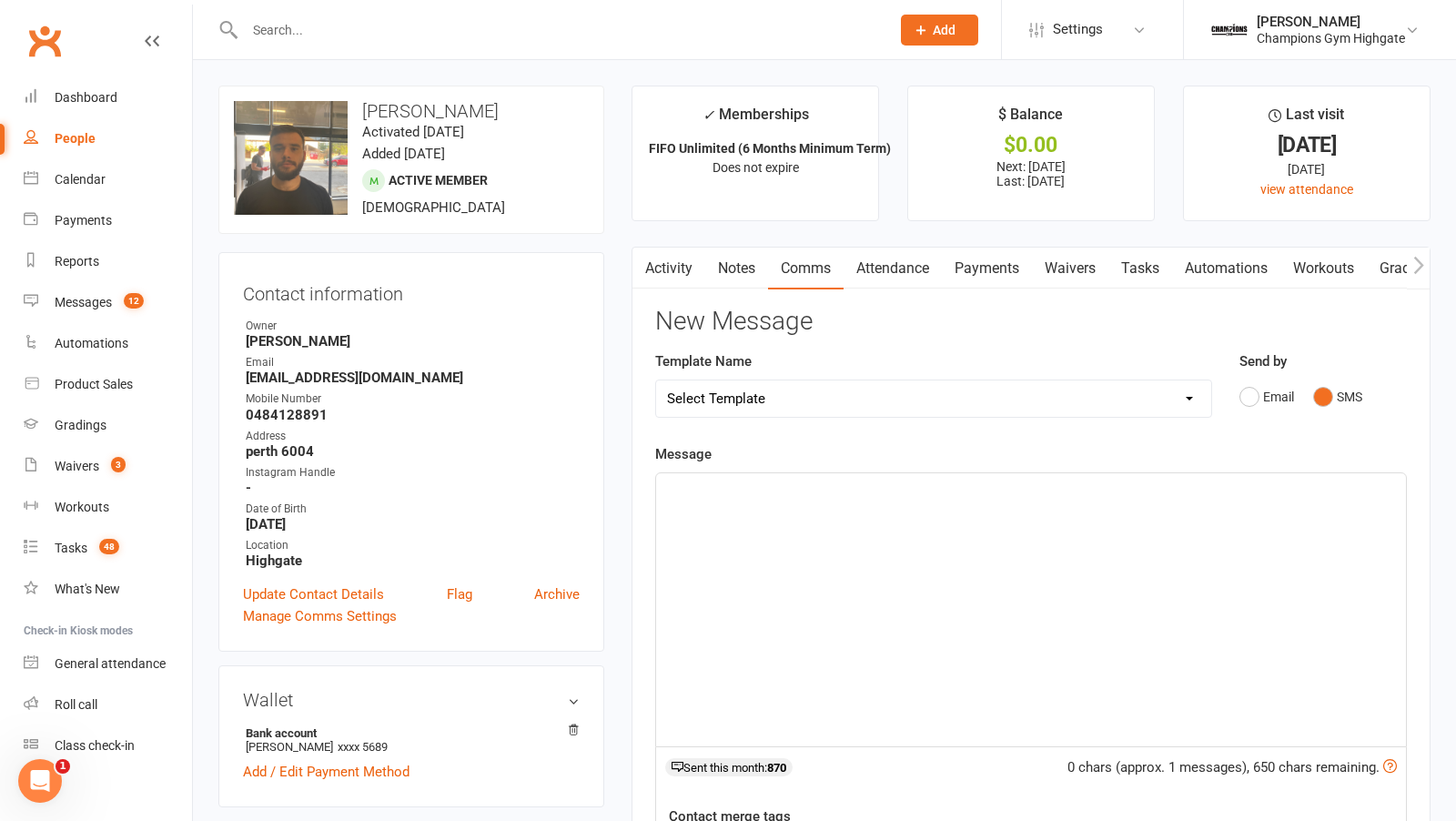
click at [982, 535] on div "﻿" at bounding box center [1031, 609] width 750 height 273
click at [861, 484] on span "Hi Loui, pls check your emails tio action suspensiion" at bounding box center [829, 489] width 323 height 16
click at [1001, 485] on p "Hi Loui, pls check your emails to action suspensiion" at bounding box center [1031, 489] width 728 height 22
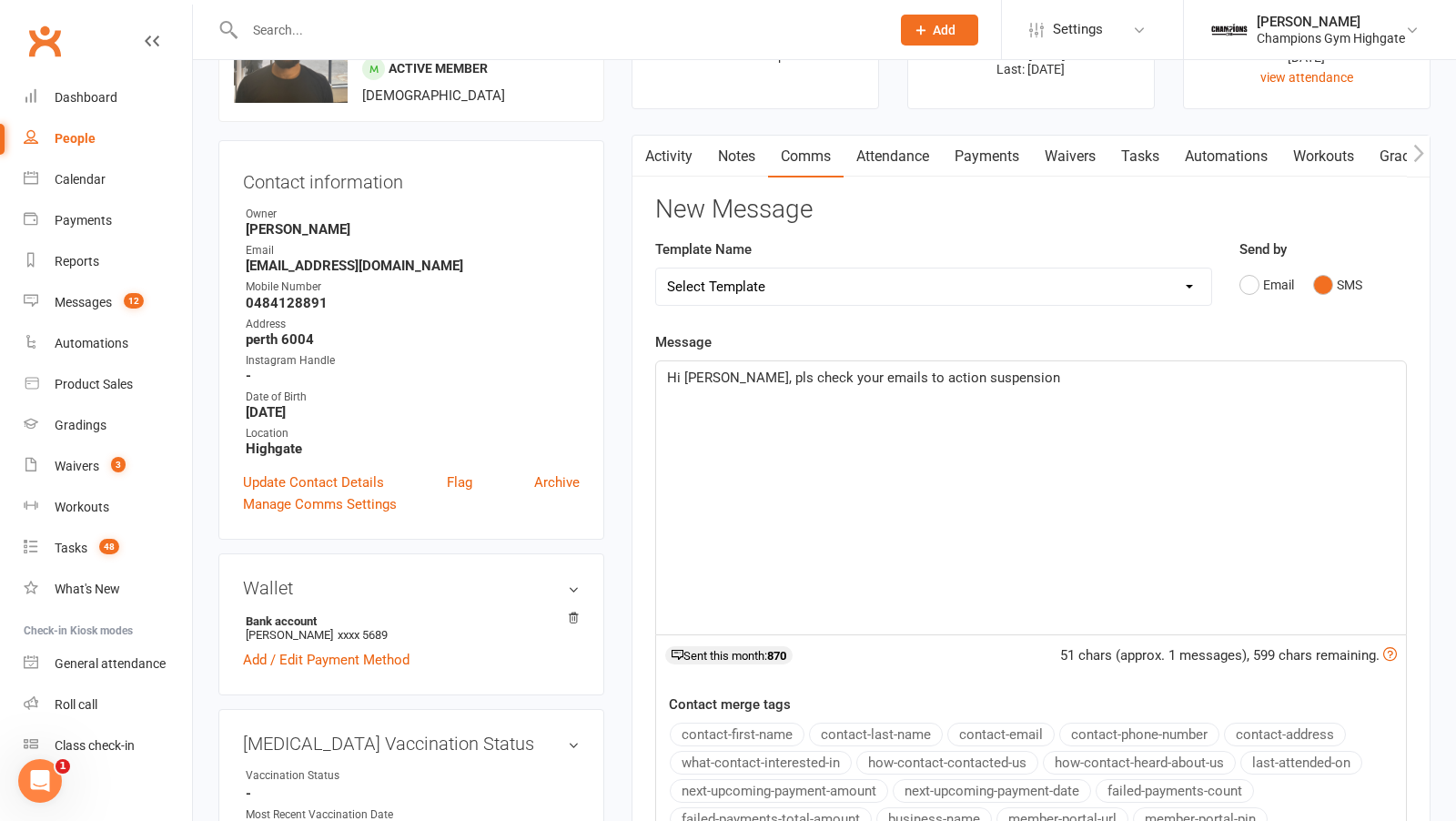
scroll to position [114, 0]
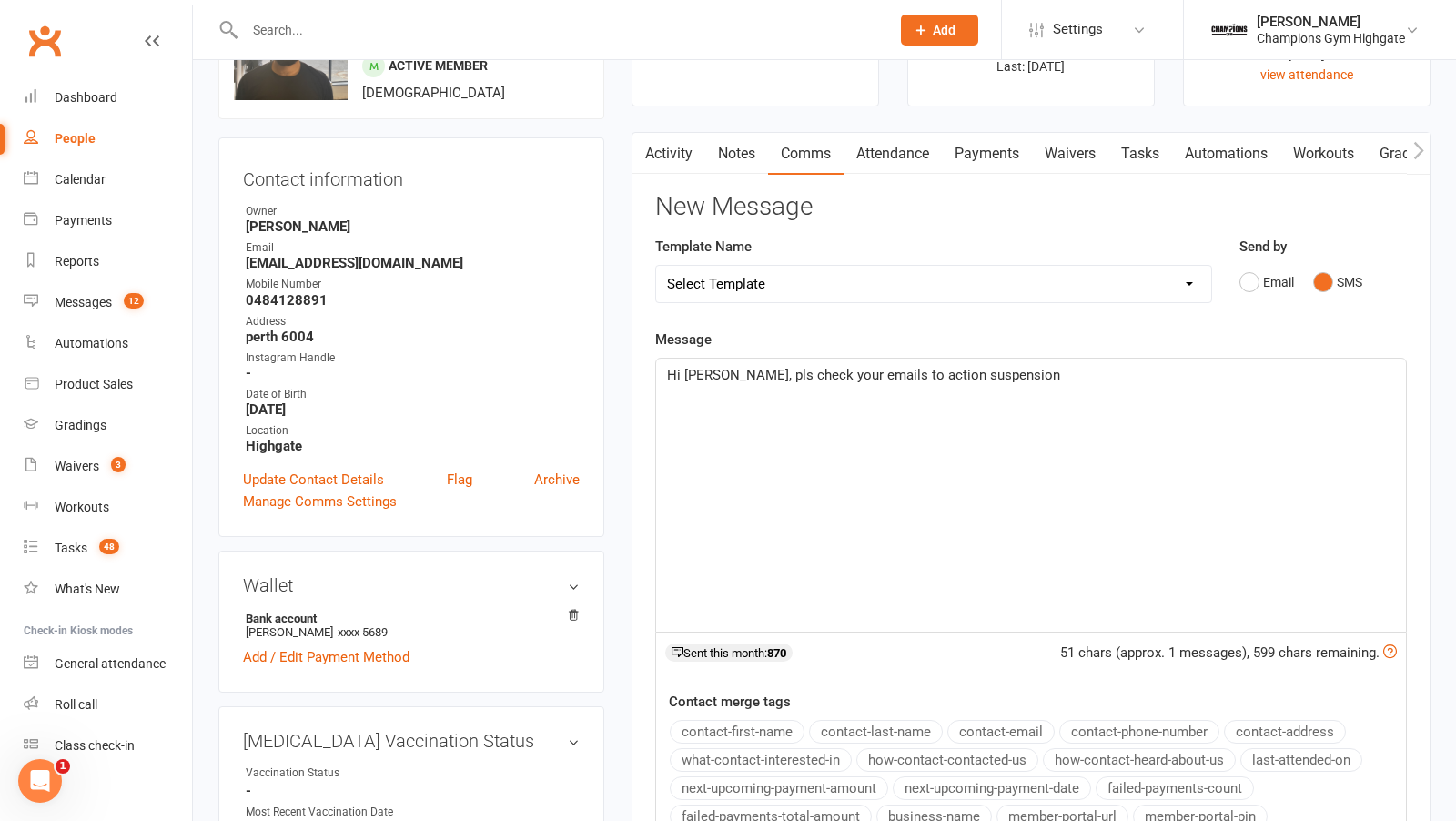
click at [708, 370] on span "Hi Loui, pls check your emails to action suspension" at bounding box center [863, 374] width 393 height 16
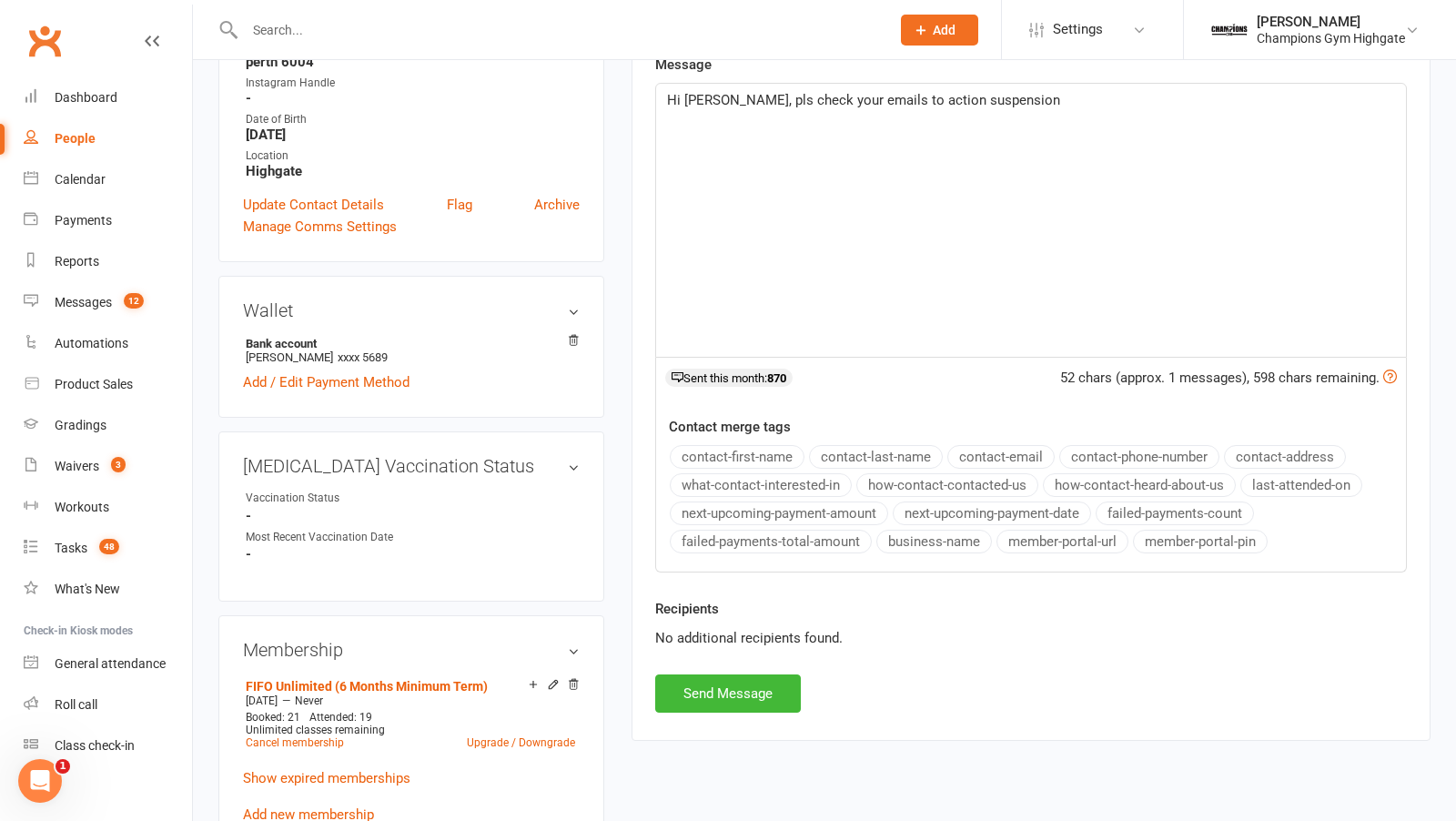
scroll to position [410, 0]
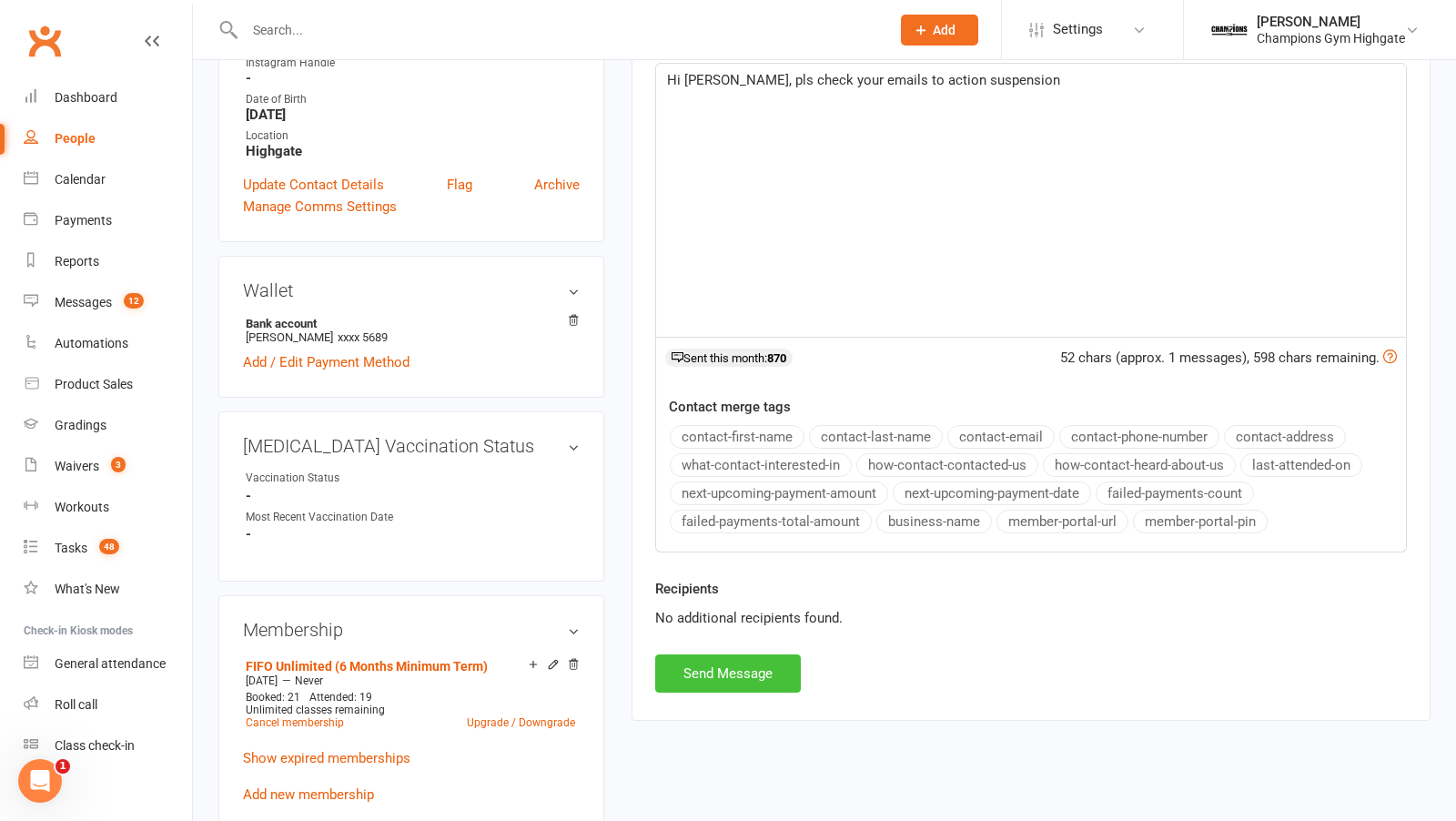
click at [763, 676] on button "Send Message" at bounding box center [728, 673] width 145 height 38
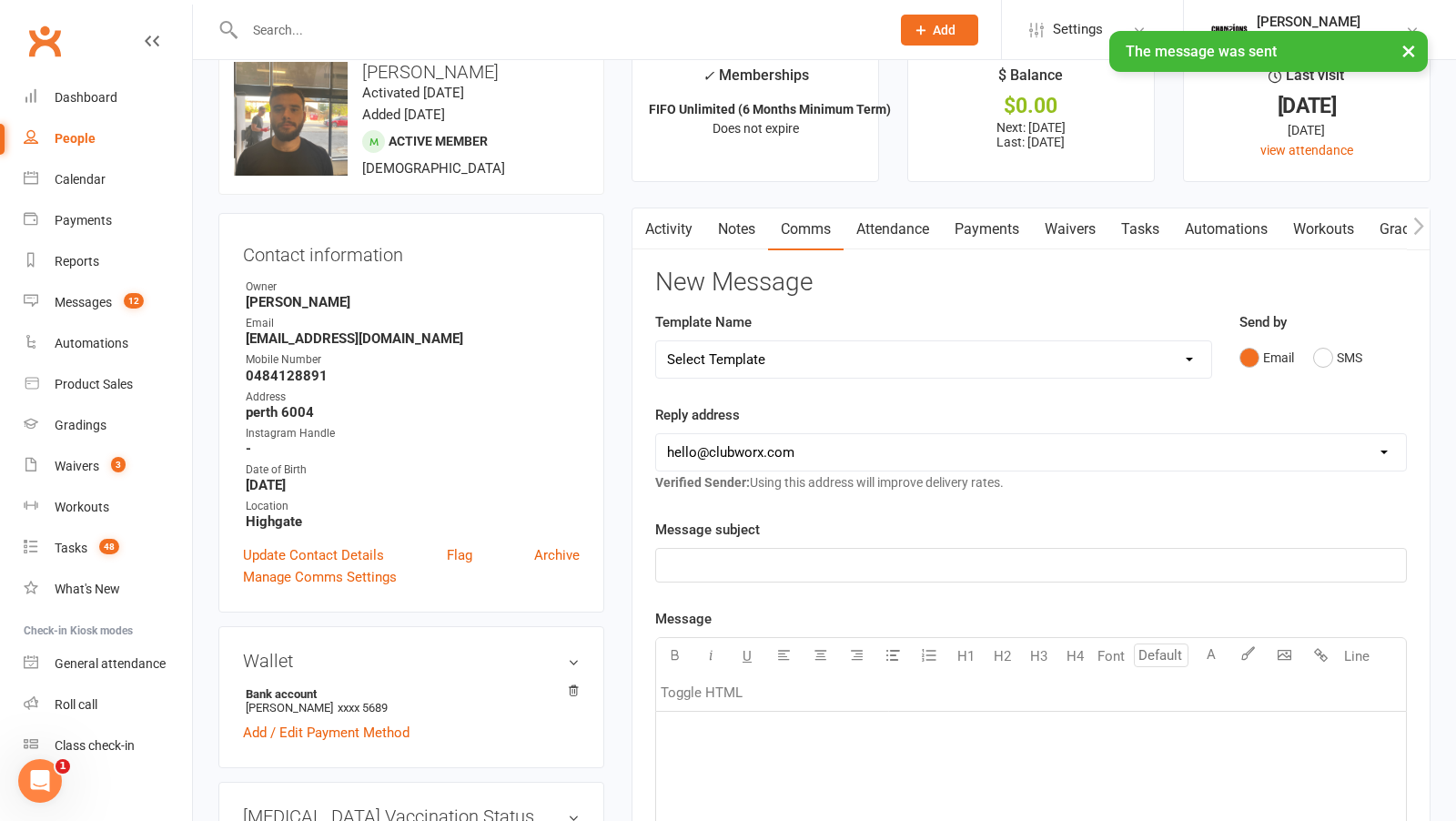
scroll to position [0, 0]
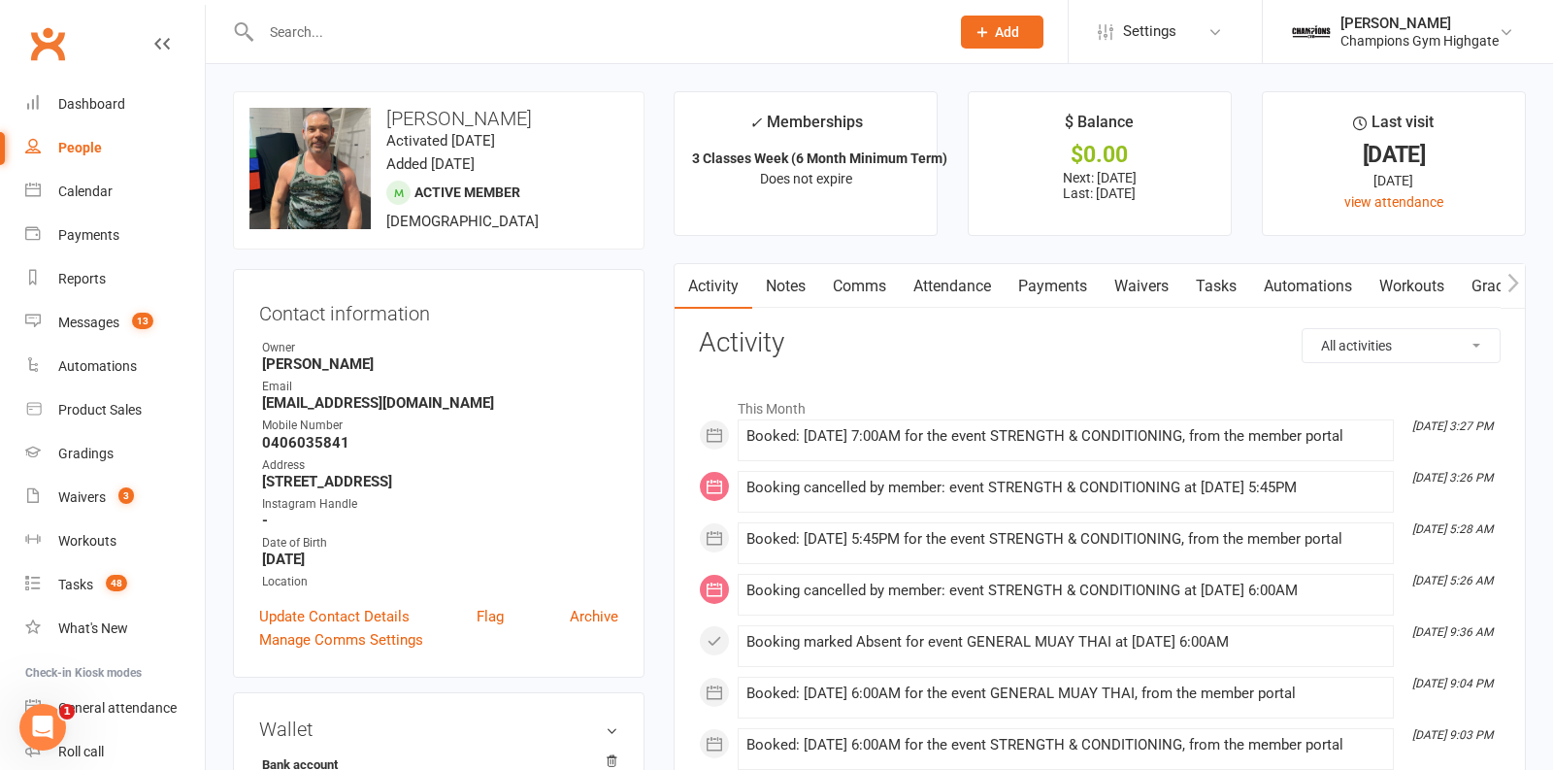
click at [796, 288] on link "Notes" at bounding box center [785, 286] width 67 height 45
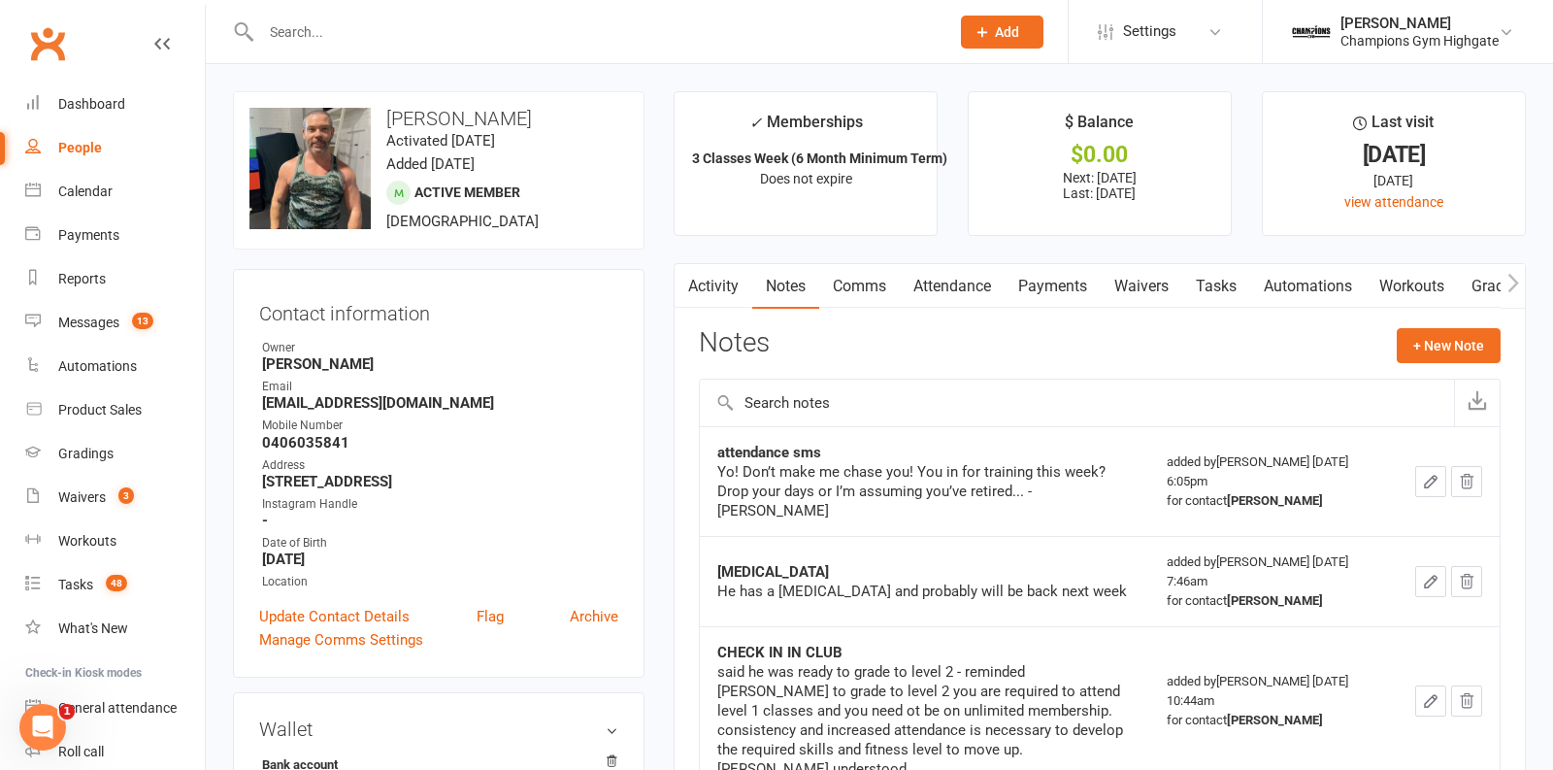
click at [732, 290] on link "Activity" at bounding box center [714, 286] width 78 height 45
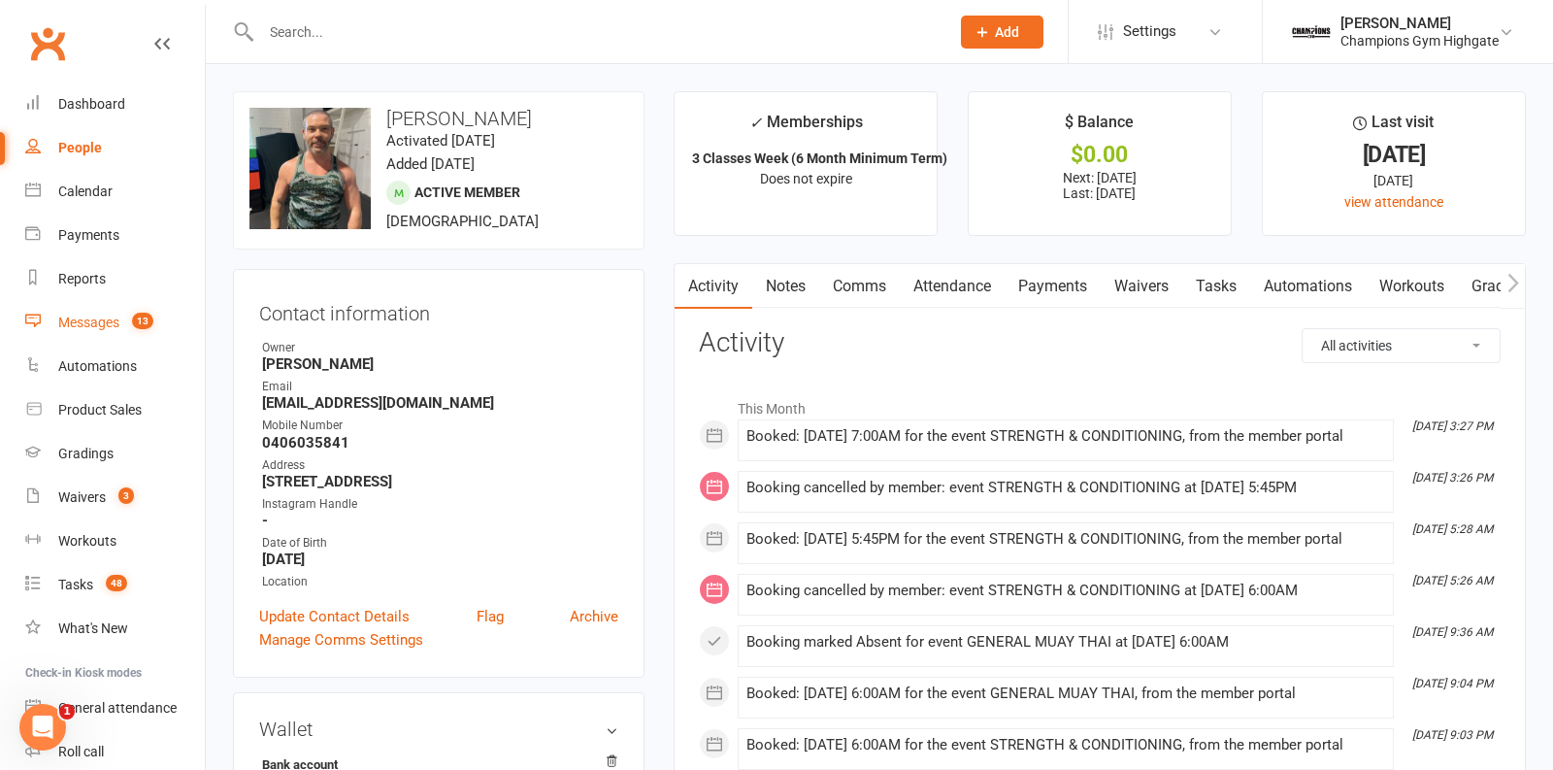
click at [137, 324] on span "13" at bounding box center [142, 321] width 21 height 17
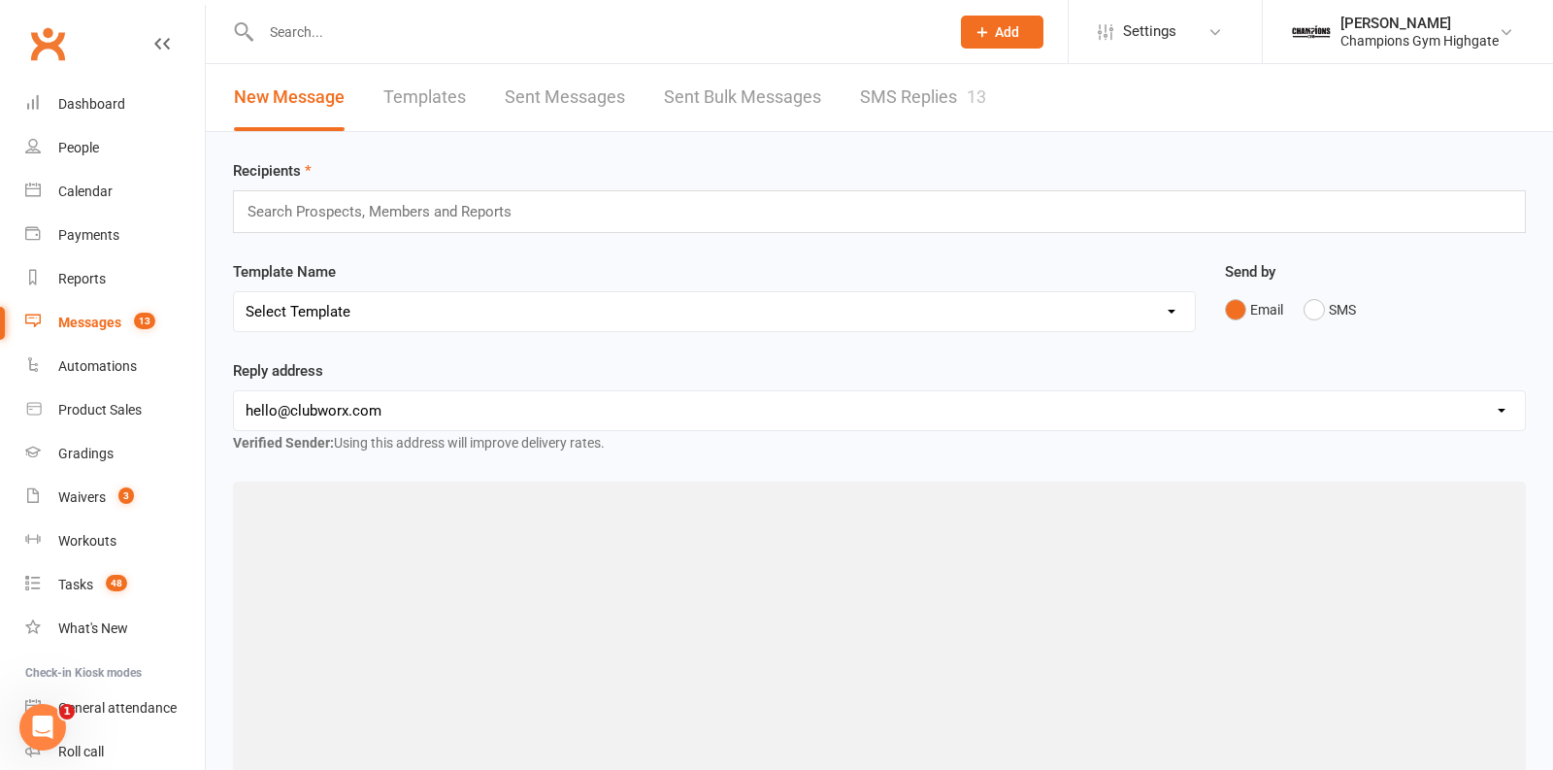
click at [887, 92] on link "SMS Replies 13" at bounding box center [923, 97] width 126 height 67
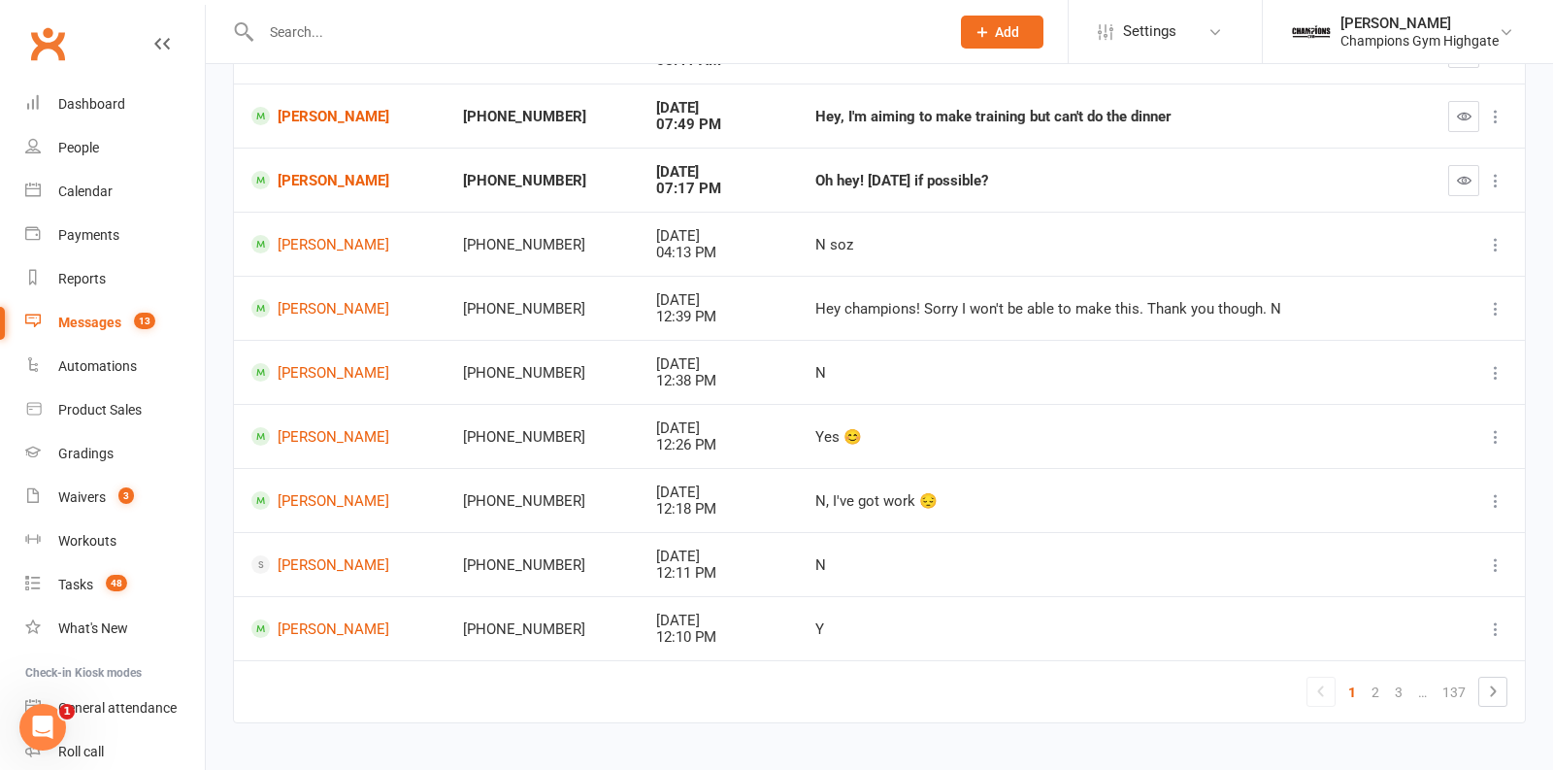
scroll to position [283, 0]
click at [116, 485] on link "Waivers 3" at bounding box center [115, 498] width 180 height 44
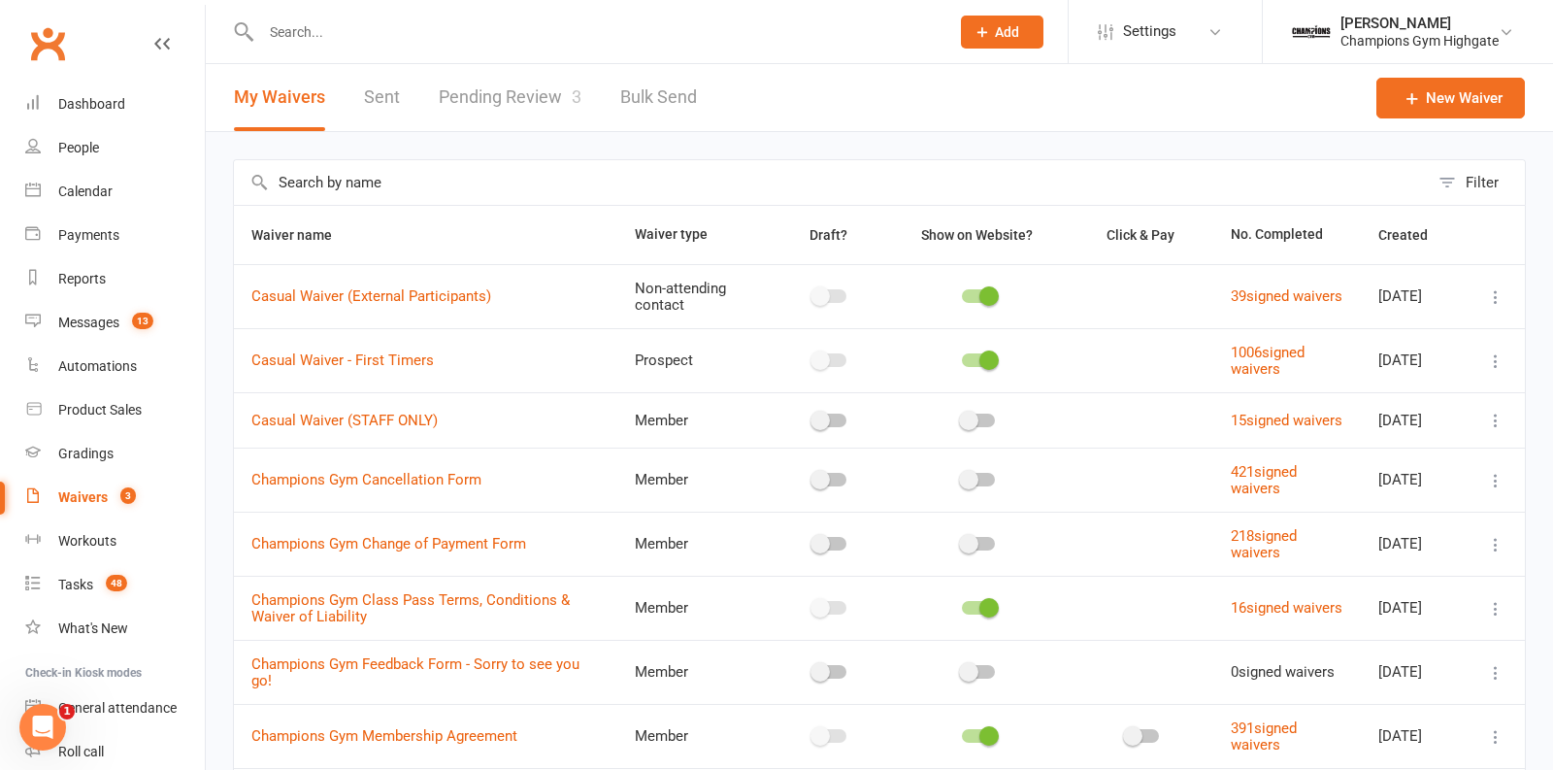
click at [509, 83] on link "Pending Review 3" at bounding box center [510, 97] width 143 height 67
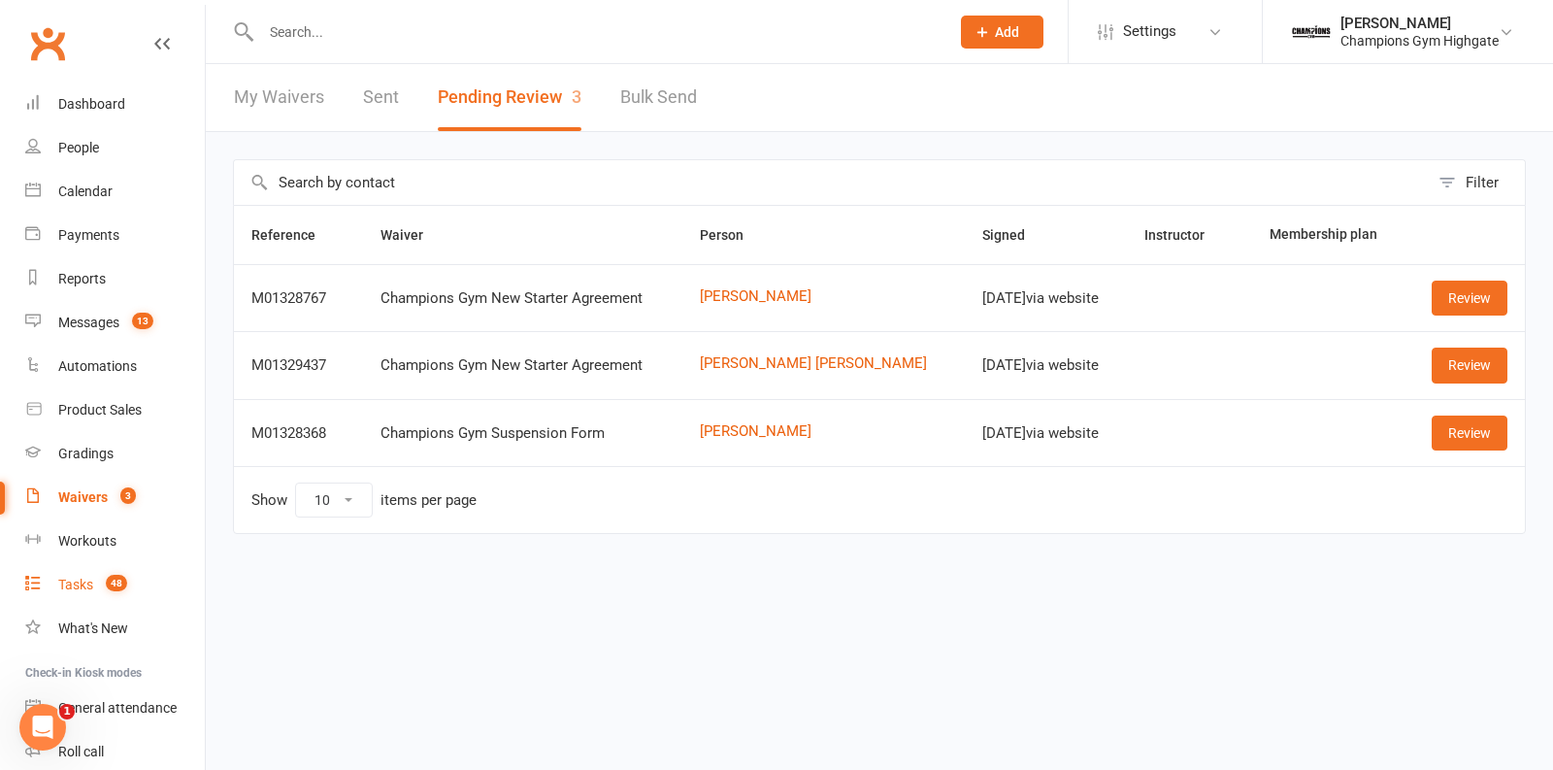
click at [104, 594] on link "Tasks 48" at bounding box center [115, 585] width 180 height 44
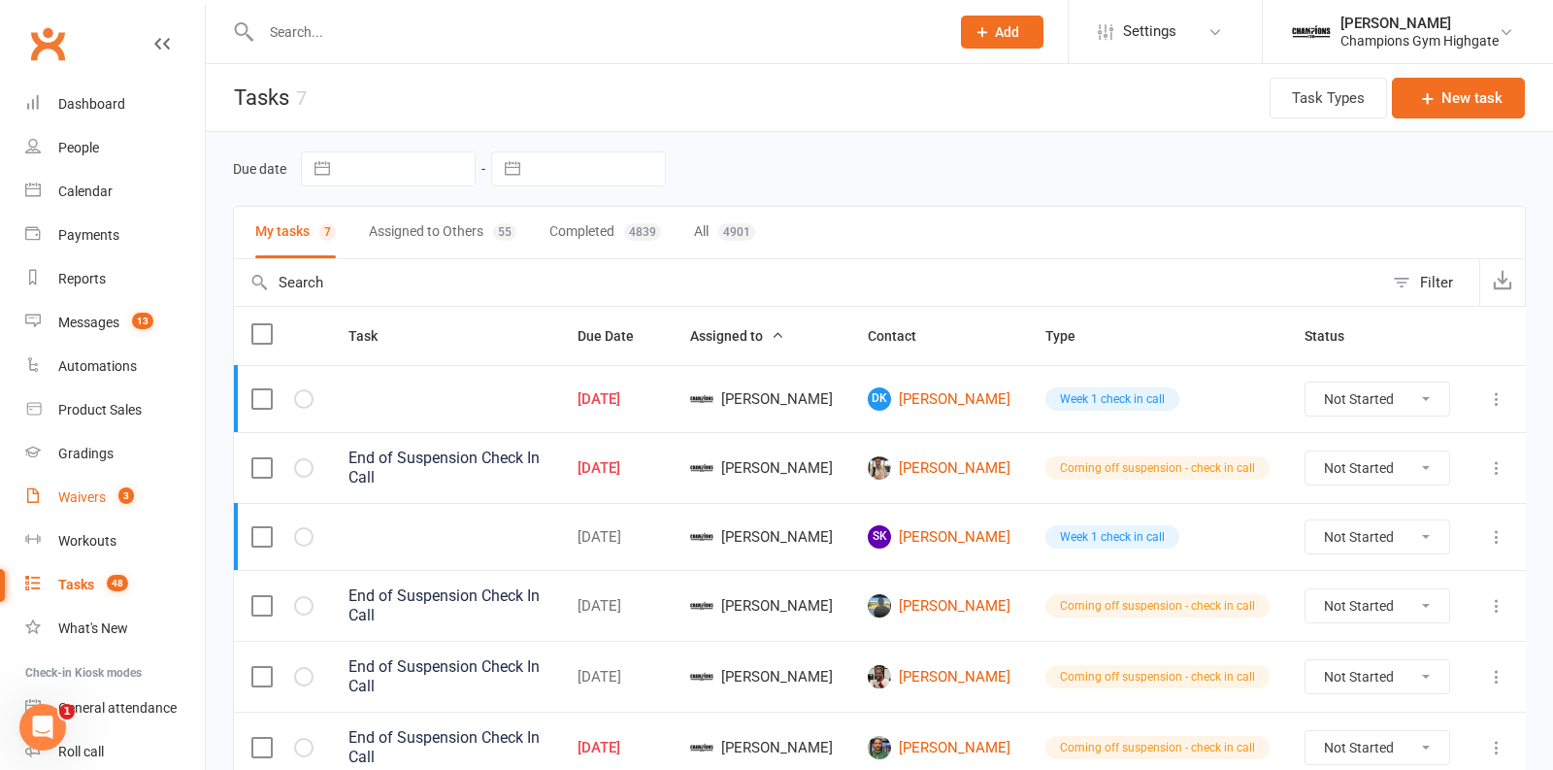
click at [120, 498] on span "3" at bounding box center [126, 495] width 16 height 17
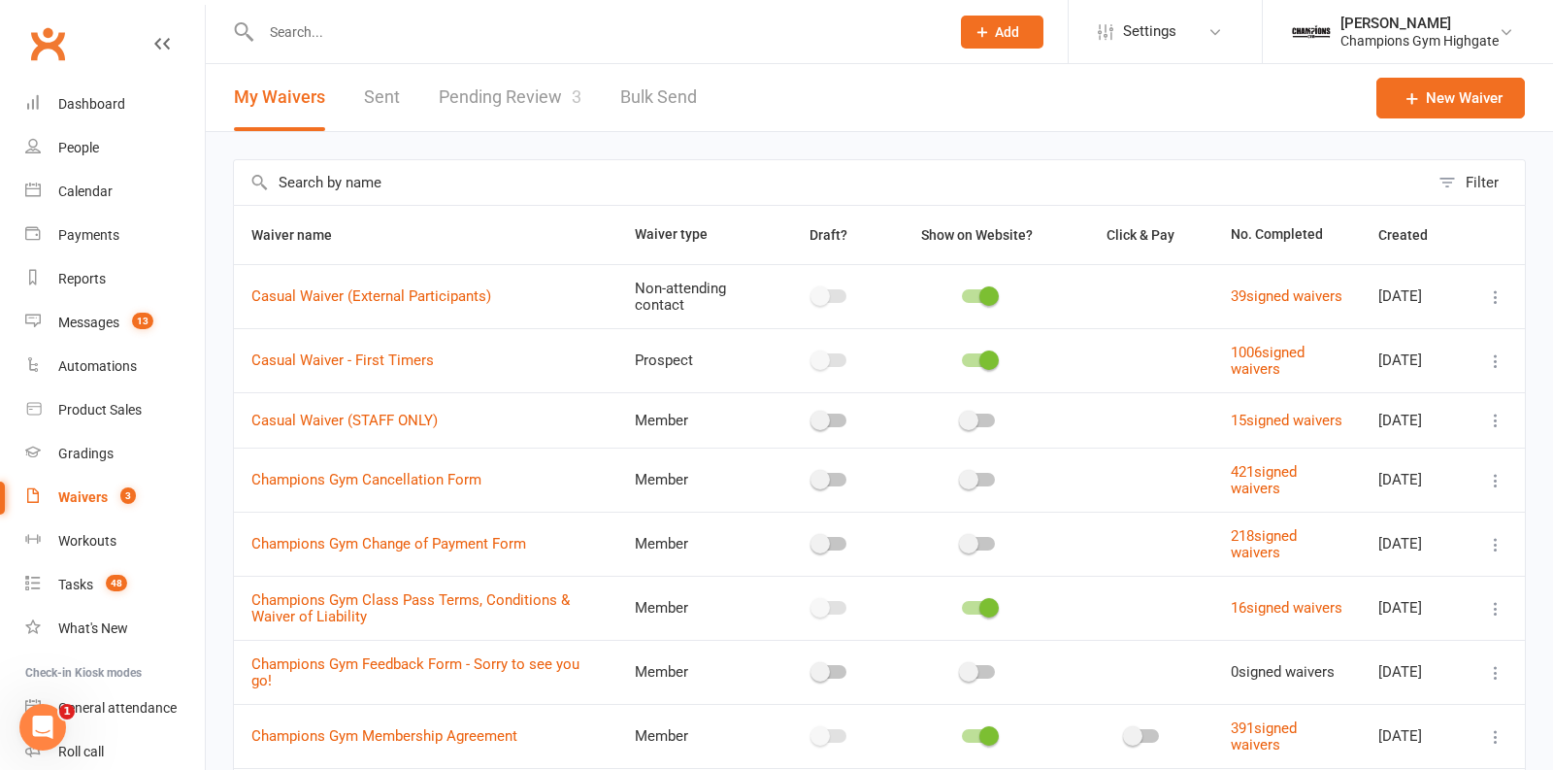
click at [511, 102] on link "Pending Review 3" at bounding box center [510, 97] width 143 height 67
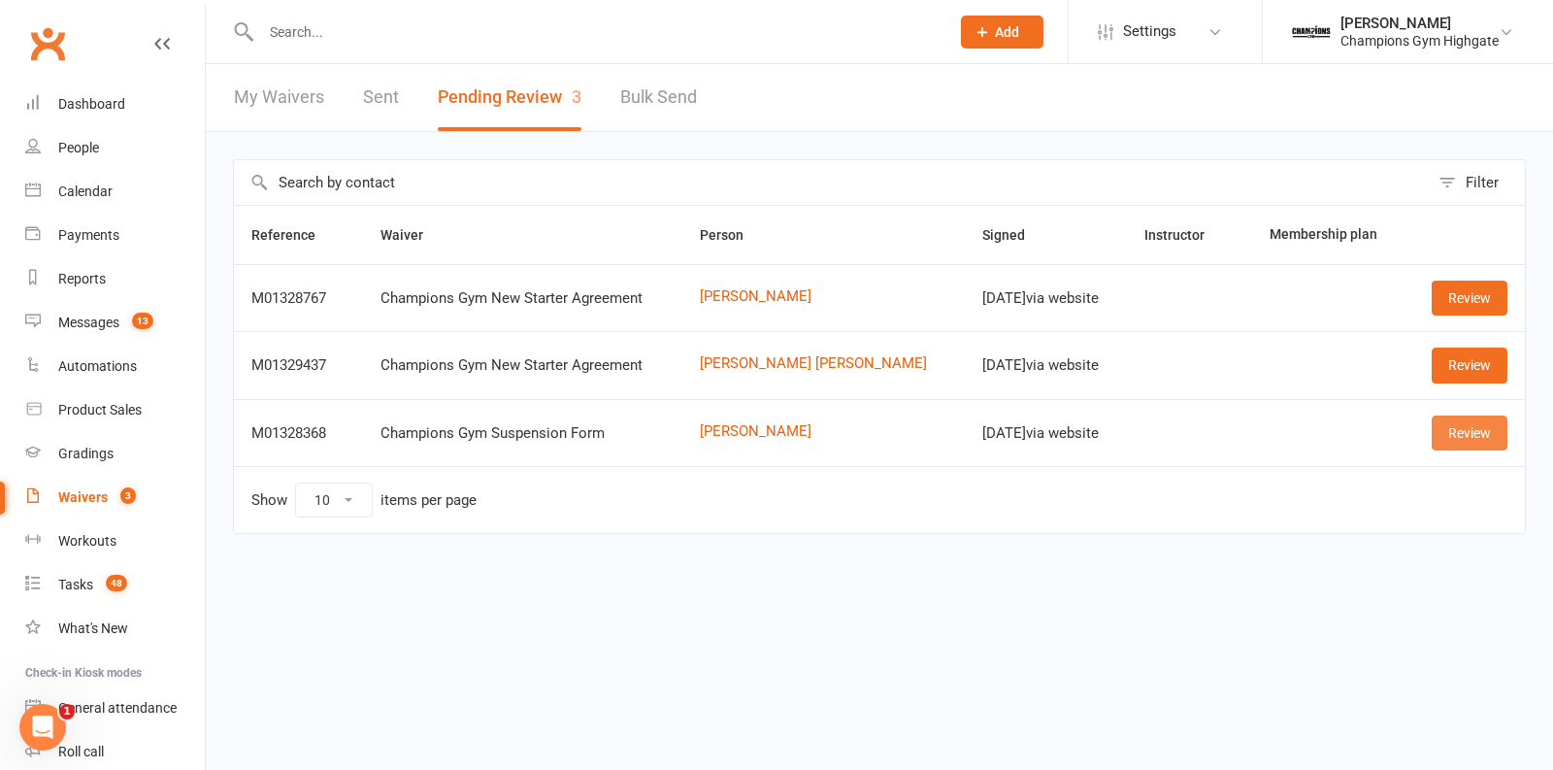
click at [1456, 418] on link "Review" at bounding box center [1470, 432] width 76 height 35
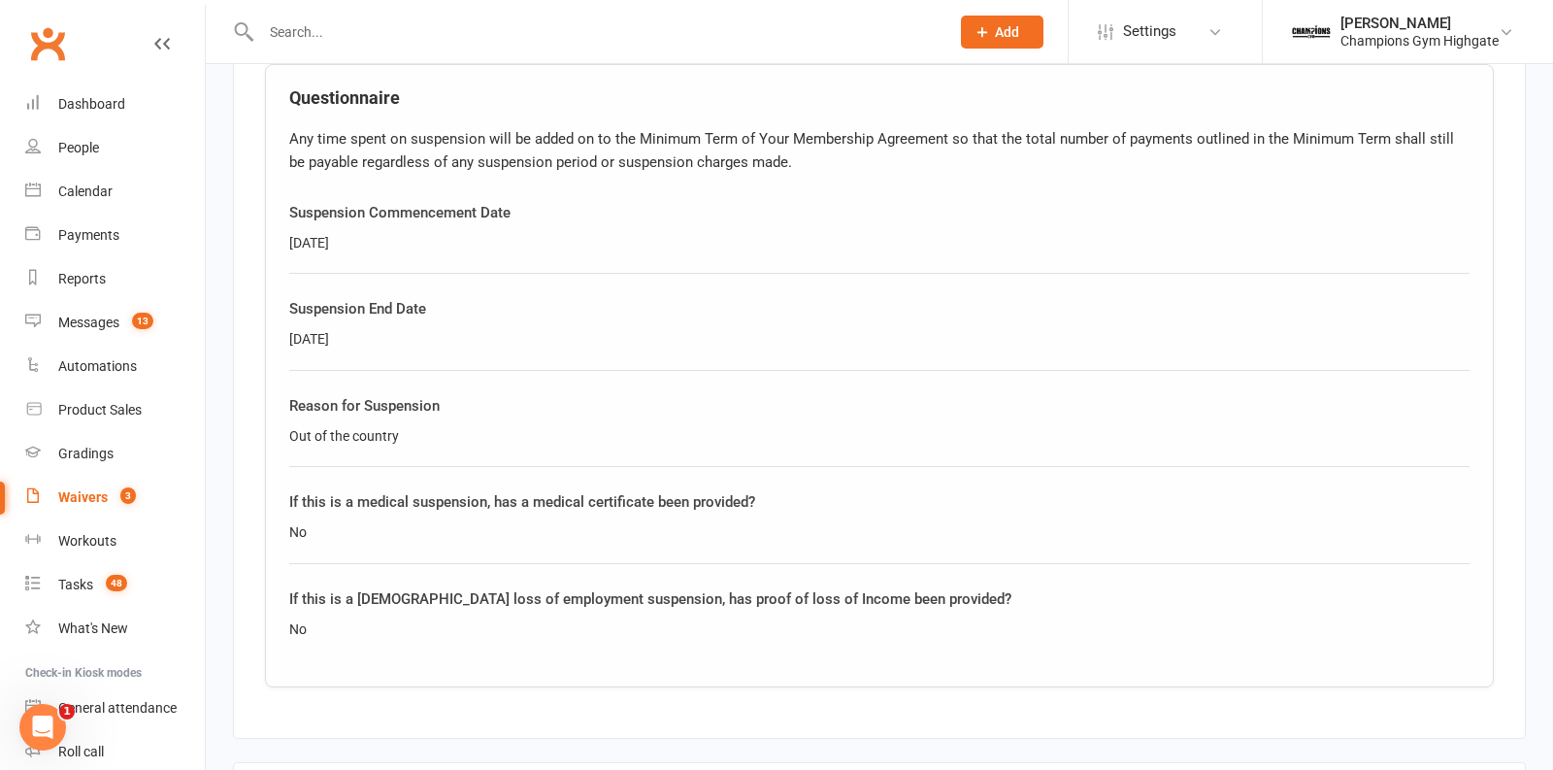
scroll to position [954, 0]
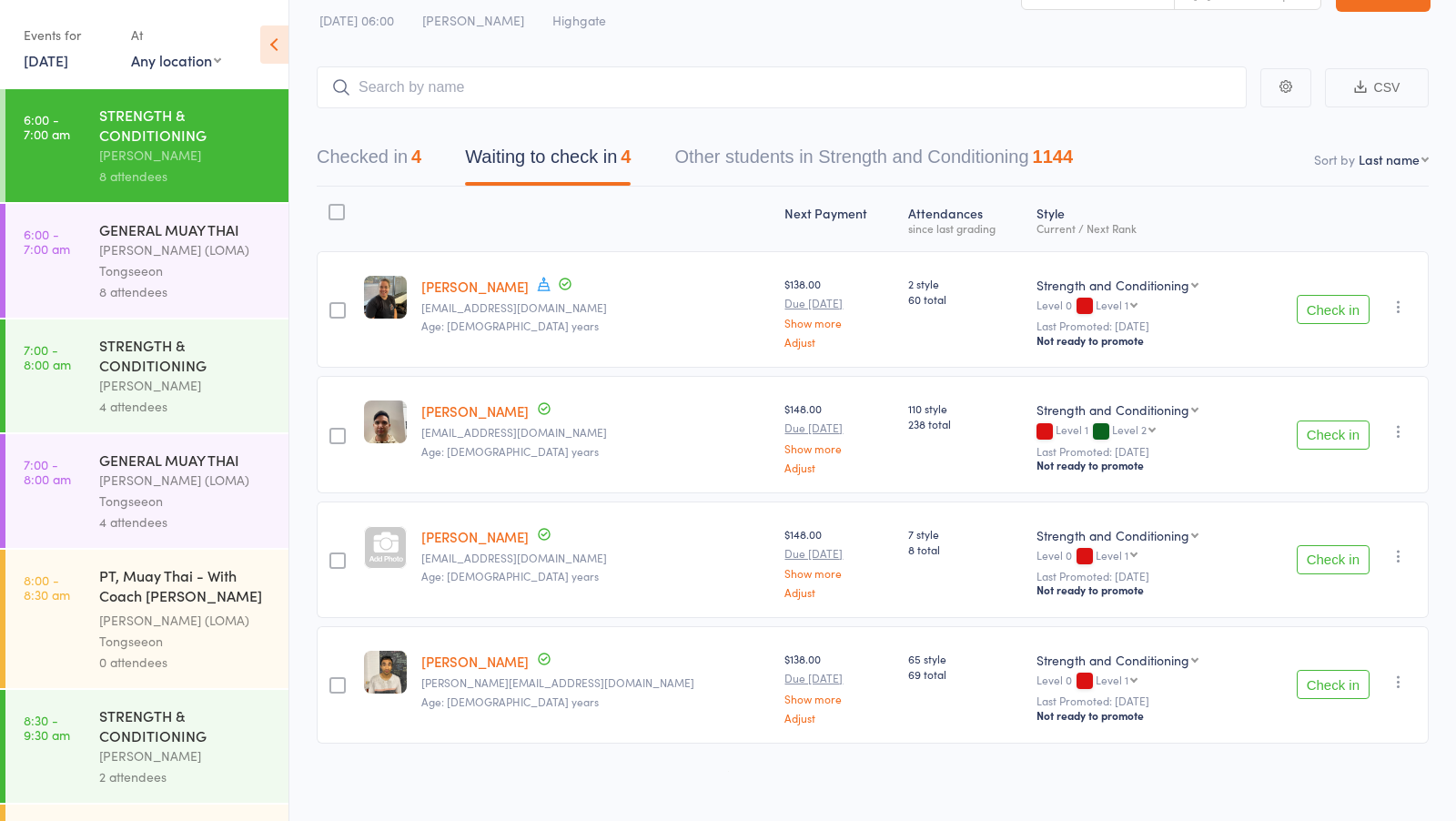
scroll to position [50, 0]
click at [1401, 298] on icon "button" at bounding box center [1398, 306] width 18 height 18
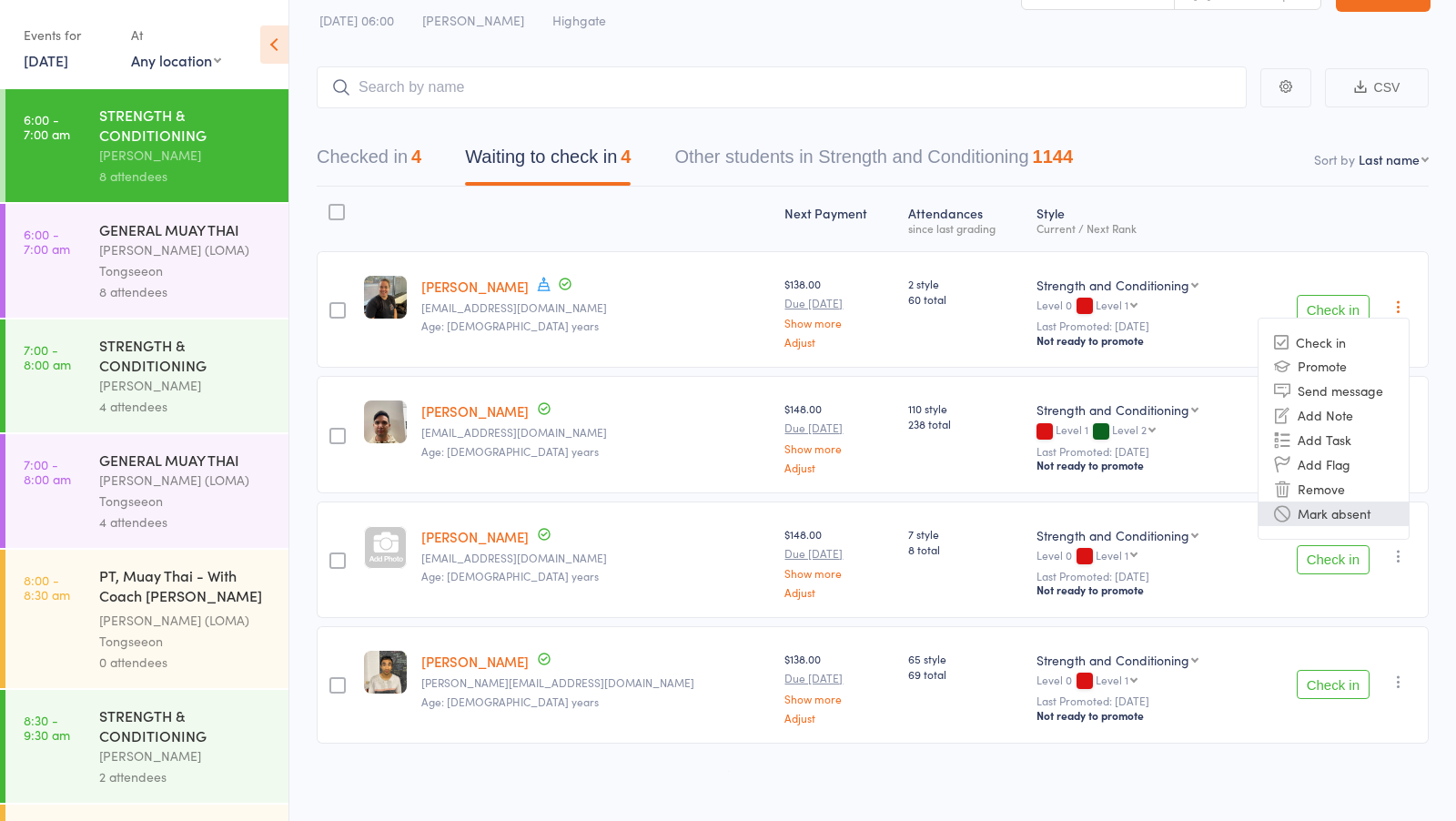
click at [1317, 505] on li "Mark absent" at bounding box center [1334, 514] width 150 height 24
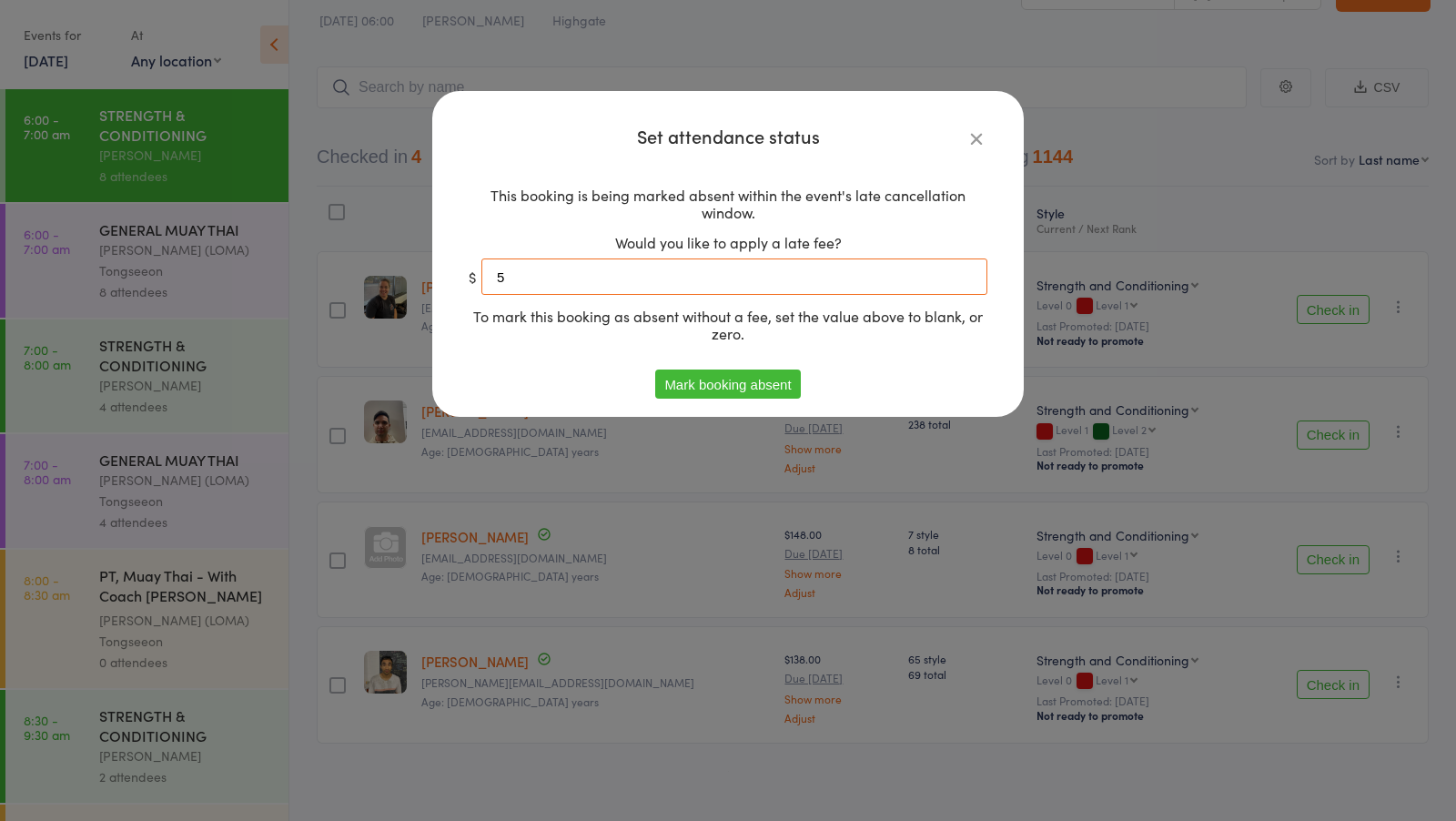
click at [829, 268] on input "5" at bounding box center [735, 276] width 506 height 37
type input "0"
click at [763, 380] on button "Mark booking absent" at bounding box center [728, 383] width 144 height 29
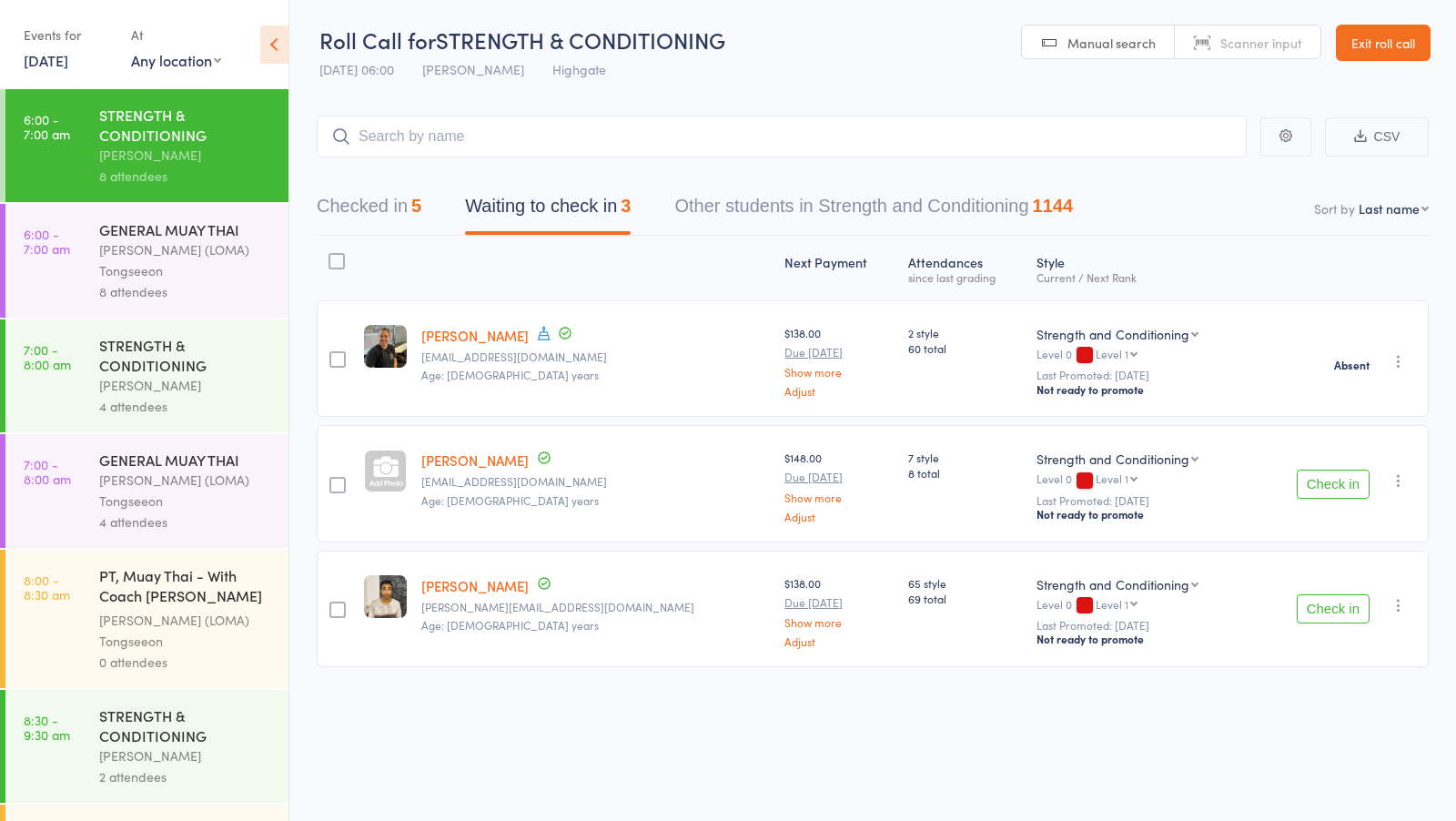
scroll to position [1, 0]
click at [393, 209] on button "Checked in 5" at bounding box center [369, 210] width 105 height 48
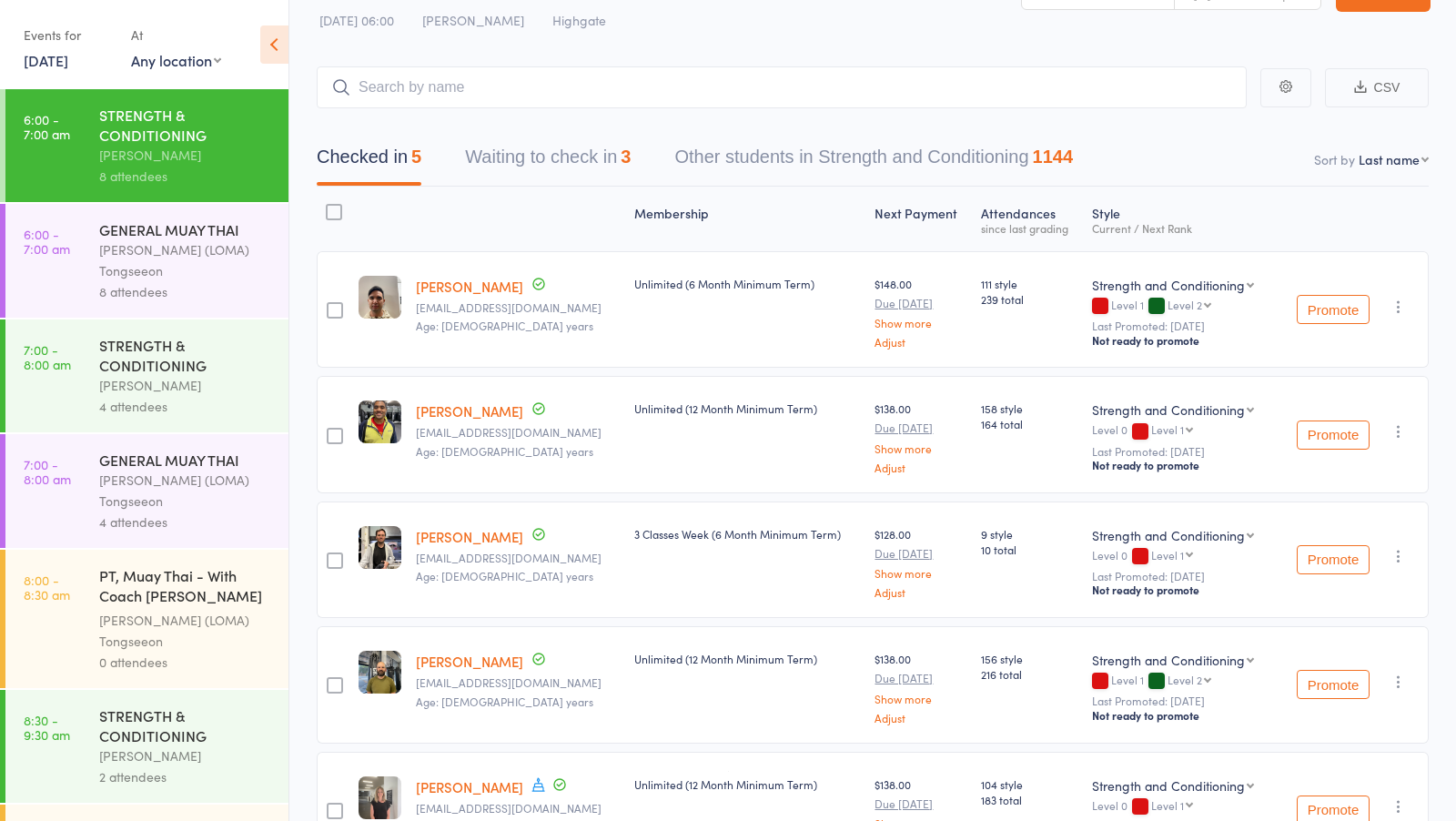
click at [562, 157] on button "Waiting to check in 3" at bounding box center [548, 161] width 166 height 48
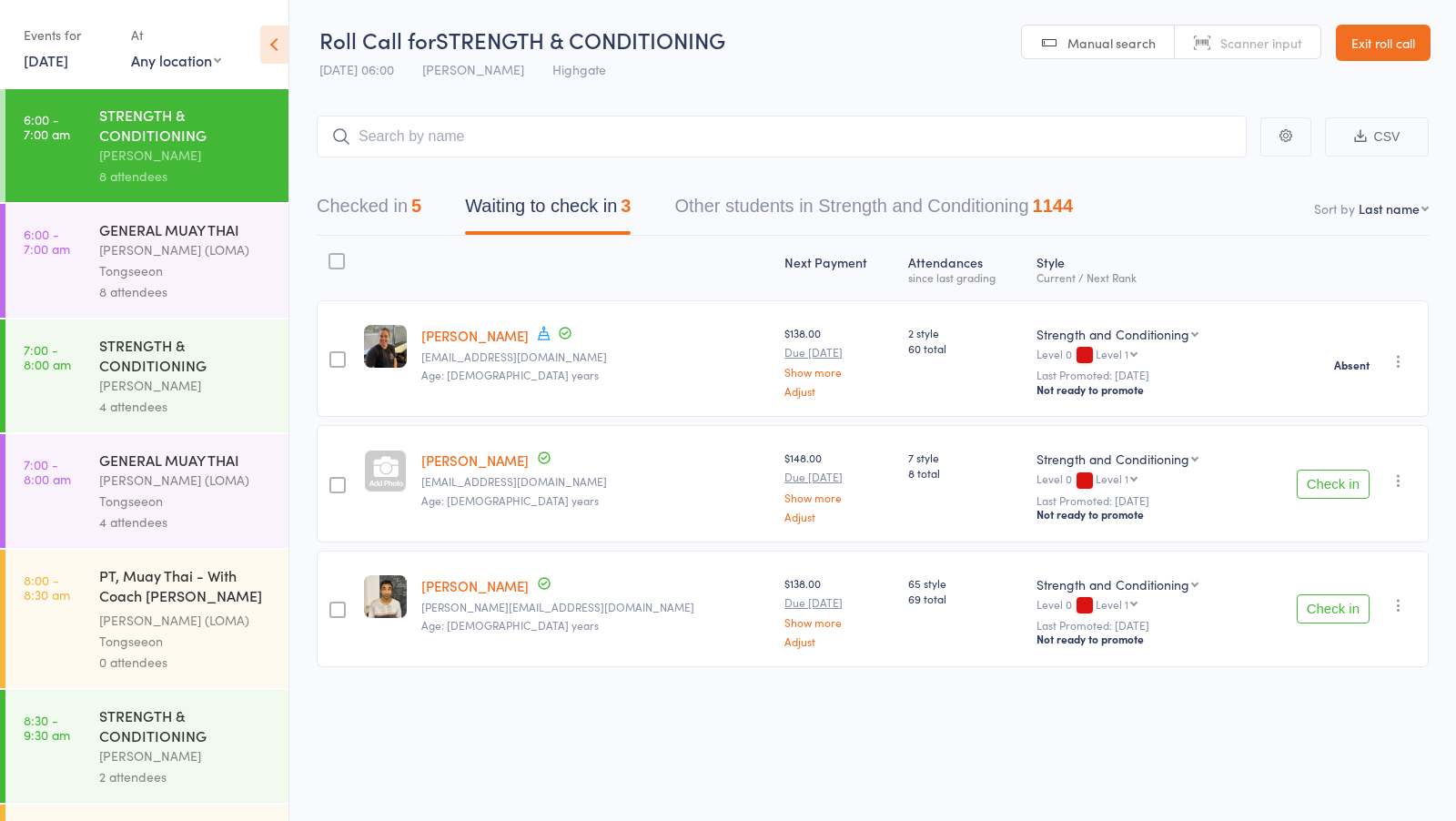
click at [1402, 477] on icon "button" at bounding box center [1398, 480] width 18 height 18
click at [1304, 680] on li "Mark absent" at bounding box center [1334, 687] width 150 height 24
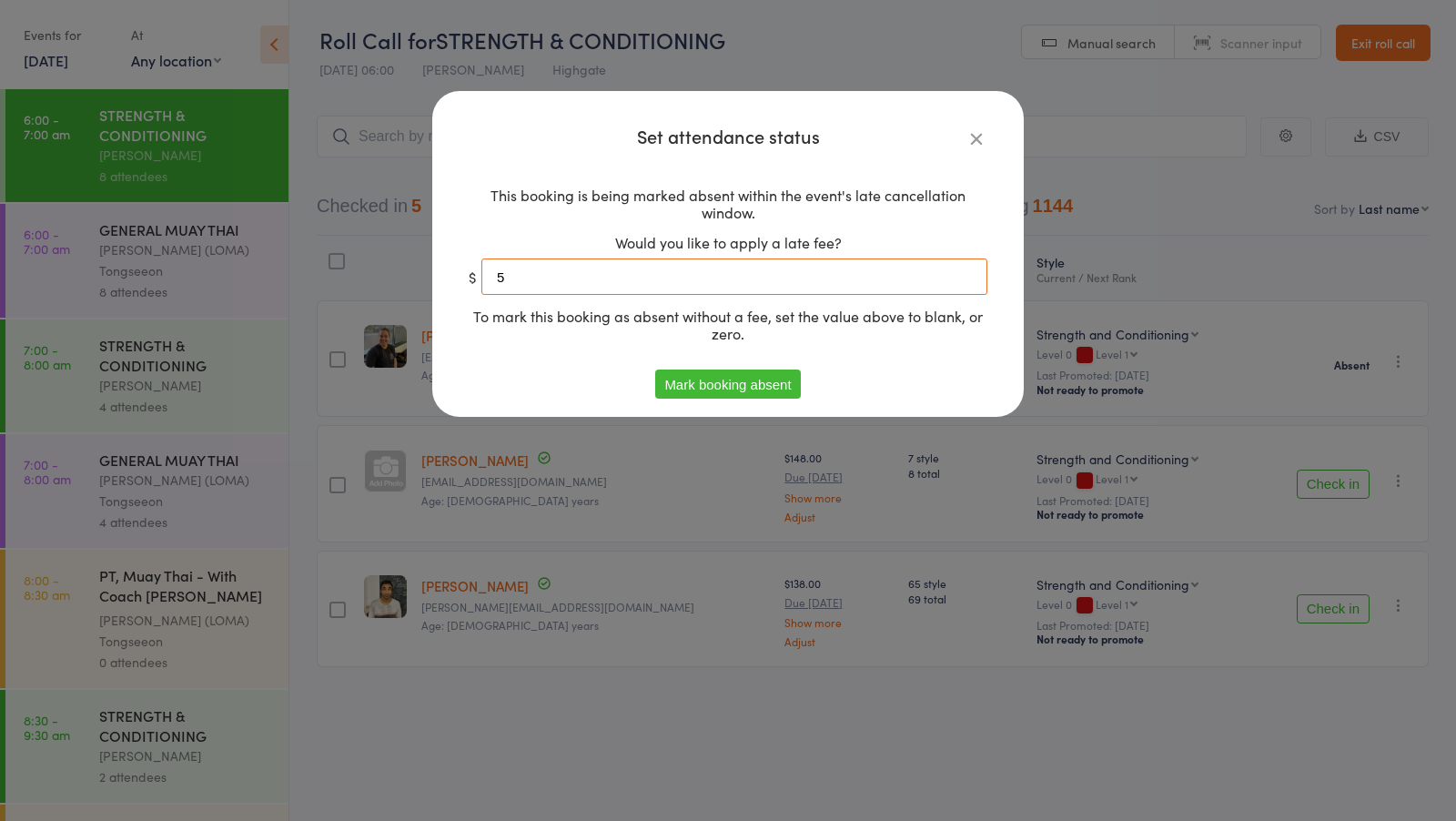
click at [709, 289] on input "5" at bounding box center [735, 276] width 506 height 37
type input "0"
click at [733, 372] on button "Mark booking absent" at bounding box center [728, 383] width 144 height 29
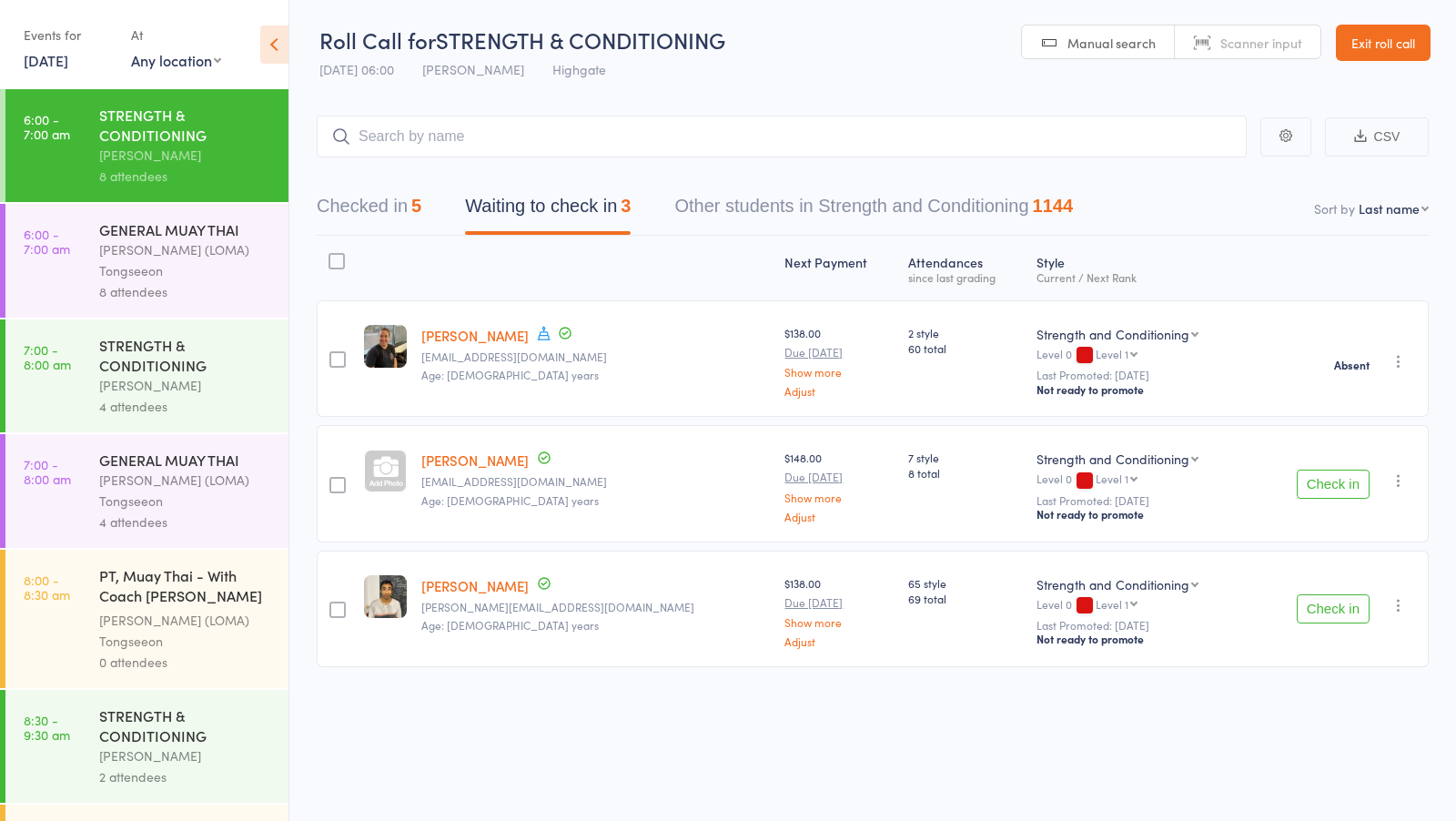
click at [1399, 601] on icon "button" at bounding box center [1398, 605] width 18 height 18
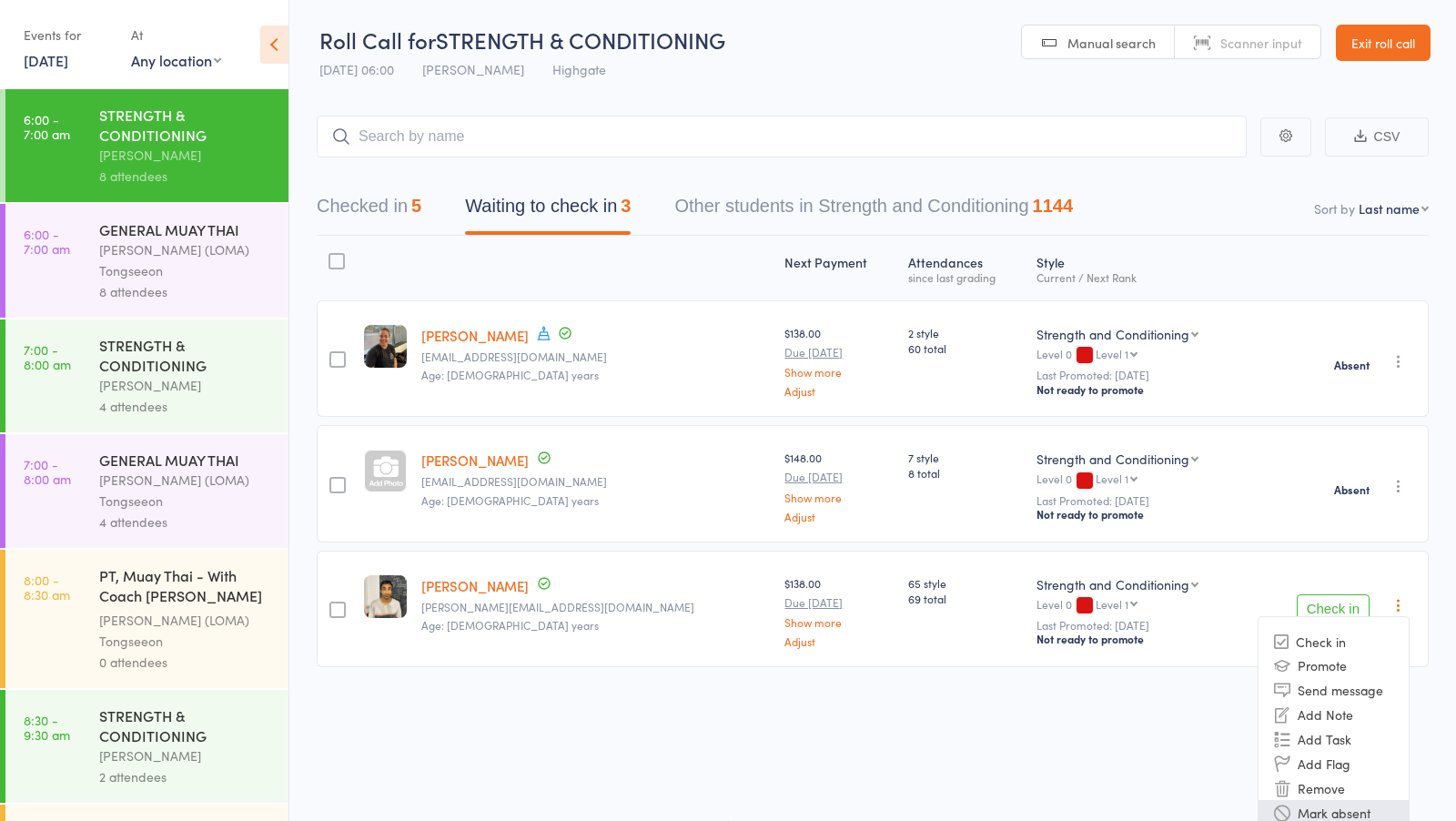
click at [1323, 811] on li "Mark absent" at bounding box center [1334, 812] width 150 height 24
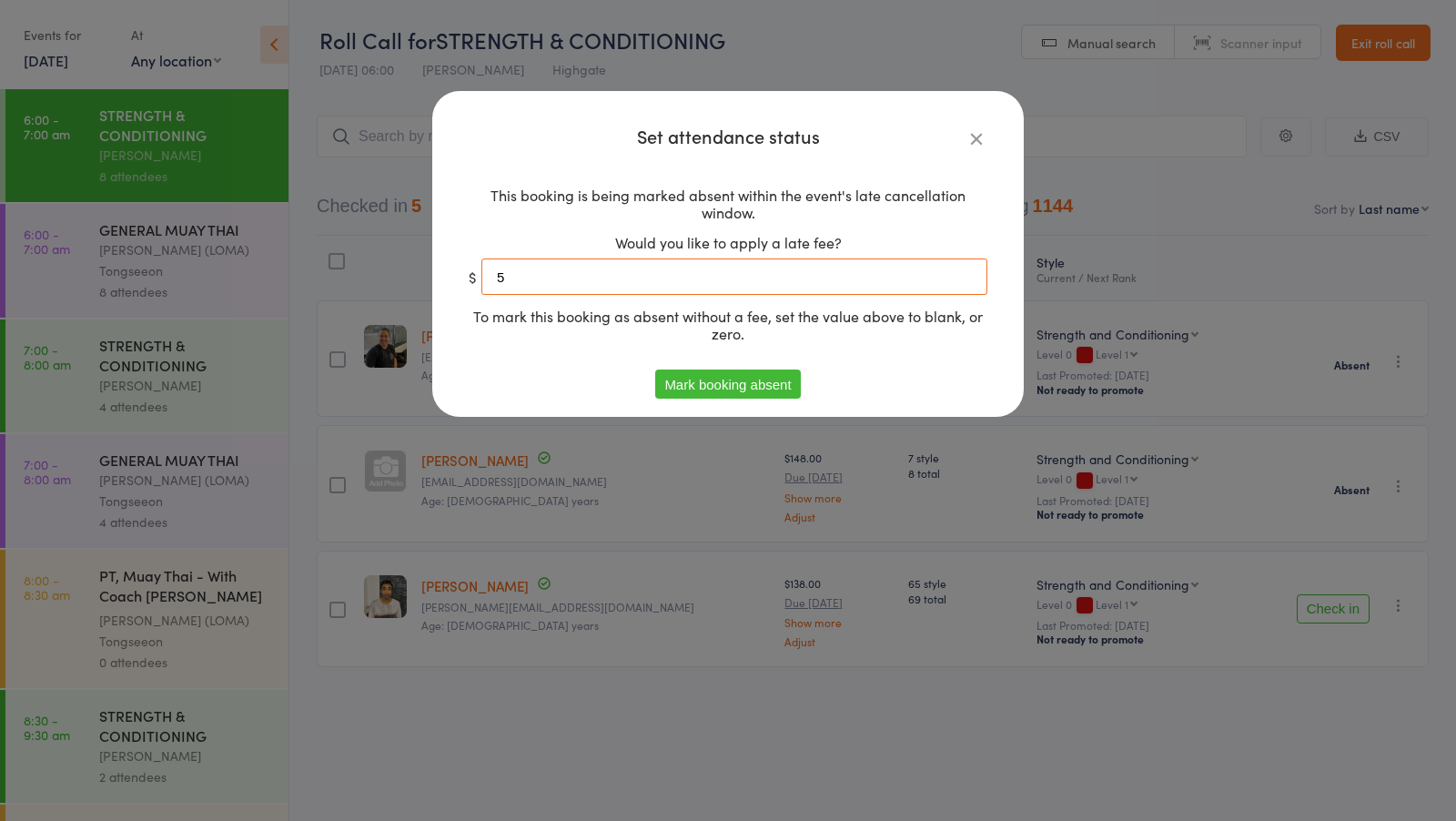
click at [717, 272] on input "5" at bounding box center [735, 276] width 506 height 37
type input "0"
click at [680, 389] on button "Mark booking absent" at bounding box center [728, 383] width 144 height 29
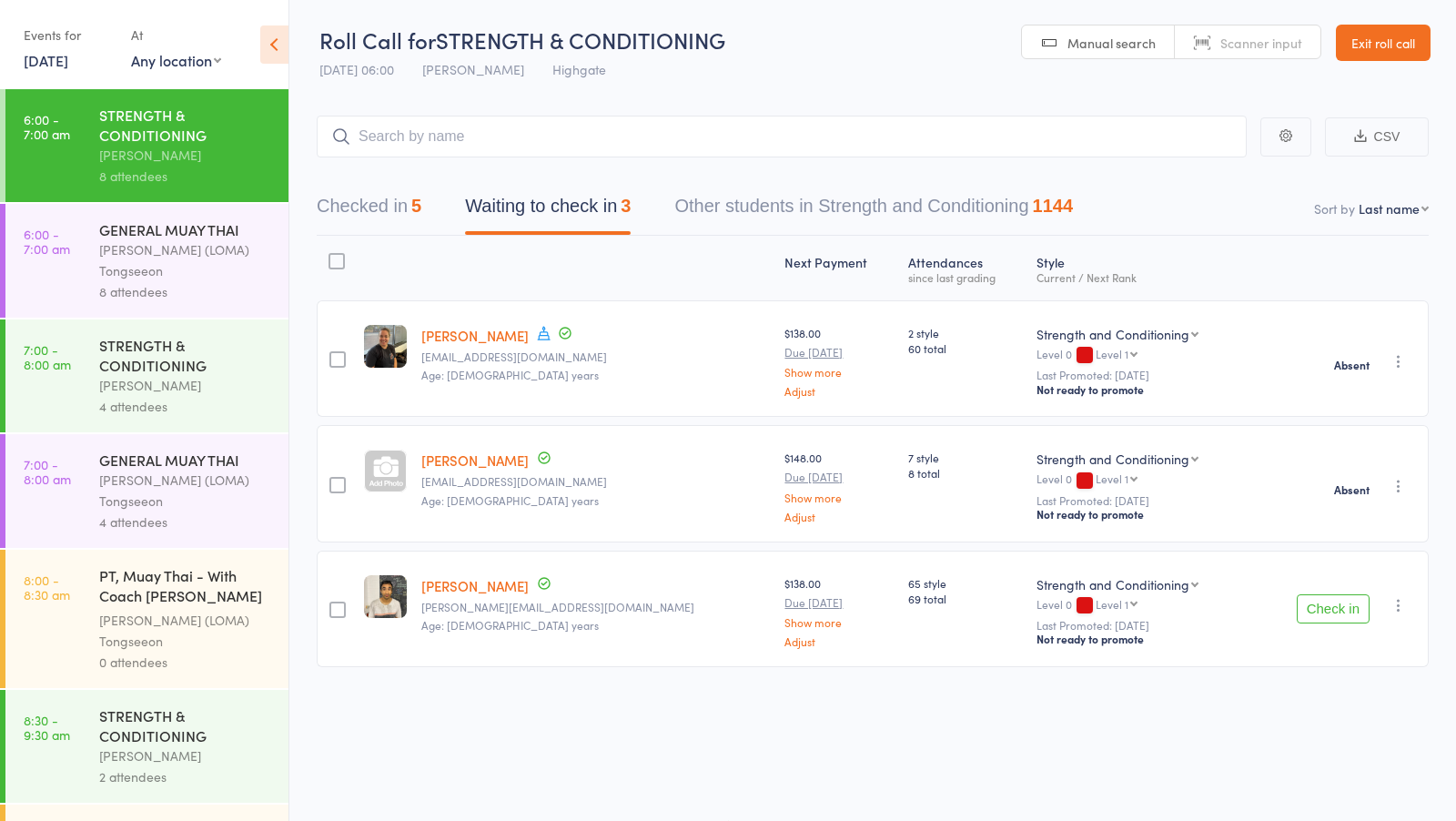
click at [190, 261] on div "[PERSON_NAME] (LOMA) Tongseeon" at bounding box center [186, 260] width 173 height 42
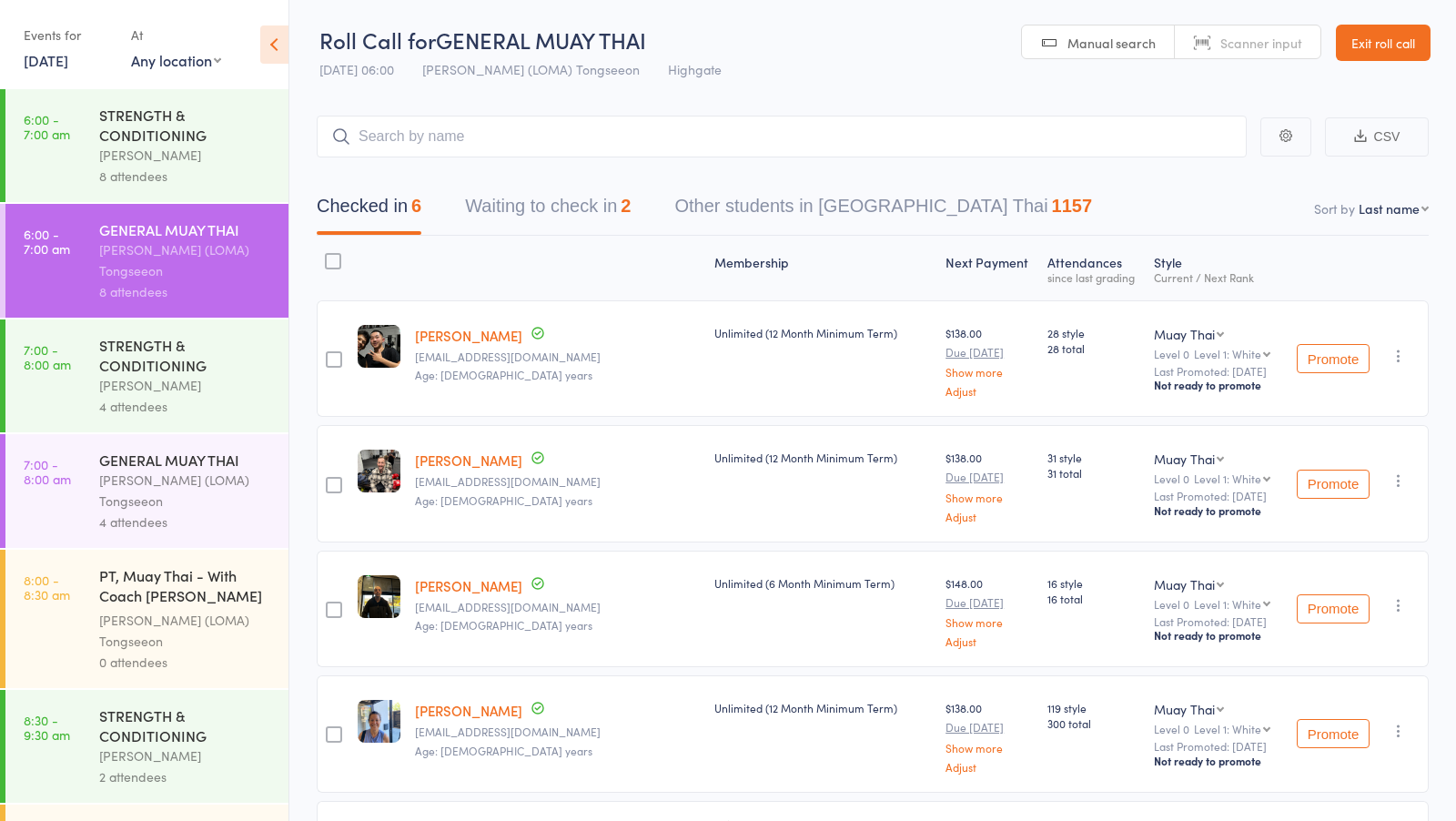
click at [570, 224] on button "Waiting to check in 2" at bounding box center [548, 210] width 166 height 48
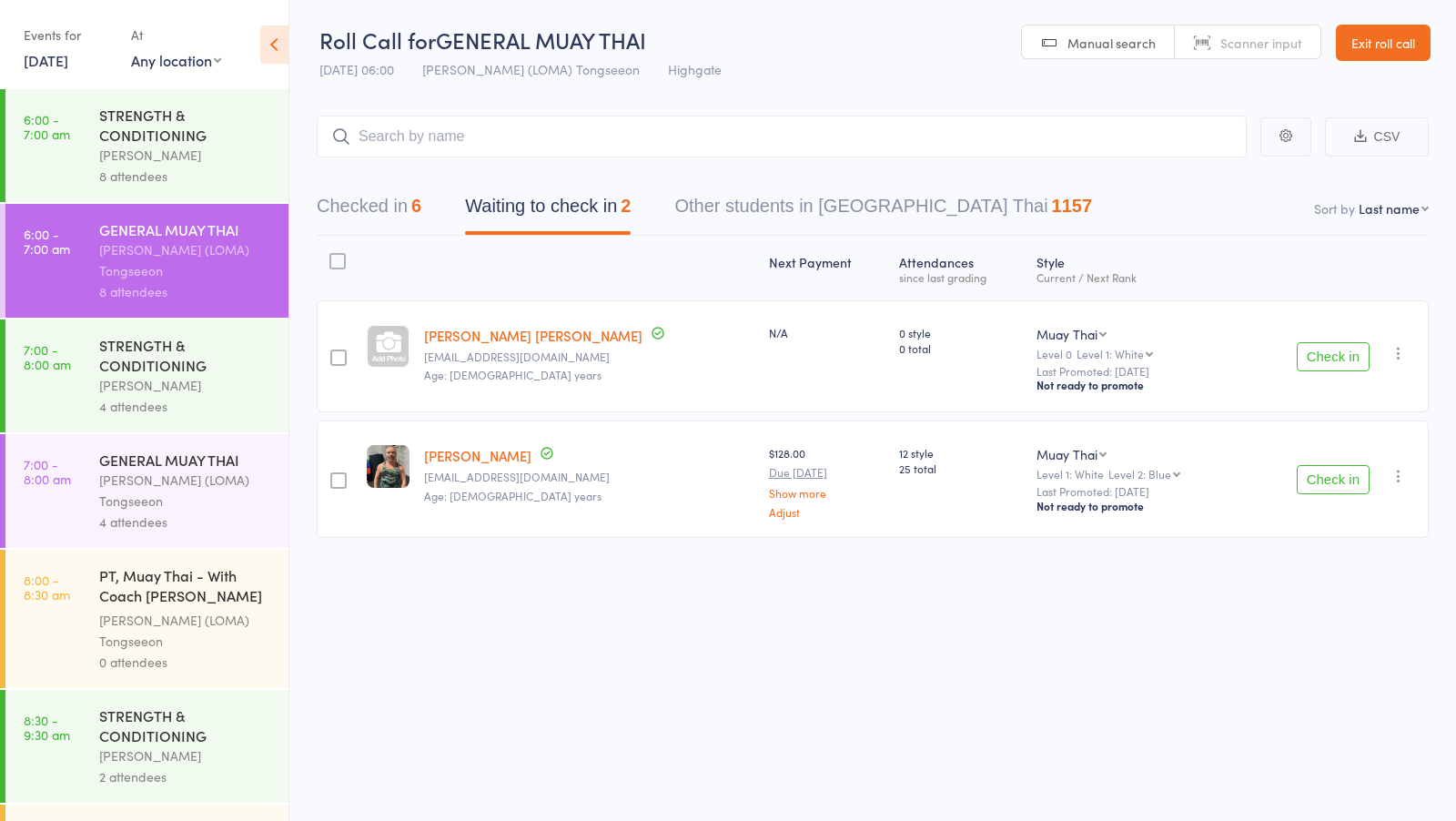
click at [1396, 353] on icon "button" at bounding box center [1398, 352] width 18 height 18
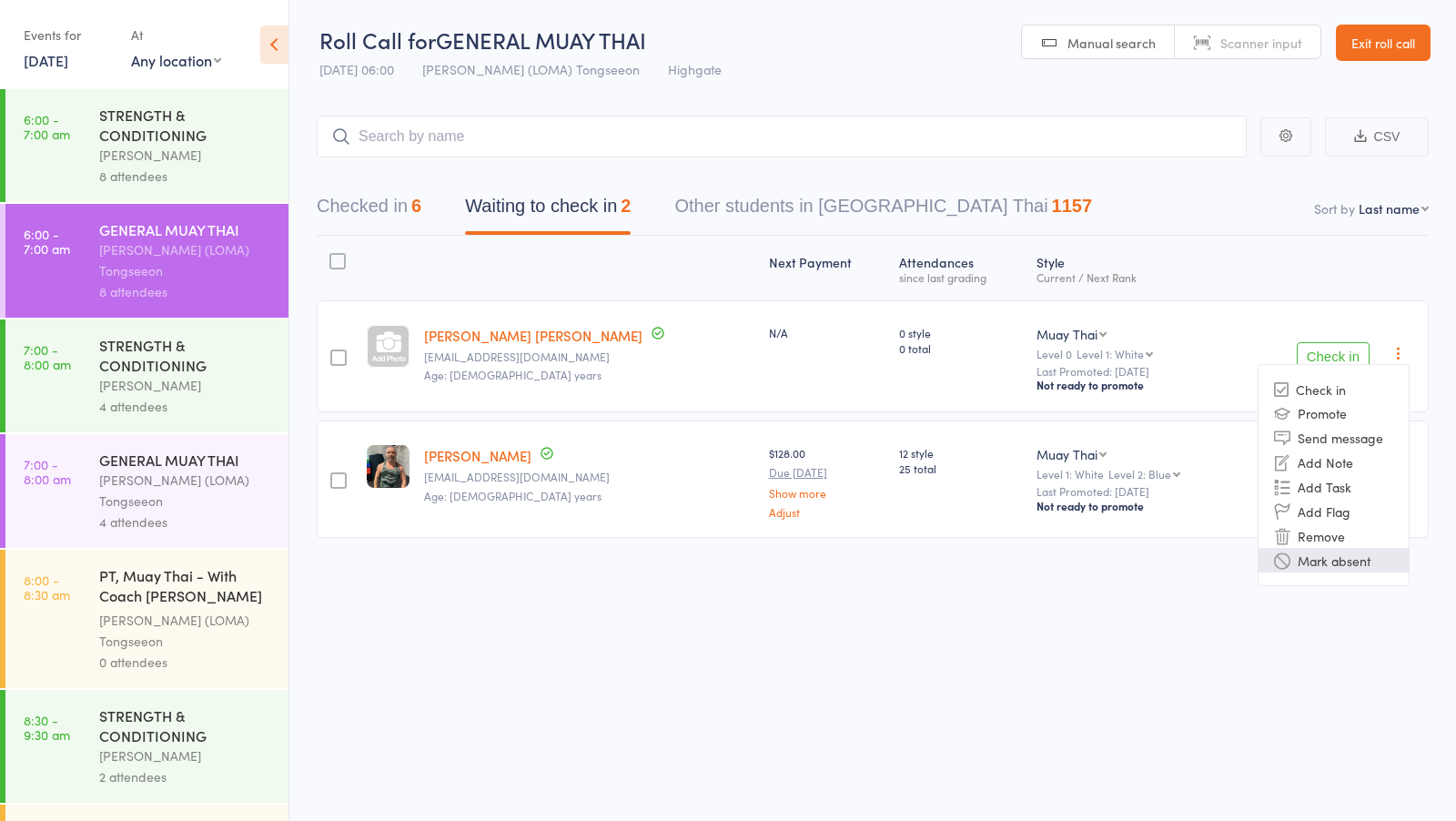
click at [1346, 558] on li "Mark absent" at bounding box center [1334, 560] width 150 height 24
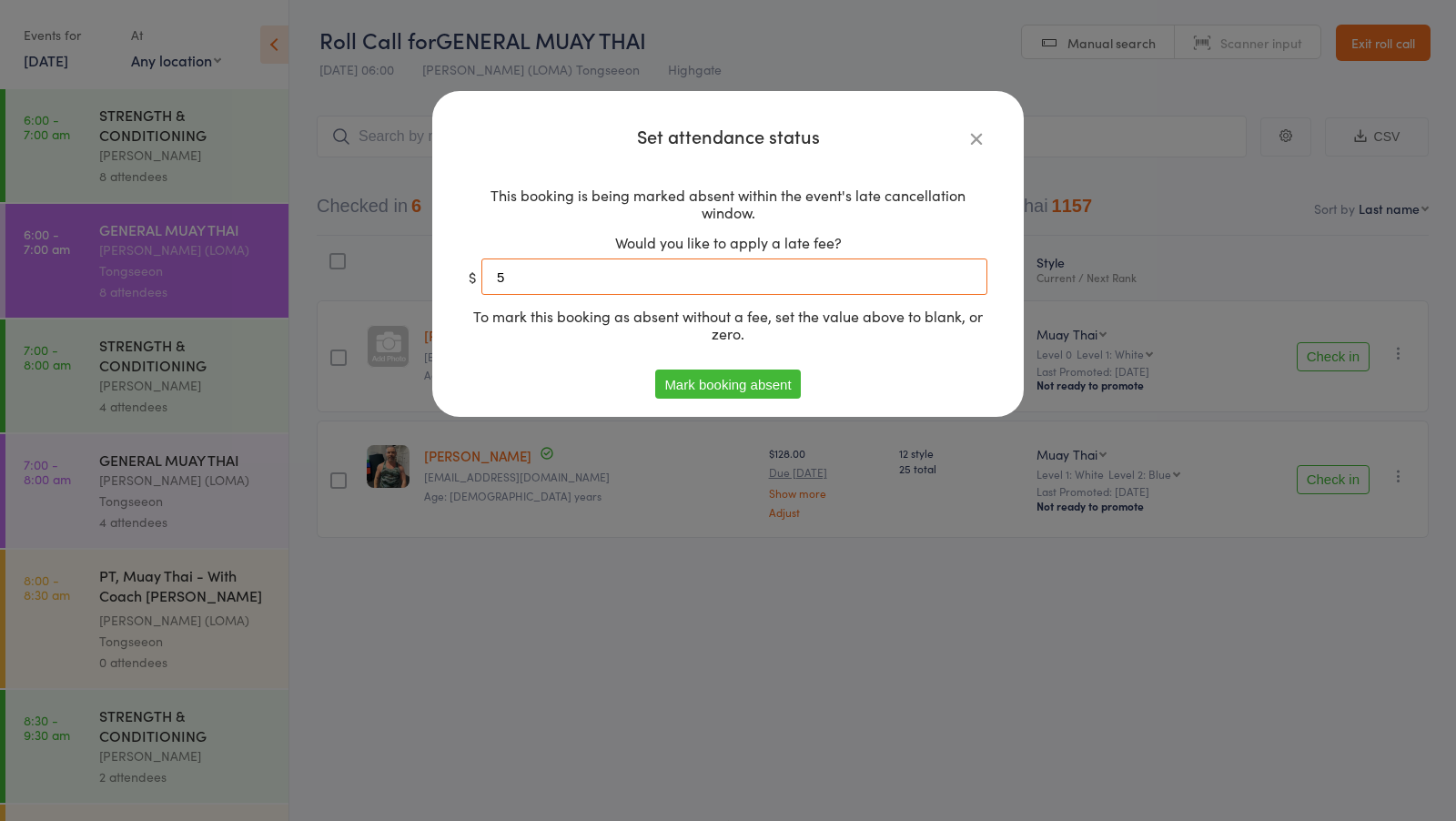
click at [789, 275] on input "5" at bounding box center [735, 276] width 506 height 37
type input "0"
click at [767, 376] on button "Mark booking absent" at bounding box center [728, 383] width 144 height 29
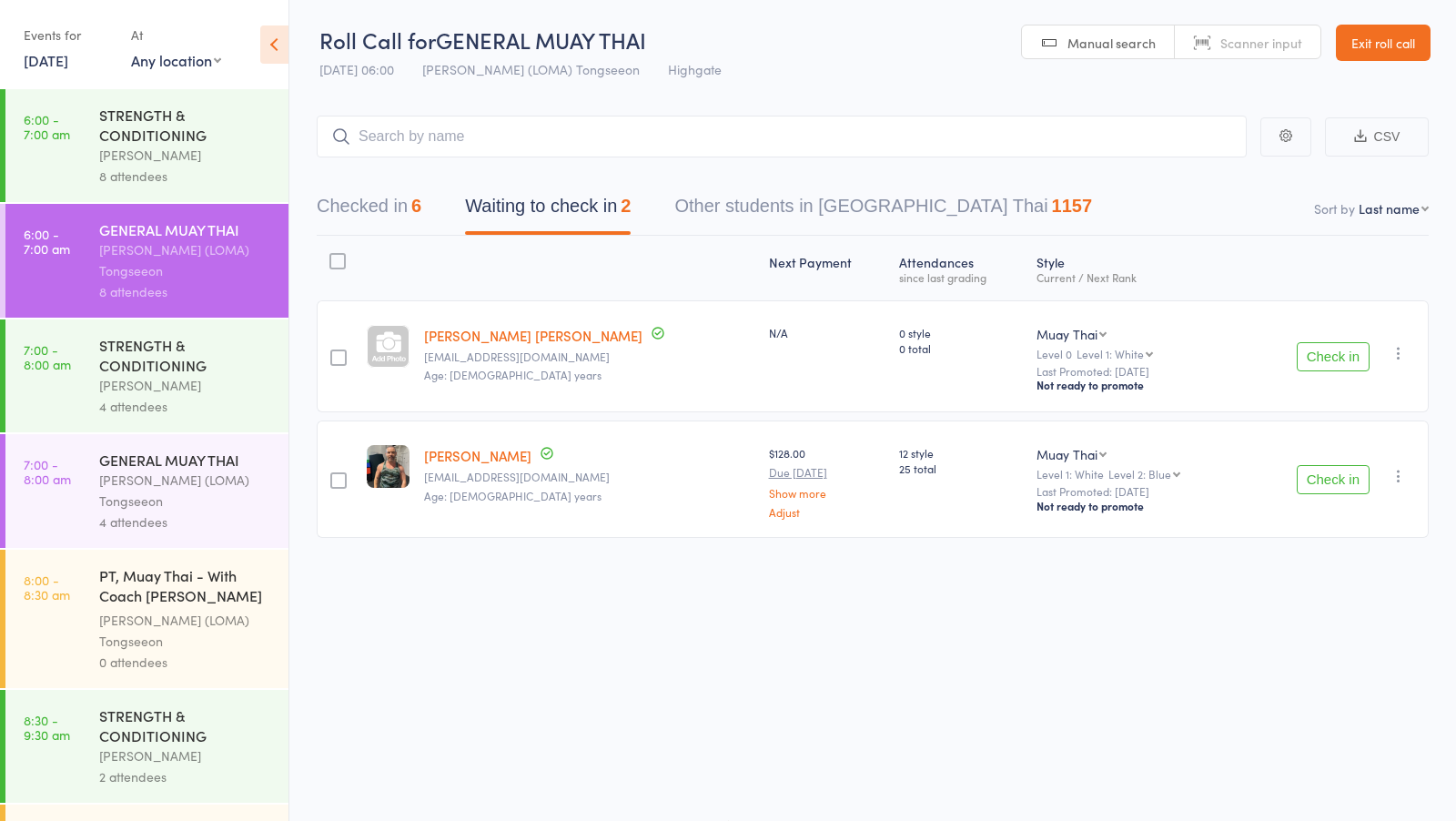
click at [1399, 479] on icon "button" at bounding box center [1398, 475] width 18 height 18
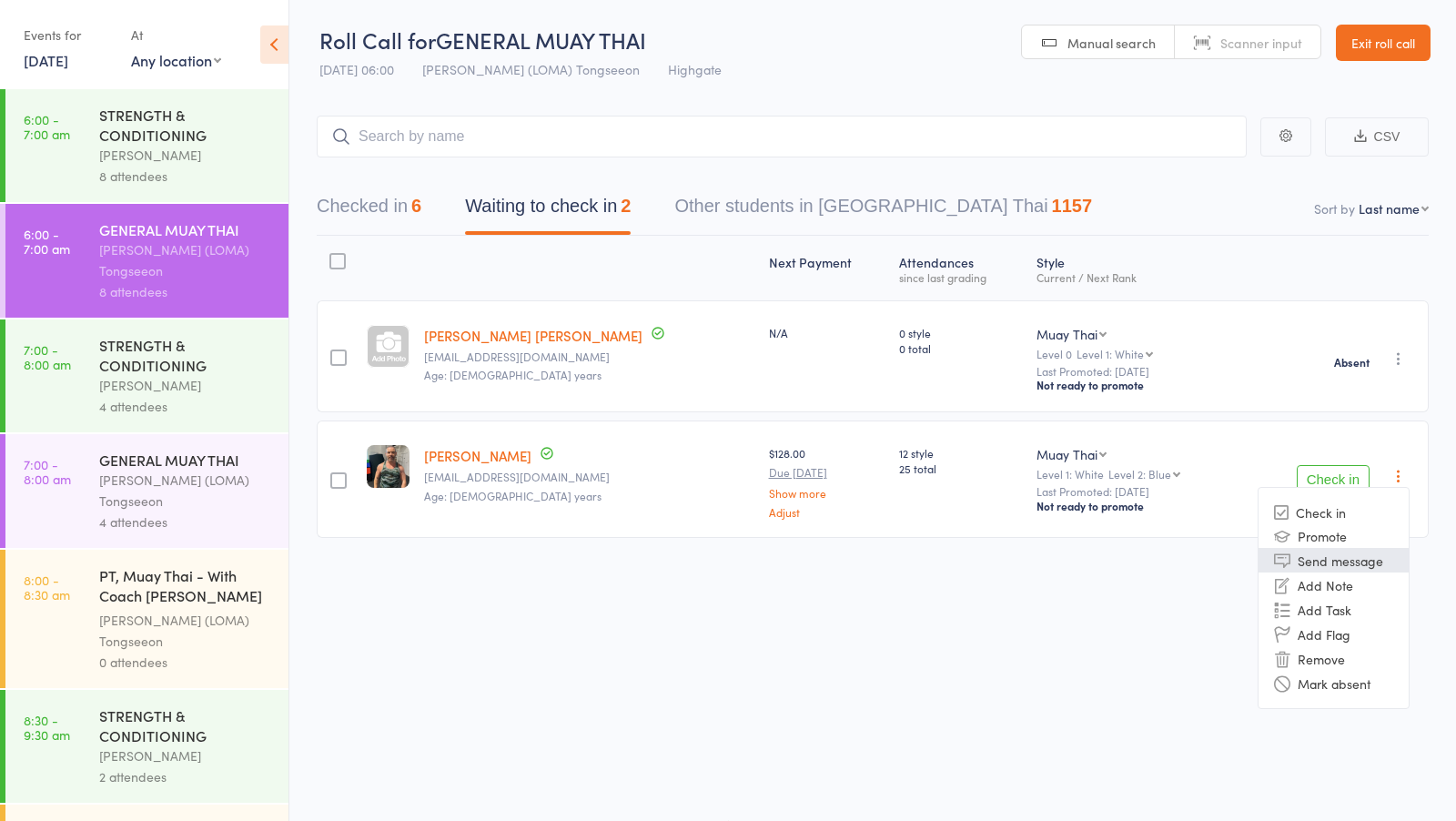
click at [1343, 570] on li "Send message" at bounding box center [1334, 560] width 150 height 24
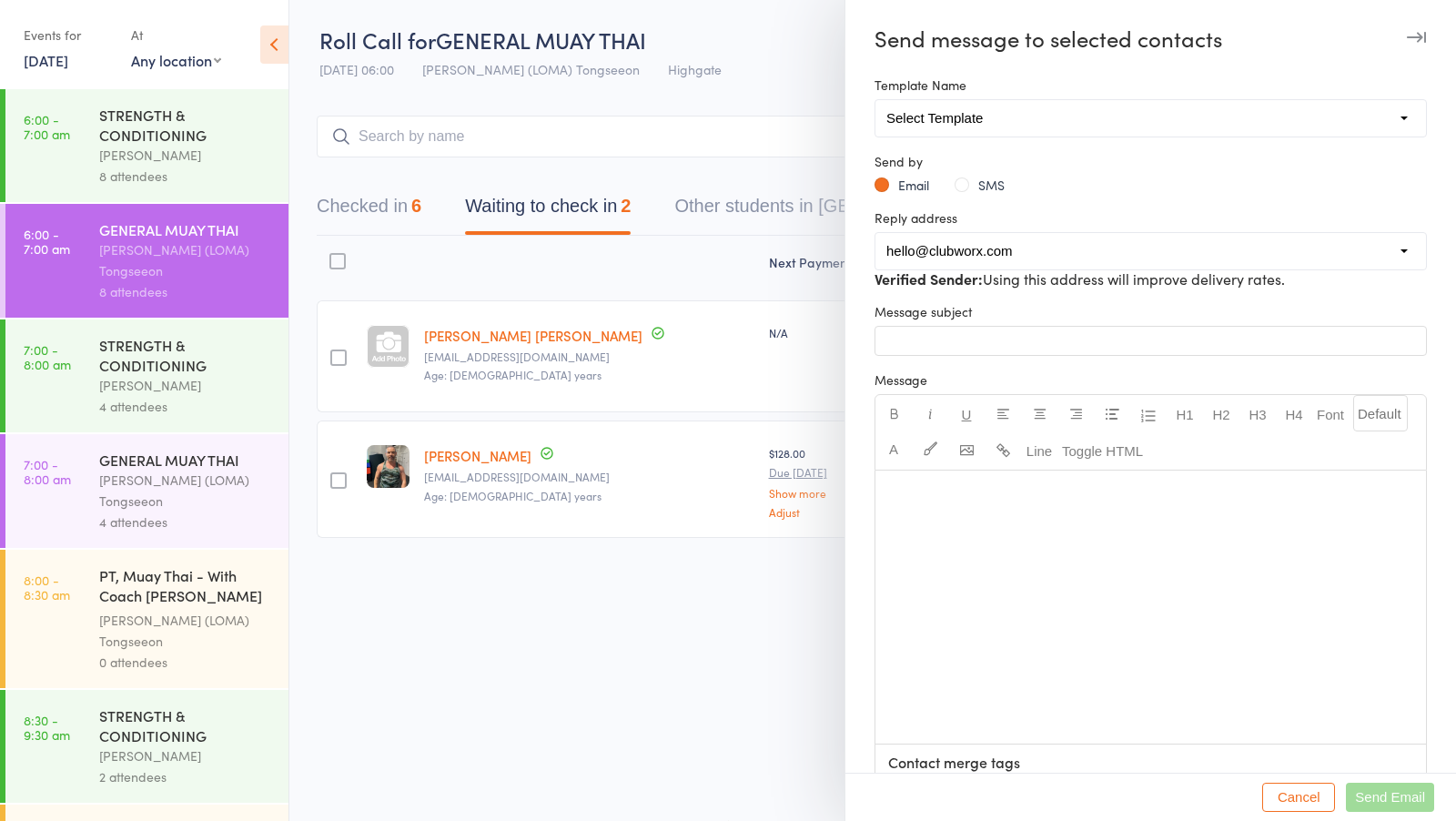
click at [998, 544] on div "﻿" at bounding box center [1150, 606] width 550 height 273
click at [961, 186] on button "SMS" at bounding box center [979, 184] width 50 height 18
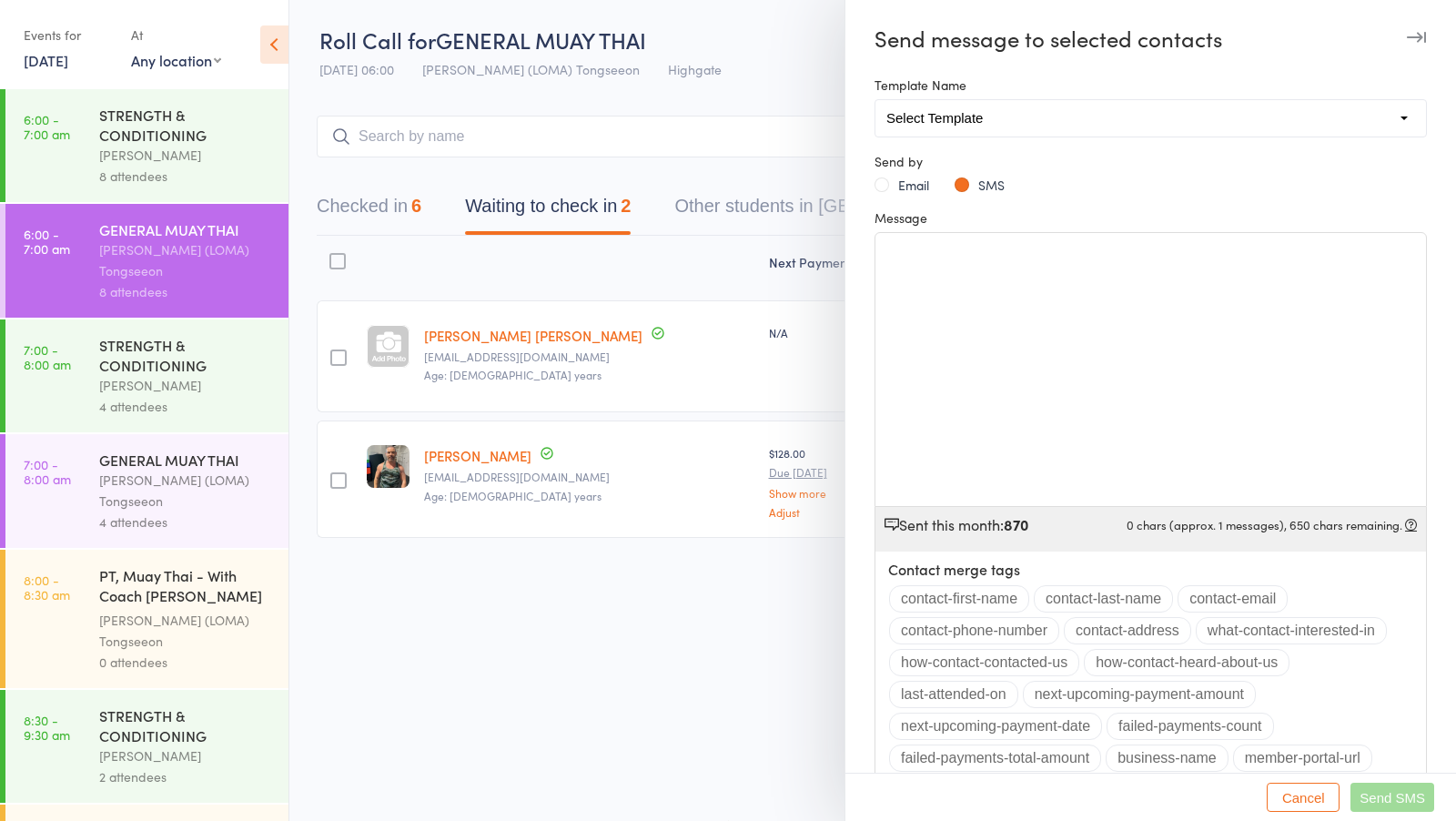
click at [944, 356] on div "﻿" at bounding box center [1150, 369] width 550 height 273
click at [1363, 798] on span "Send SMS" at bounding box center [1392, 798] width 66 height 16
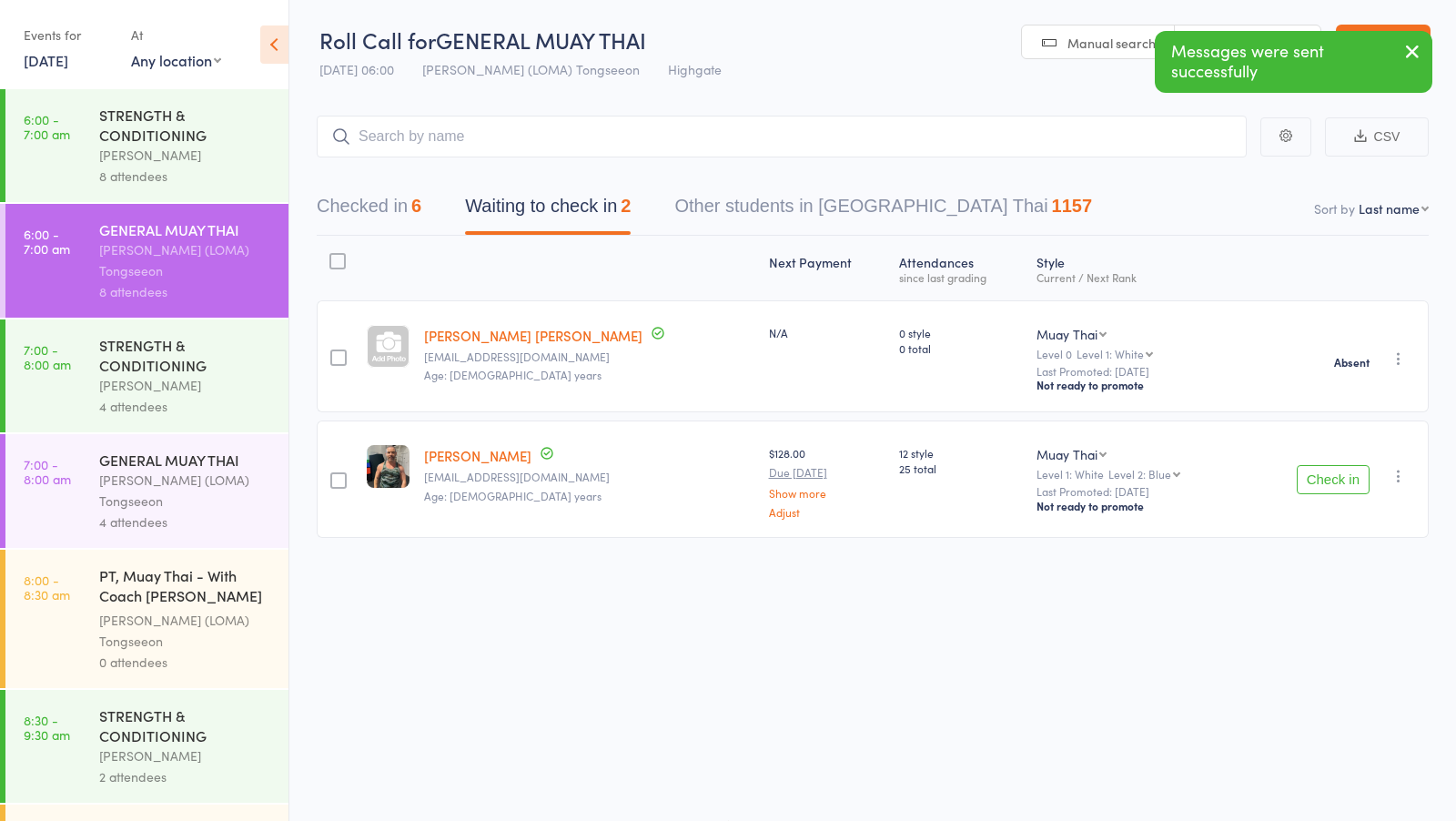
click at [1400, 471] on icon "button" at bounding box center [1398, 475] width 18 height 18
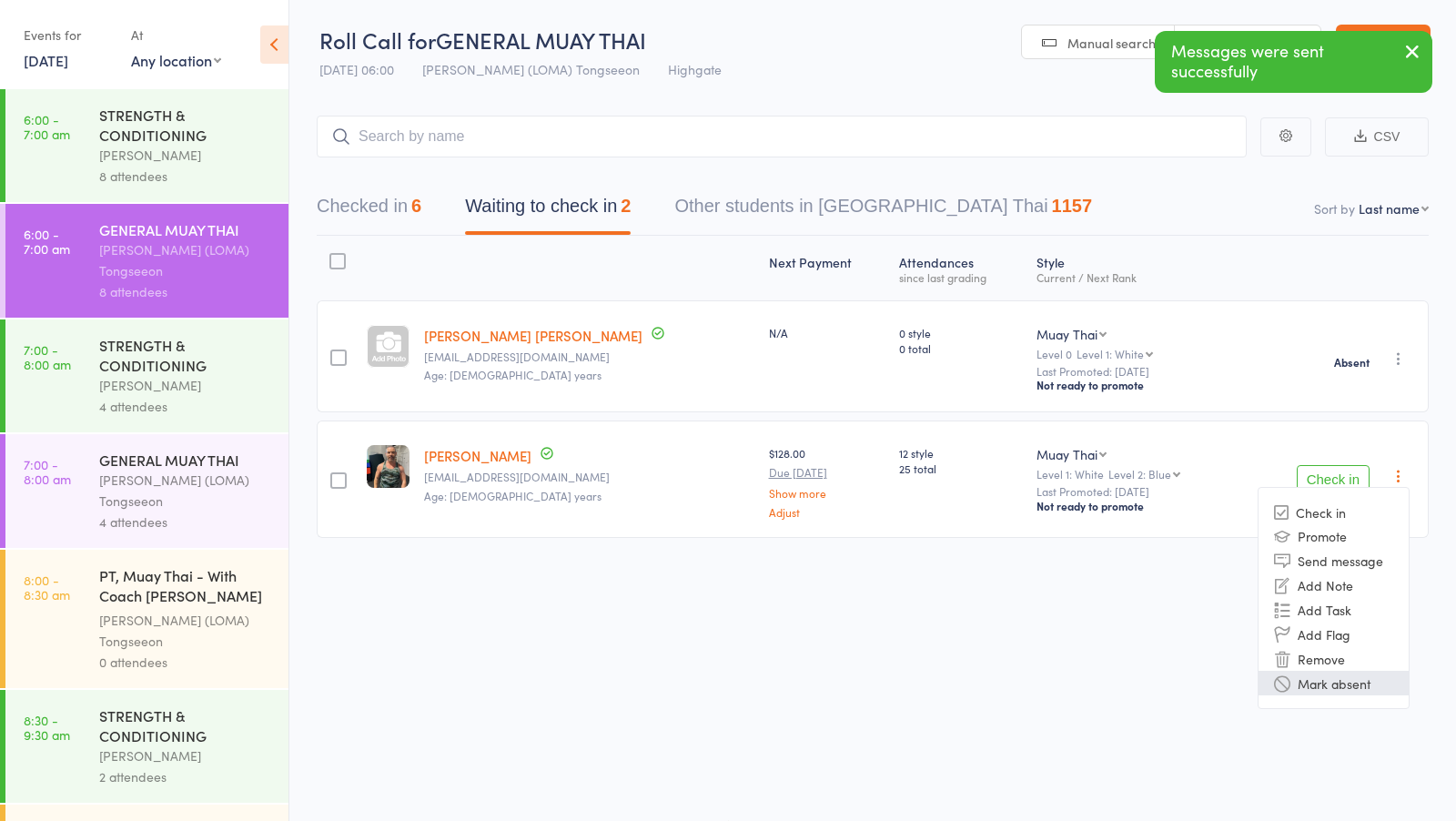
click at [1311, 679] on li "Mark absent" at bounding box center [1334, 682] width 150 height 24
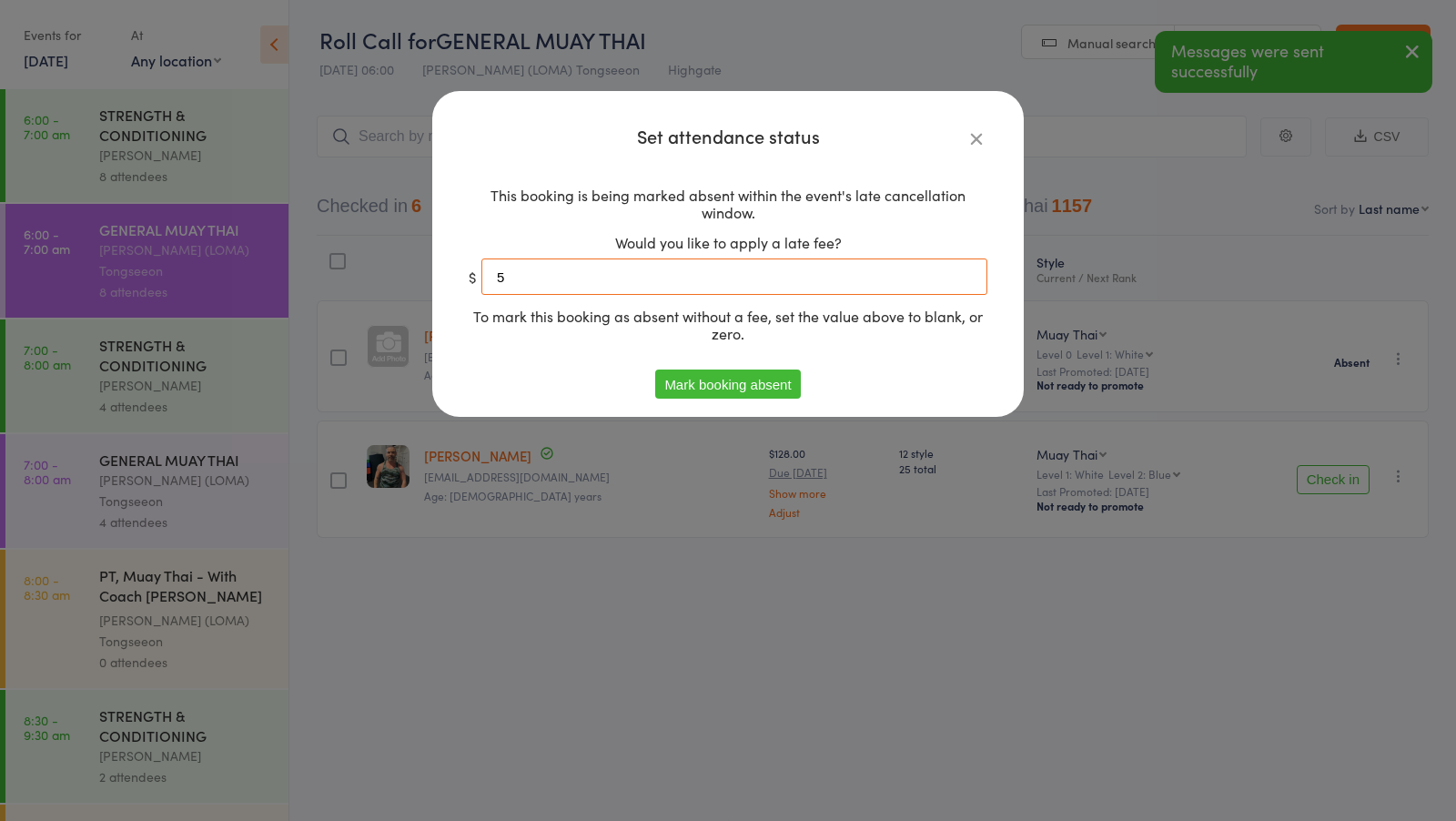
click at [809, 265] on input "5" at bounding box center [735, 276] width 506 height 37
click at [784, 281] on input "5" at bounding box center [735, 276] width 506 height 37
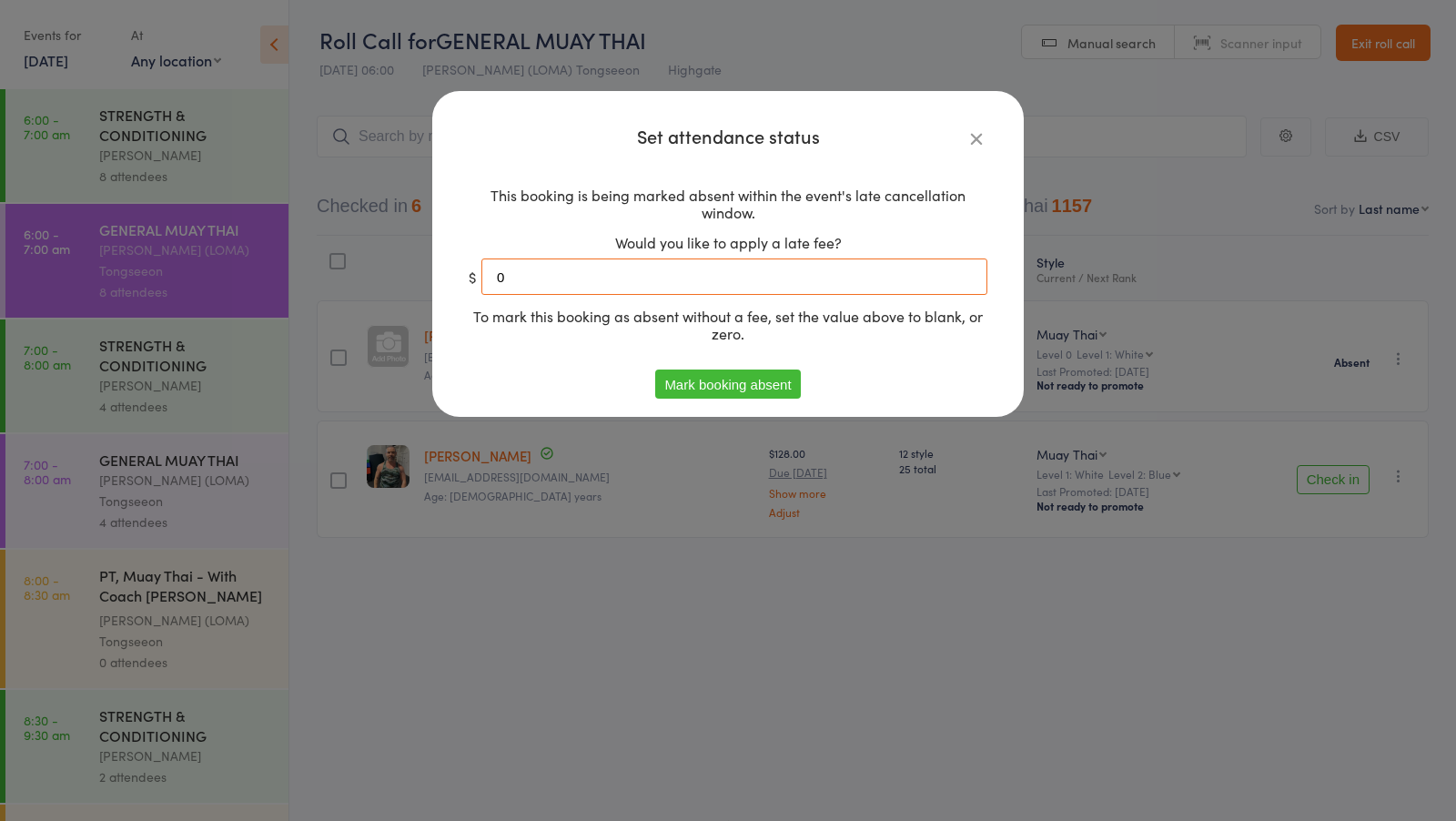
type input "0"
click at [742, 386] on button "Mark booking absent" at bounding box center [728, 383] width 144 height 29
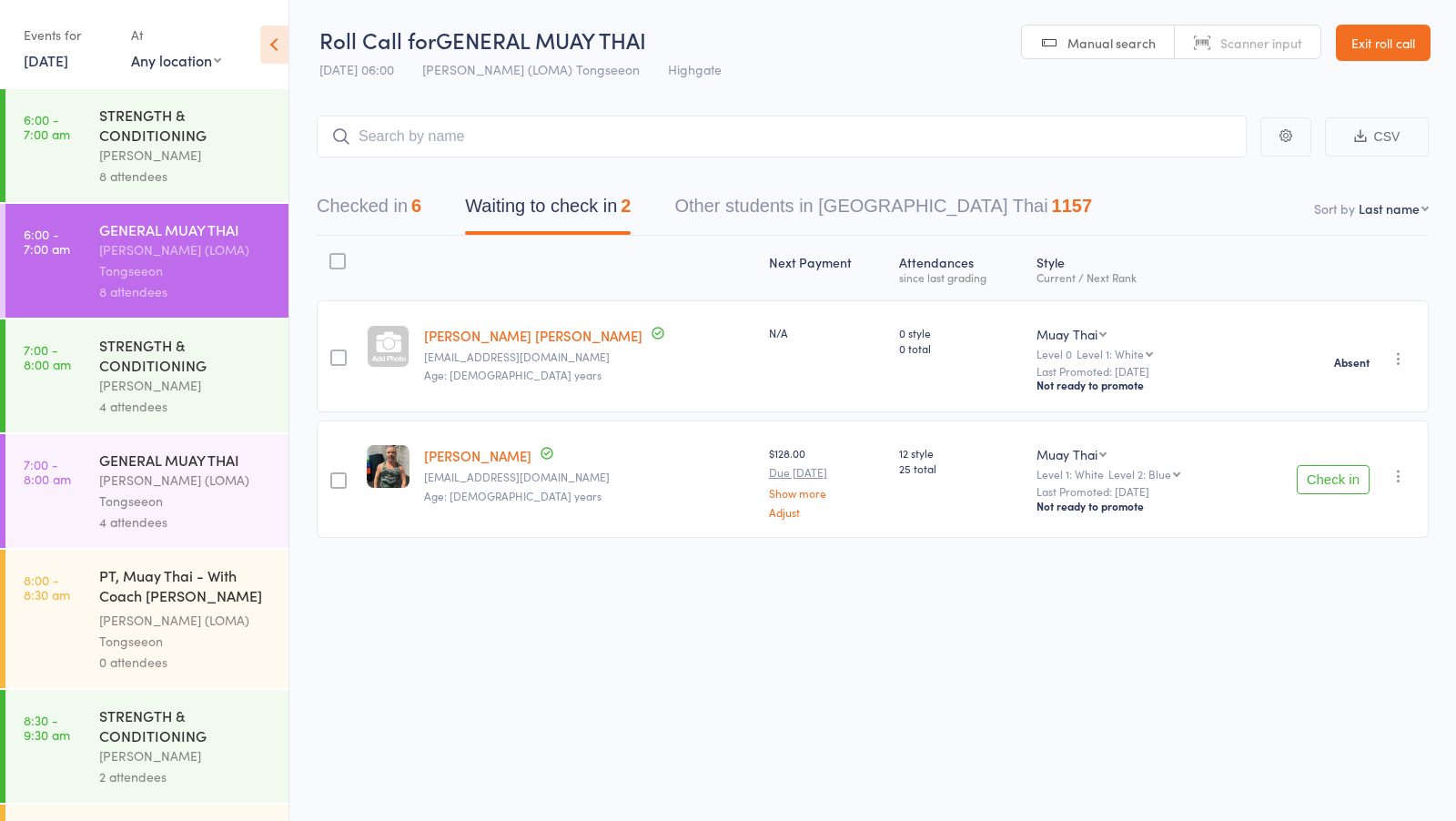
click at [254, 373] on div "STRENGTH & CONDITIONING" at bounding box center [186, 354] width 173 height 40
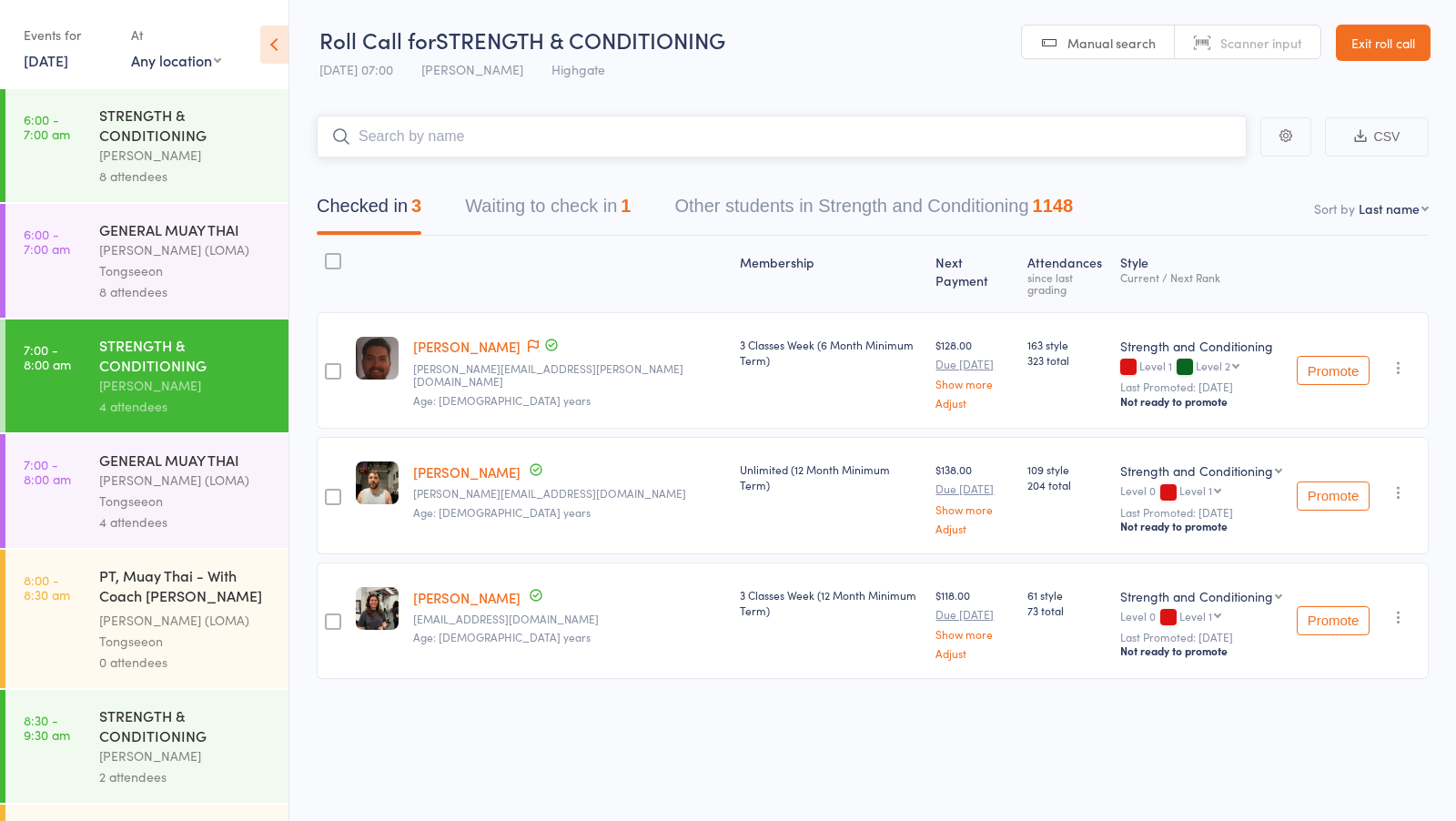
click at [552, 201] on button "Waiting to check in 1" at bounding box center [548, 210] width 166 height 48
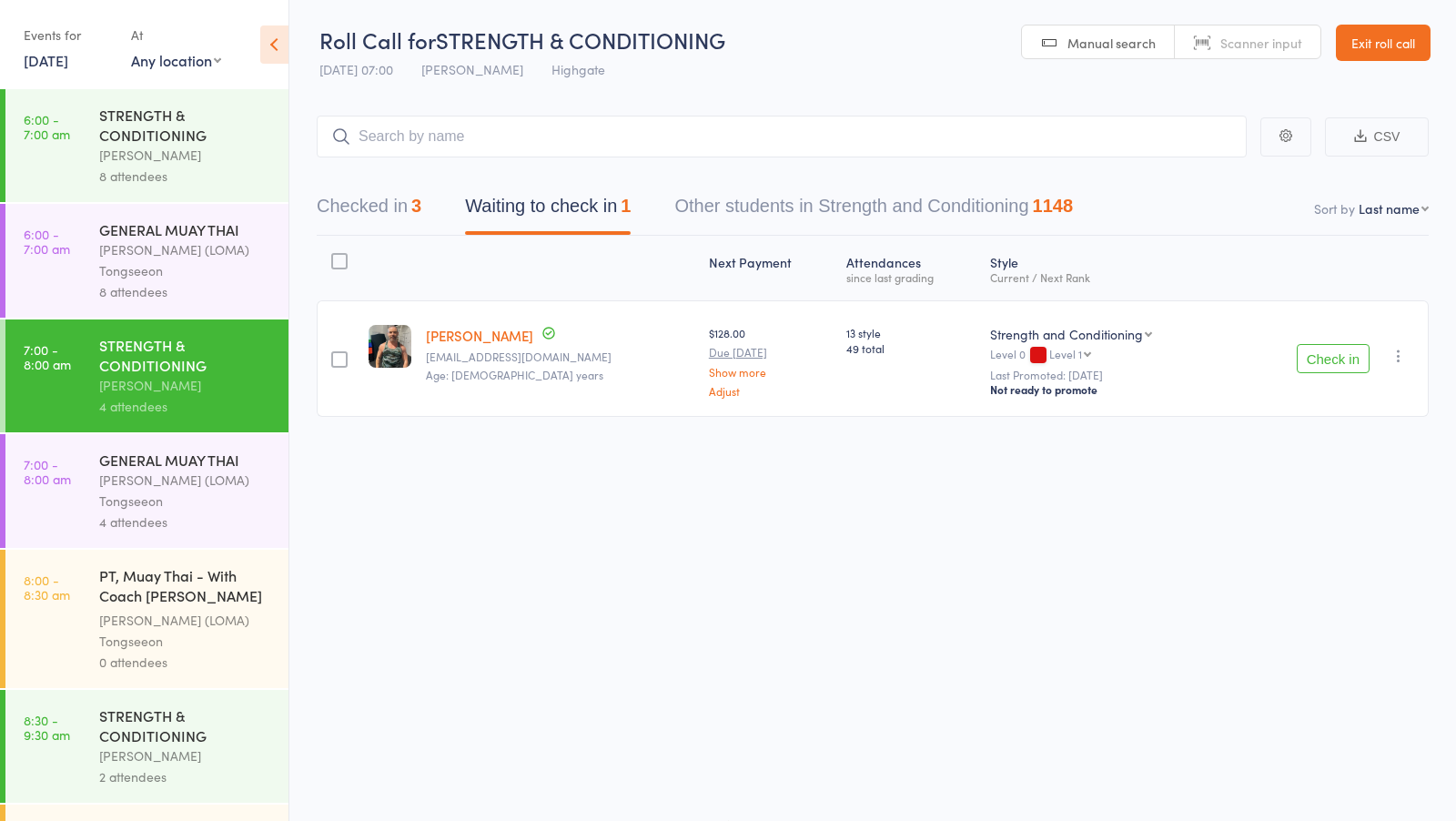
click at [1398, 360] on icon "button" at bounding box center [1398, 355] width 18 height 18
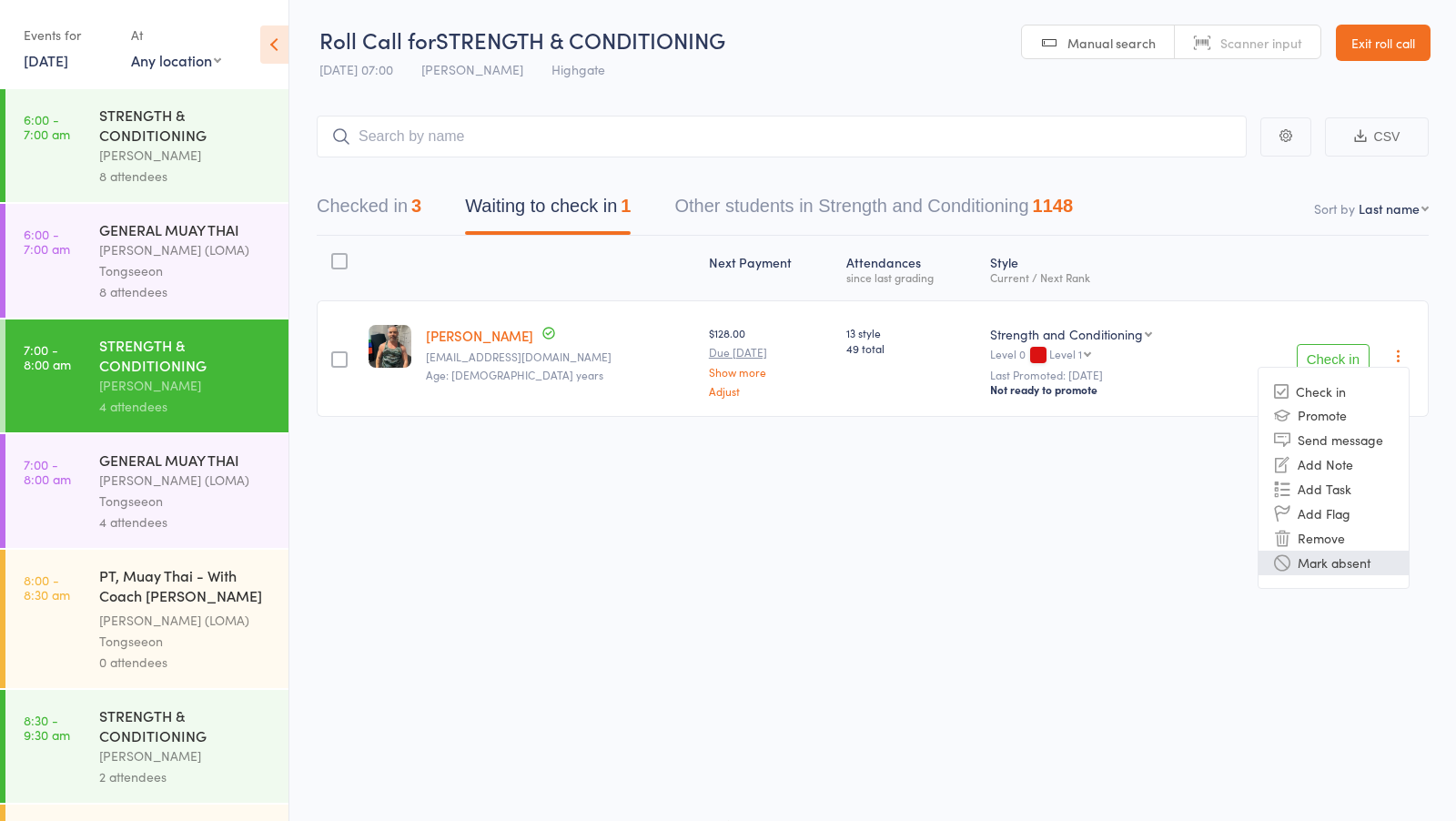
click at [1299, 559] on li "Mark absent" at bounding box center [1334, 562] width 150 height 24
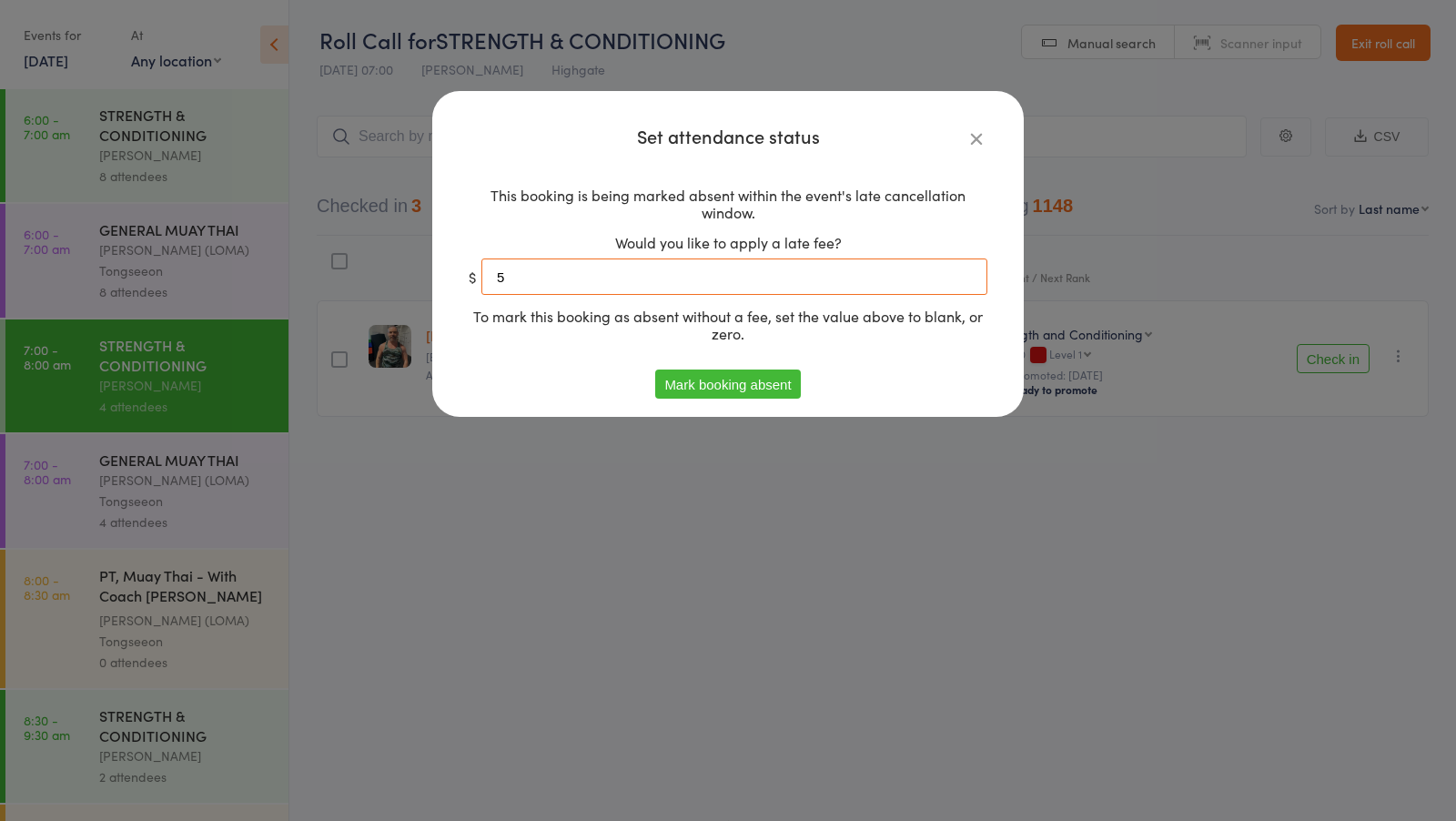
click at [726, 282] on input "5" at bounding box center [735, 276] width 506 height 37
type input "0"
click at [699, 396] on button "Mark booking absent" at bounding box center [728, 383] width 144 height 29
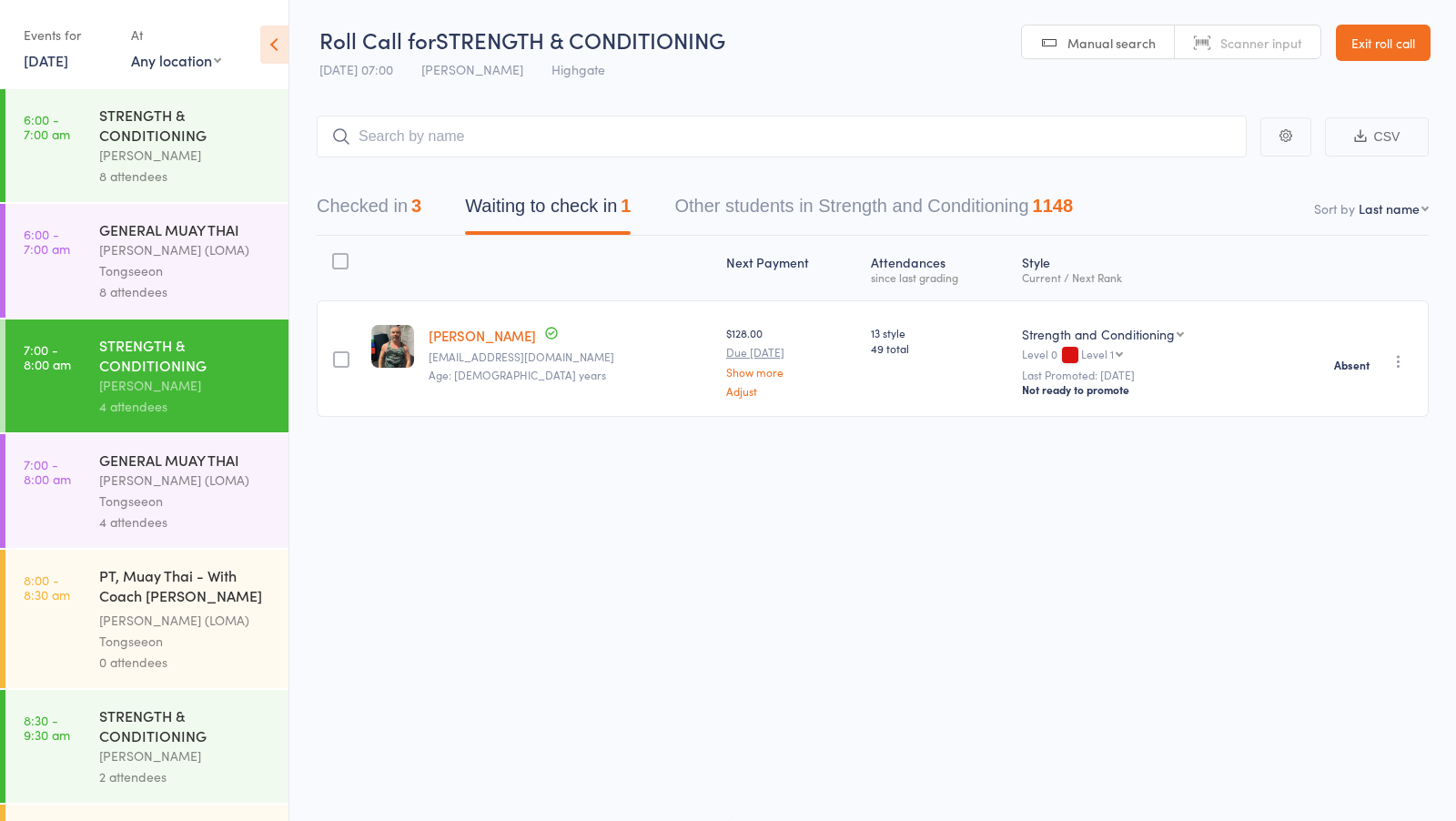
click at [179, 474] on div "[PERSON_NAME] (LOMA) Tongseeon" at bounding box center [186, 490] width 173 height 42
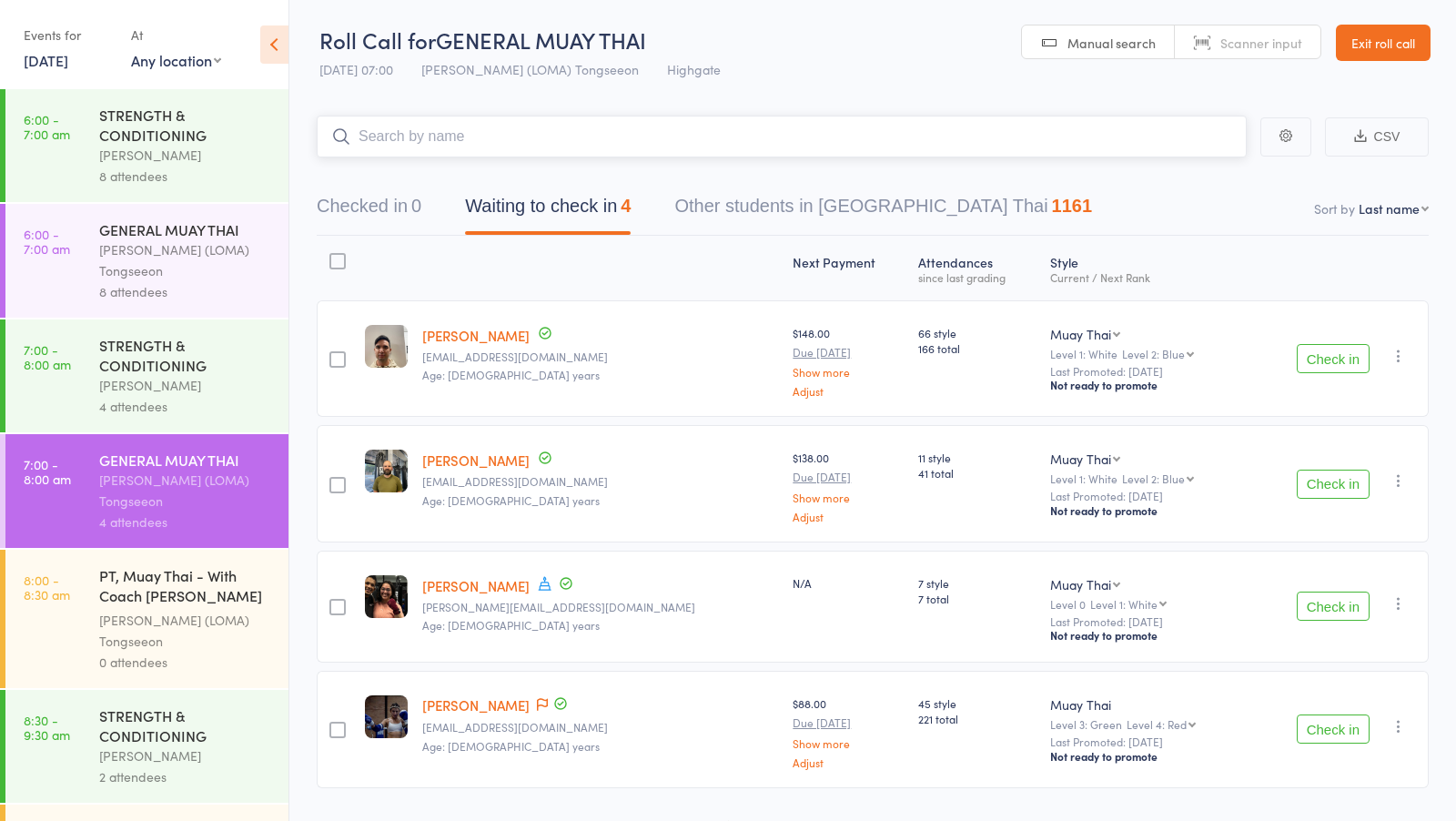
scroll to position [47, 0]
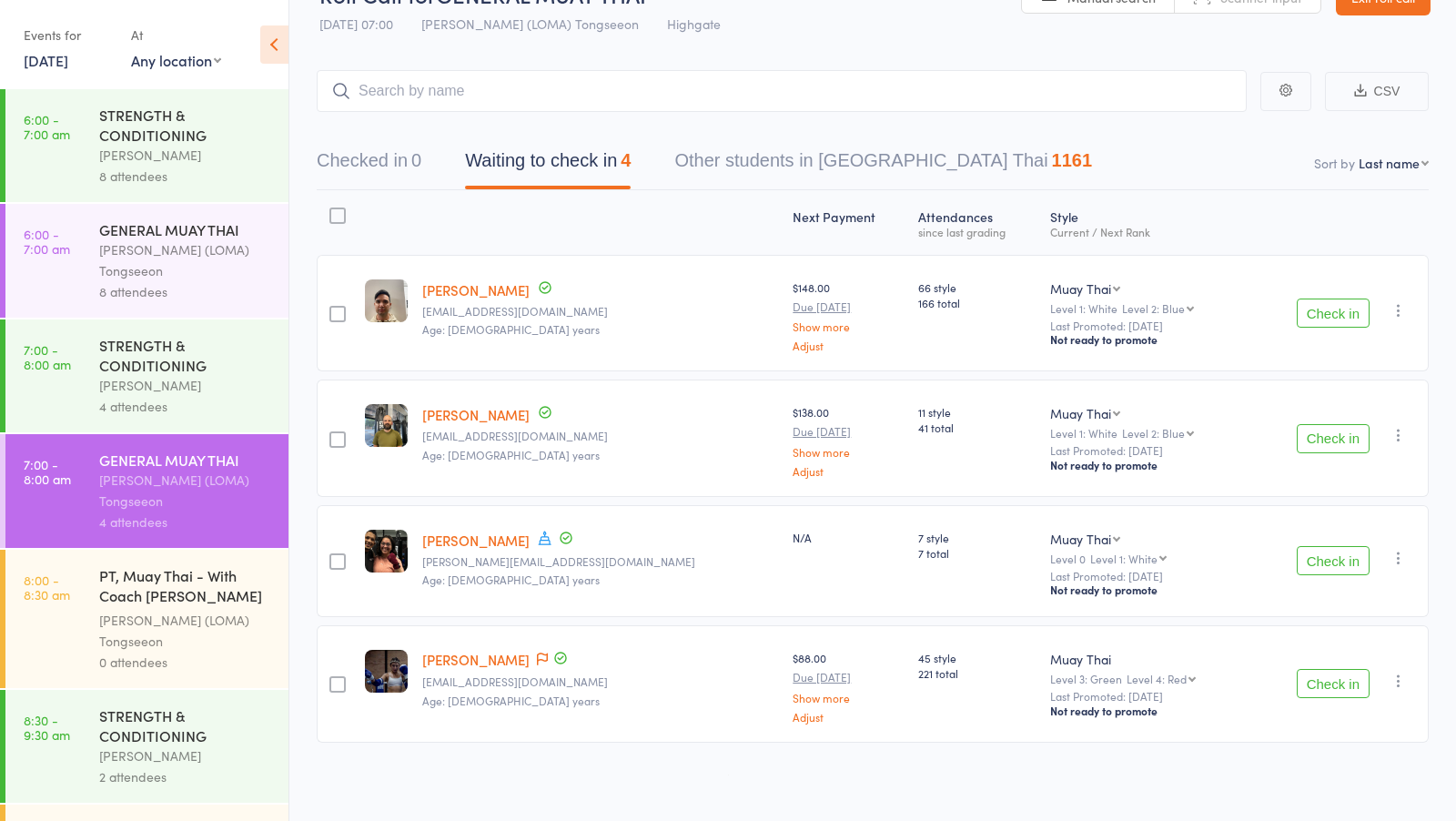
click at [1323, 561] on button "Check in" at bounding box center [1333, 560] width 73 height 29
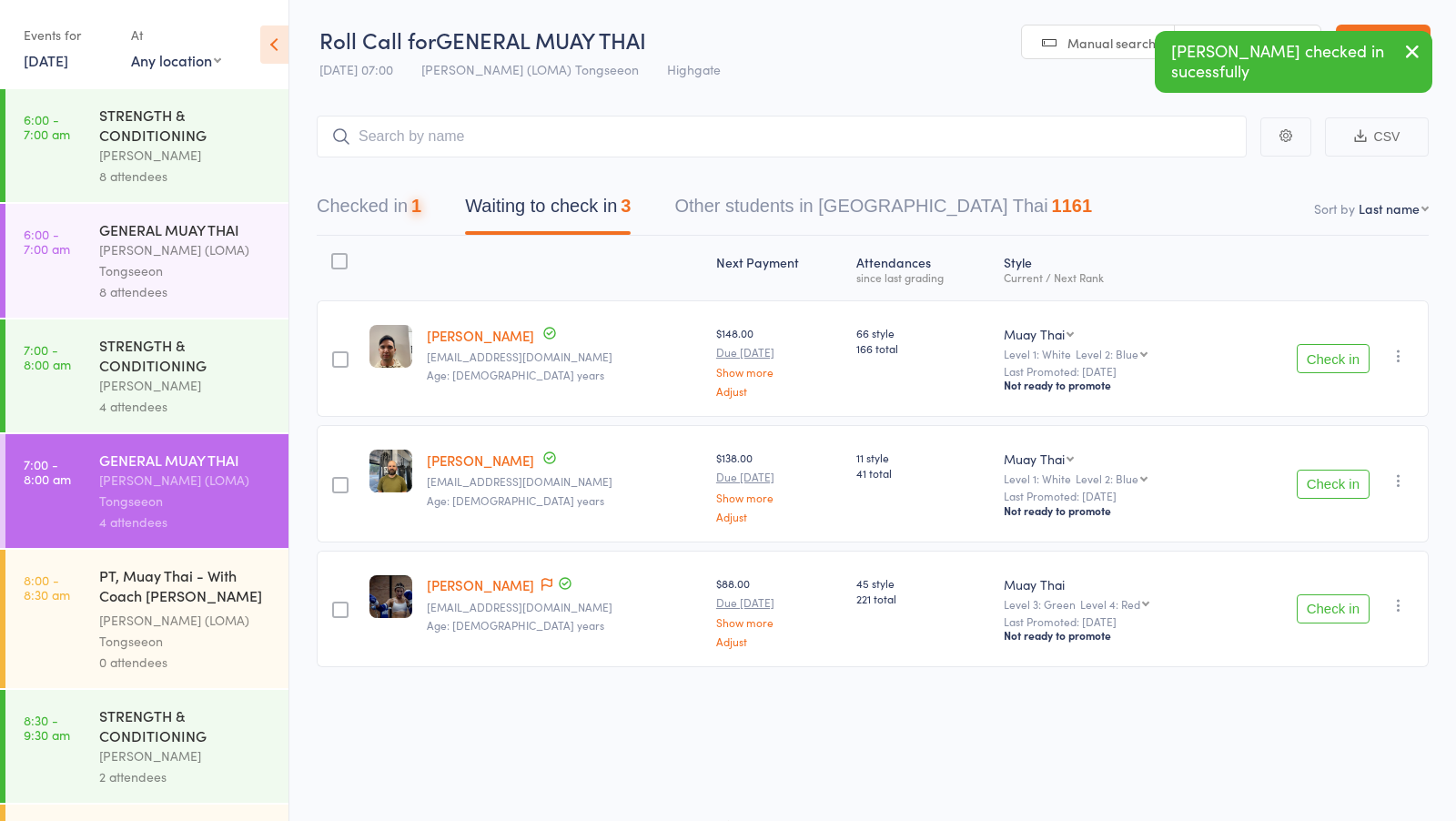
scroll to position [1, 0]
click at [1322, 489] on button "Check in" at bounding box center [1333, 484] width 73 height 29
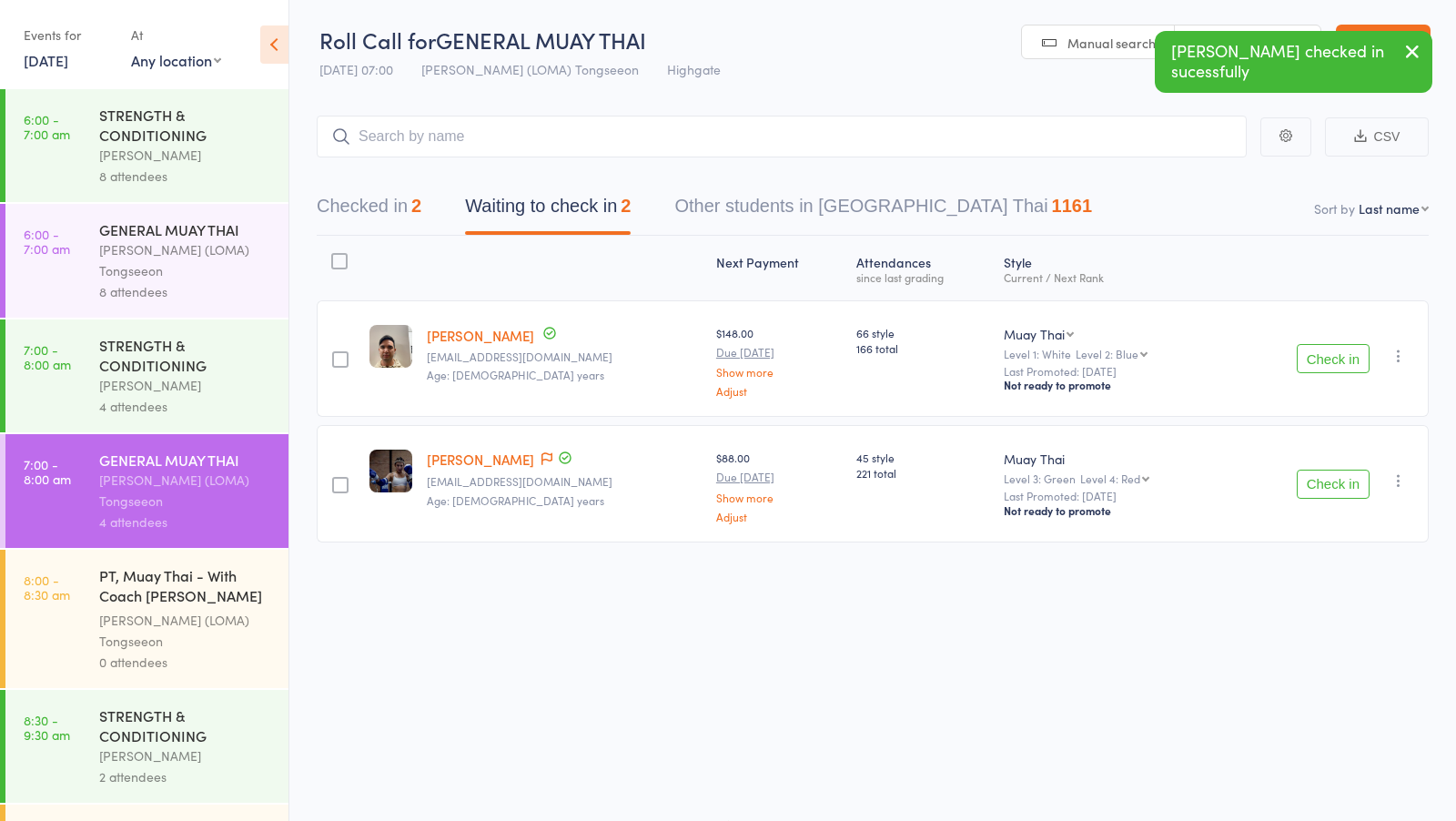
click at [1307, 362] on button "Check in" at bounding box center [1333, 358] width 73 height 29
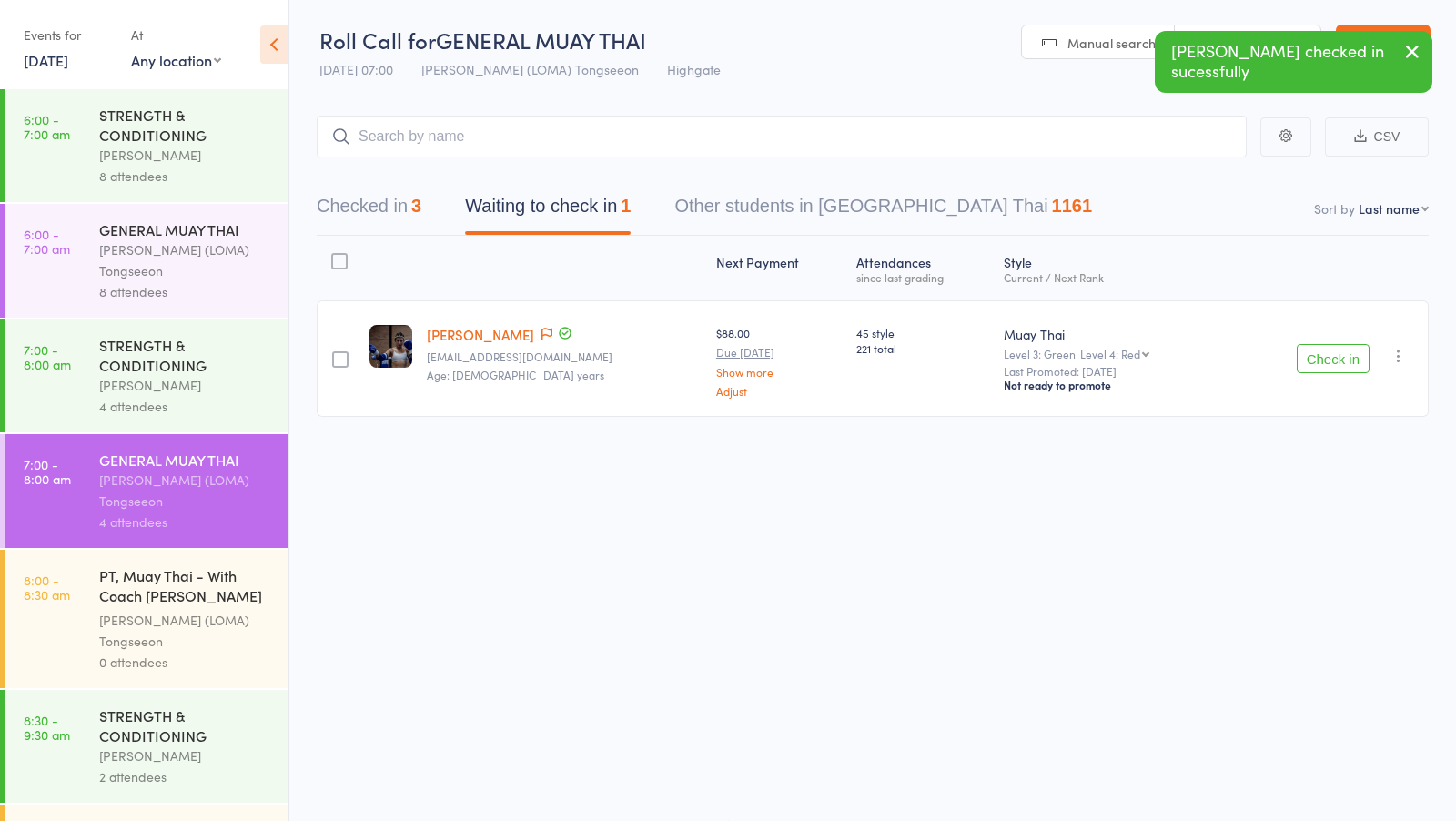
scroll to position [268, 0]
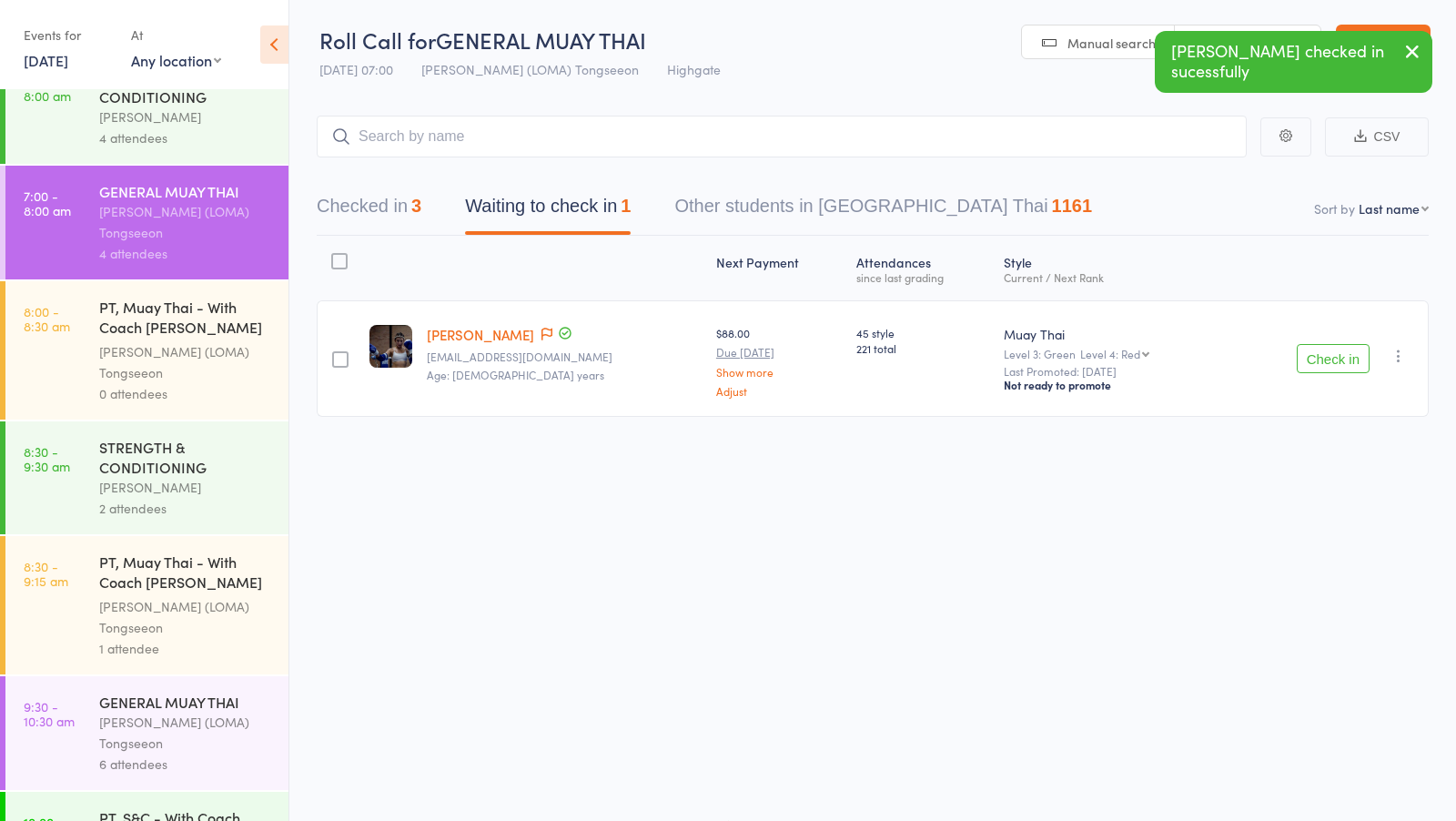
click at [223, 470] on div "STRENGTH & CONDITIONING" at bounding box center [186, 456] width 173 height 40
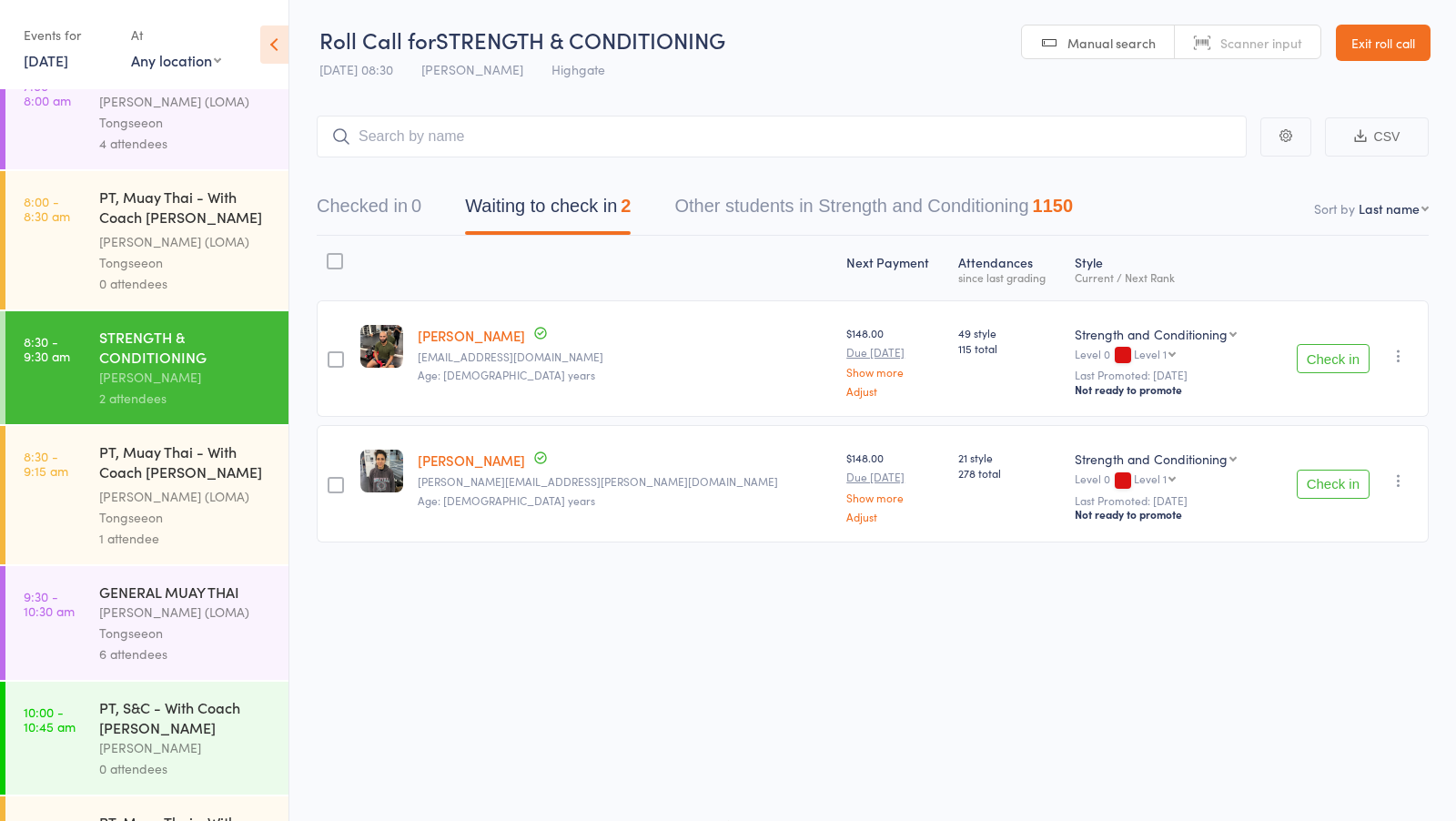
scroll to position [392, 0]
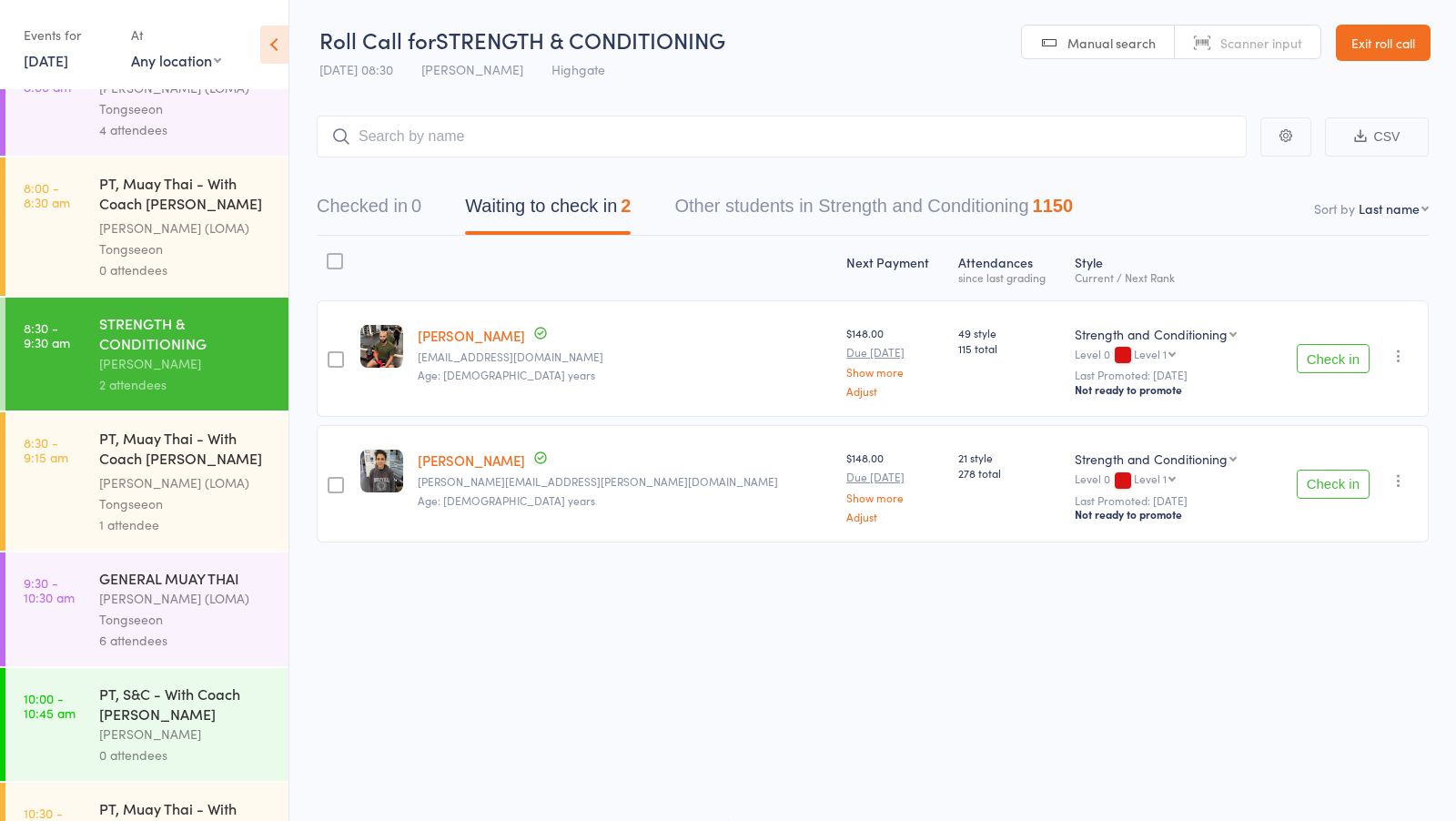
click at [175, 621] on div "[PERSON_NAME] (LOMA) Tongseeon" at bounding box center [186, 608] width 173 height 42
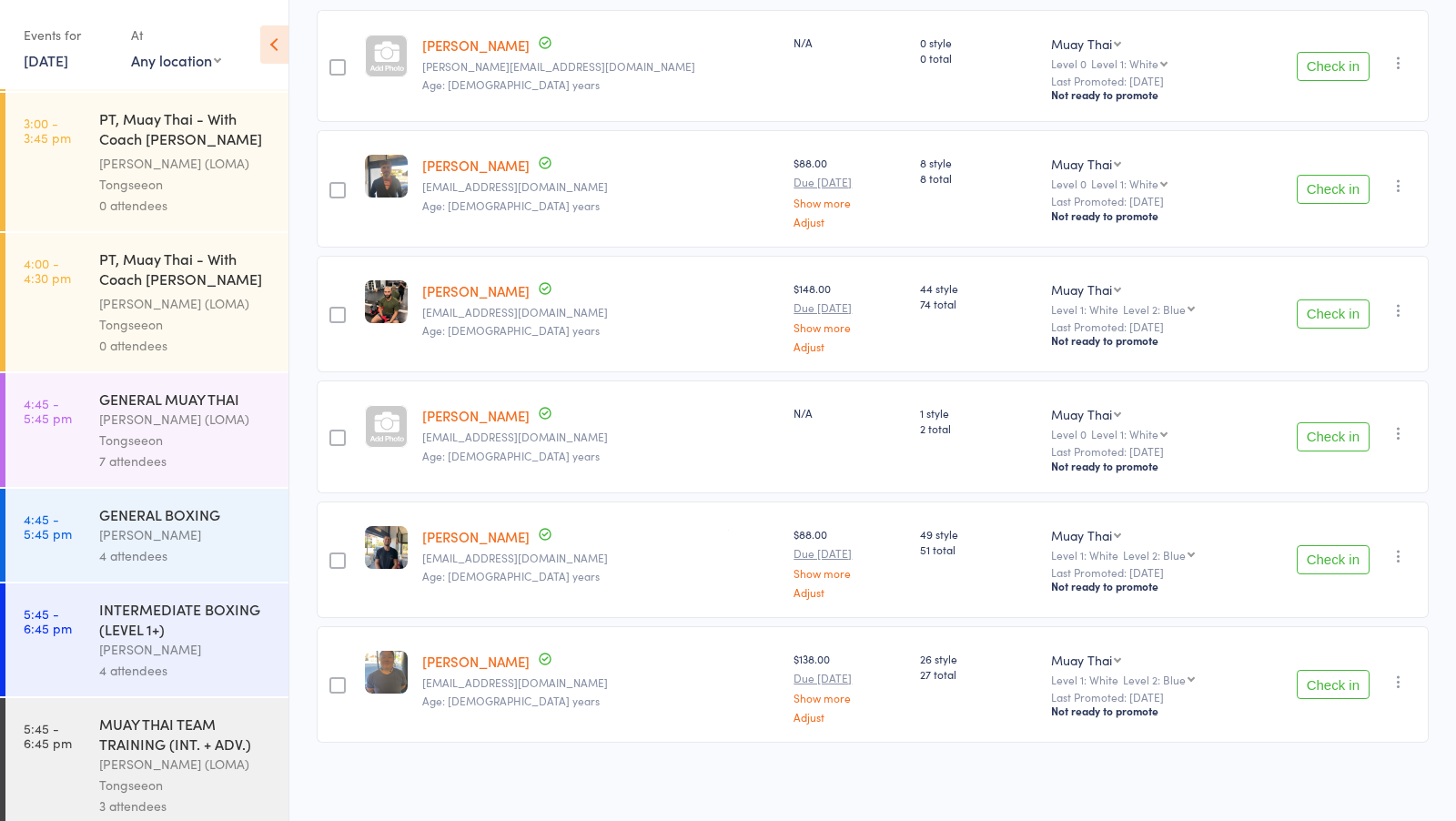
scroll to position [1483, 0]
